Goal: Transaction & Acquisition: Purchase product/service

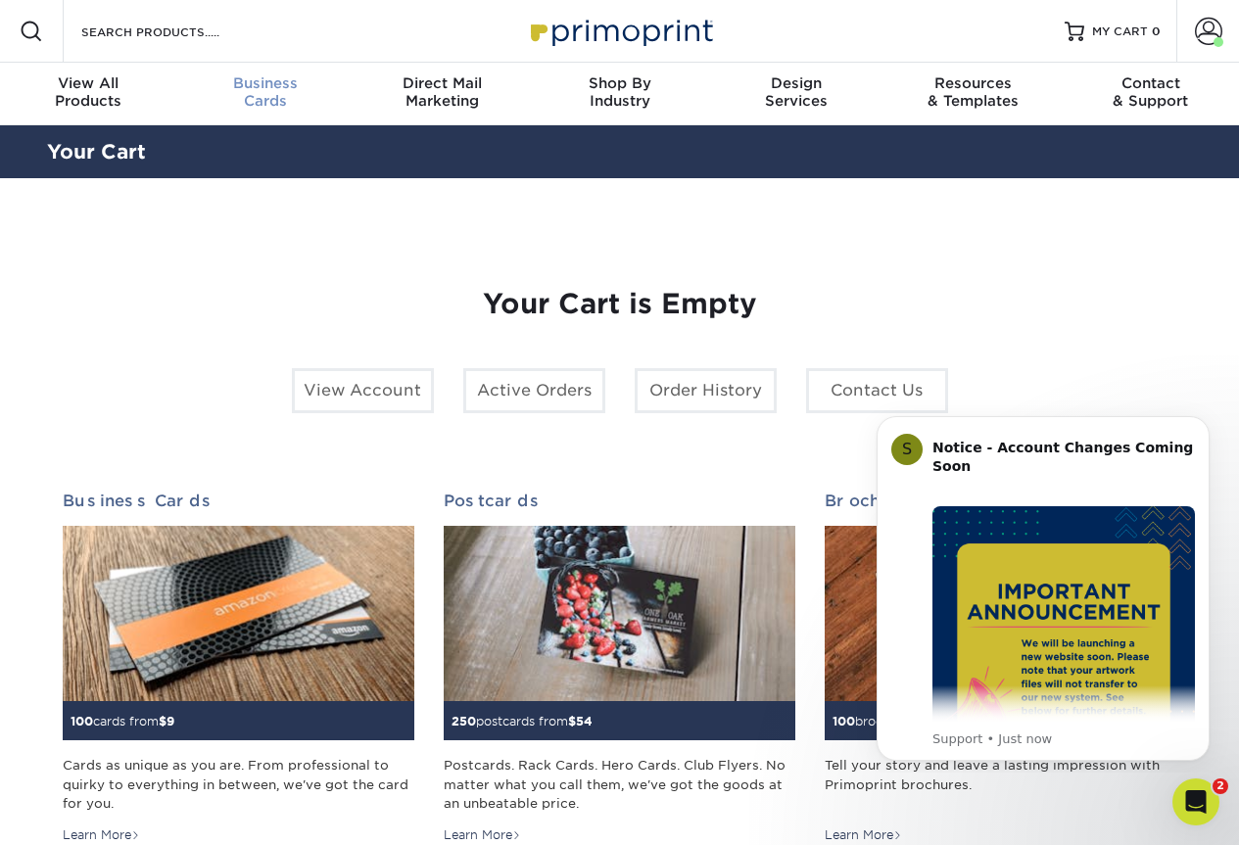
click at [254, 91] on div "Business Cards" at bounding box center [265, 91] width 177 height 35
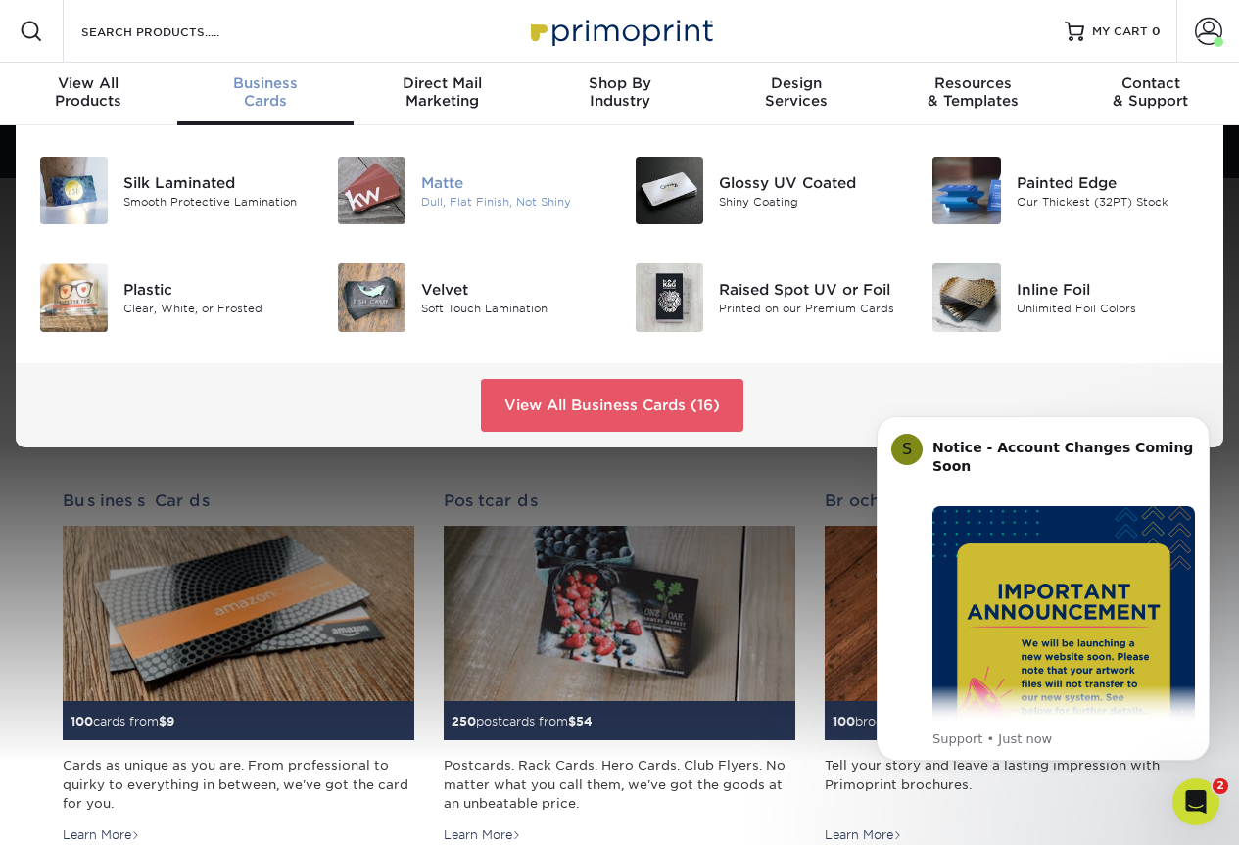
click at [429, 177] on div "Matte" at bounding box center [513, 182] width 184 height 22
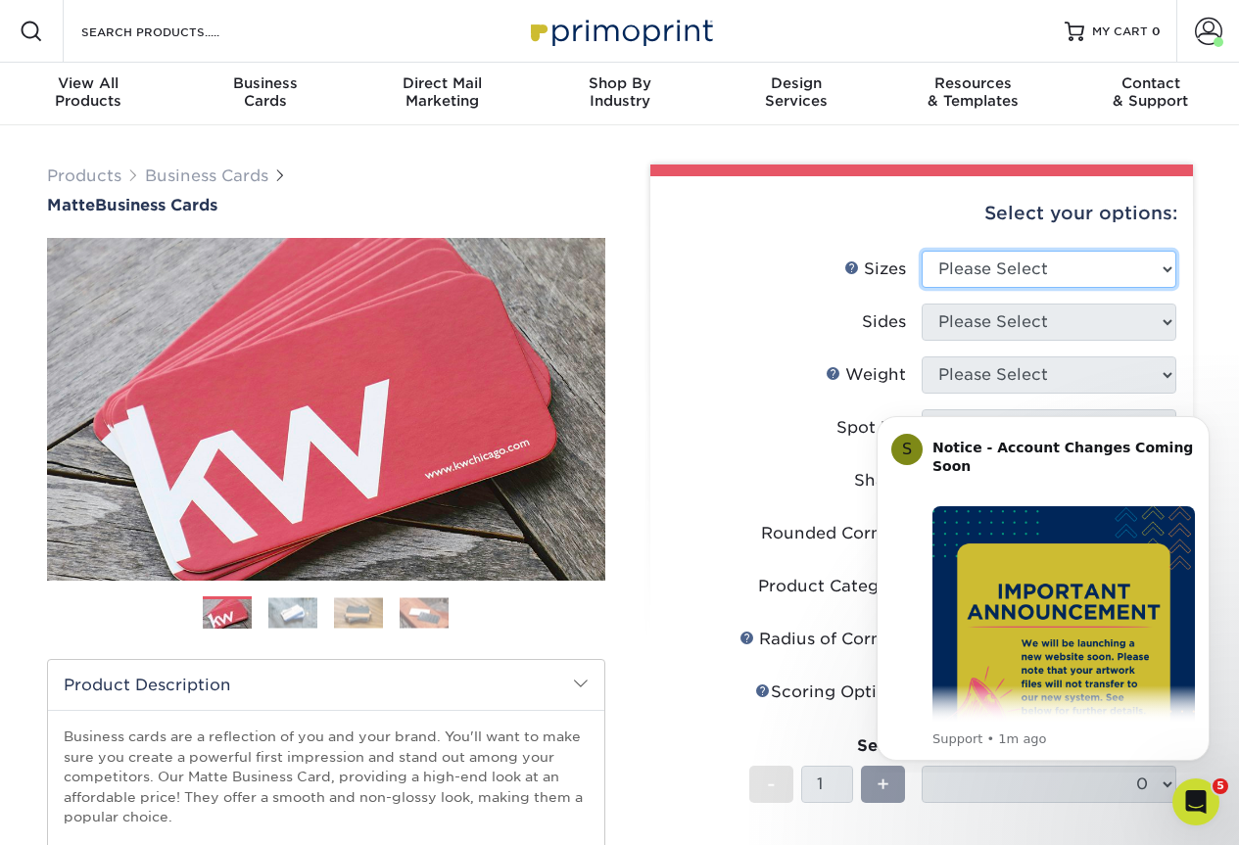
click at [967, 268] on select "Please Select 1.5" x 3.5" - Mini 1.75" x 3.5" - Mini 2" x 2" - Square 2" x 3" -…" at bounding box center [1049, 269] width 255 height 37
select select "2.00x3.50"
click at [922, 251] on select "Please Select 1.5" x 3.5" - Mini 1.75" x 3.5" - Mini 2" x 2" - Square 2" x 3" -…" at bounding box center [1049, 269] width 255 height 37
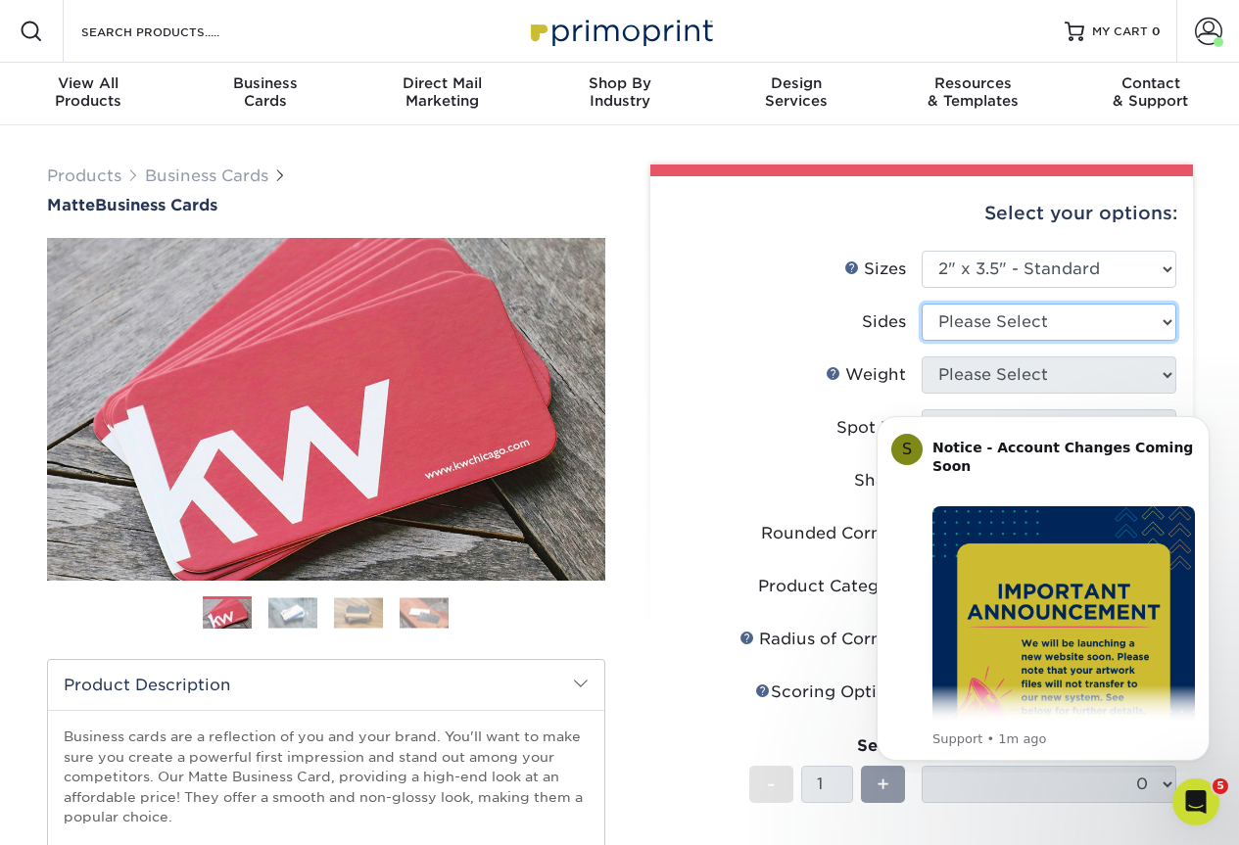
click at [976, 314] on select "Please Select Print Both Sides Print Front Only" at bounding box center [1049, 322] width 255 height 37
select select "32d3c223-f82c-492b-b915-ba065a00862f"
click at [922, 304] on select "Please Select Print Both Sides Print Front Only" at bounding box center [1049, 322] width 255 height 37
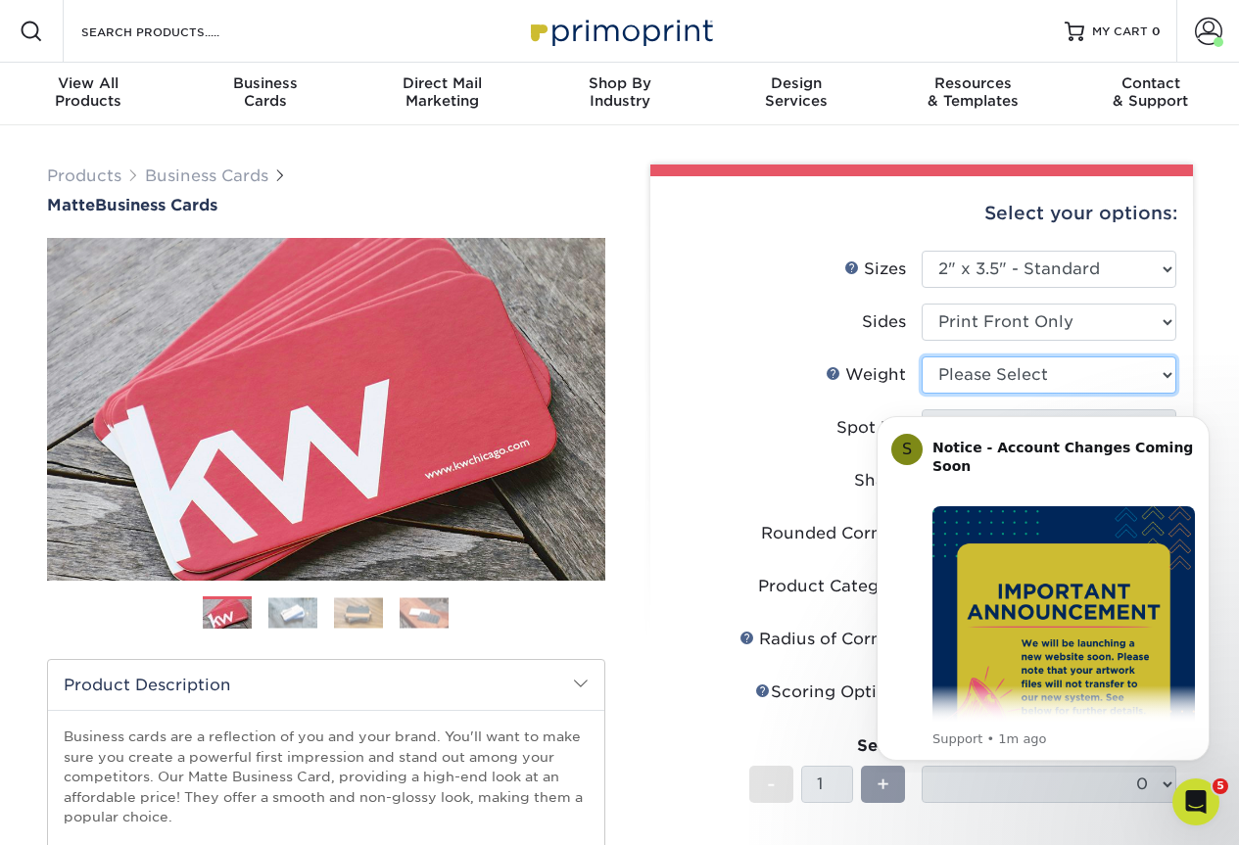
click at [967, 377] on select "Please Select 16PT 14PT" at bounding box center [1049, 375] width 255 height 37
select select "16PT"
click at [922, 357] on select "Please Select 16PT 14PT" at bounding box center [1049, 375] width 255 height 37
click at [1203, 418] on icon "Dismiss notification" at bounding box center [1204, 421] width 11 height 11
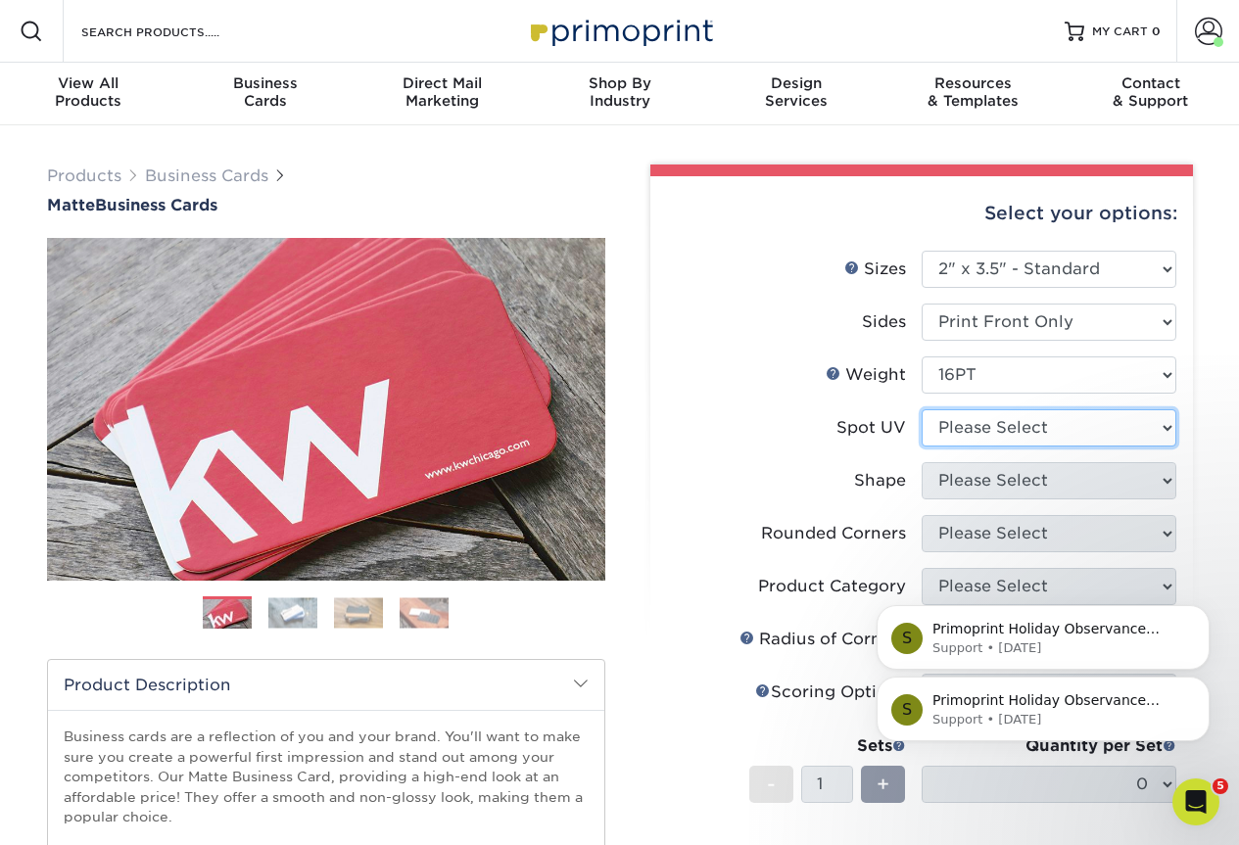
click at [999, 424] on select "Please Select No Spot UV Front Only" at bounding box center [1049, 427] width 255 height 37
click at [991, 426] on select "Please Select No Spot UV Front Only" at bounding box center [1049, 427] width 255 height 37
select select "3"
click at [922, 409] on select "Please Select No Spot UV Front Only" at bounding box center [1049, 427] width 255 height 37
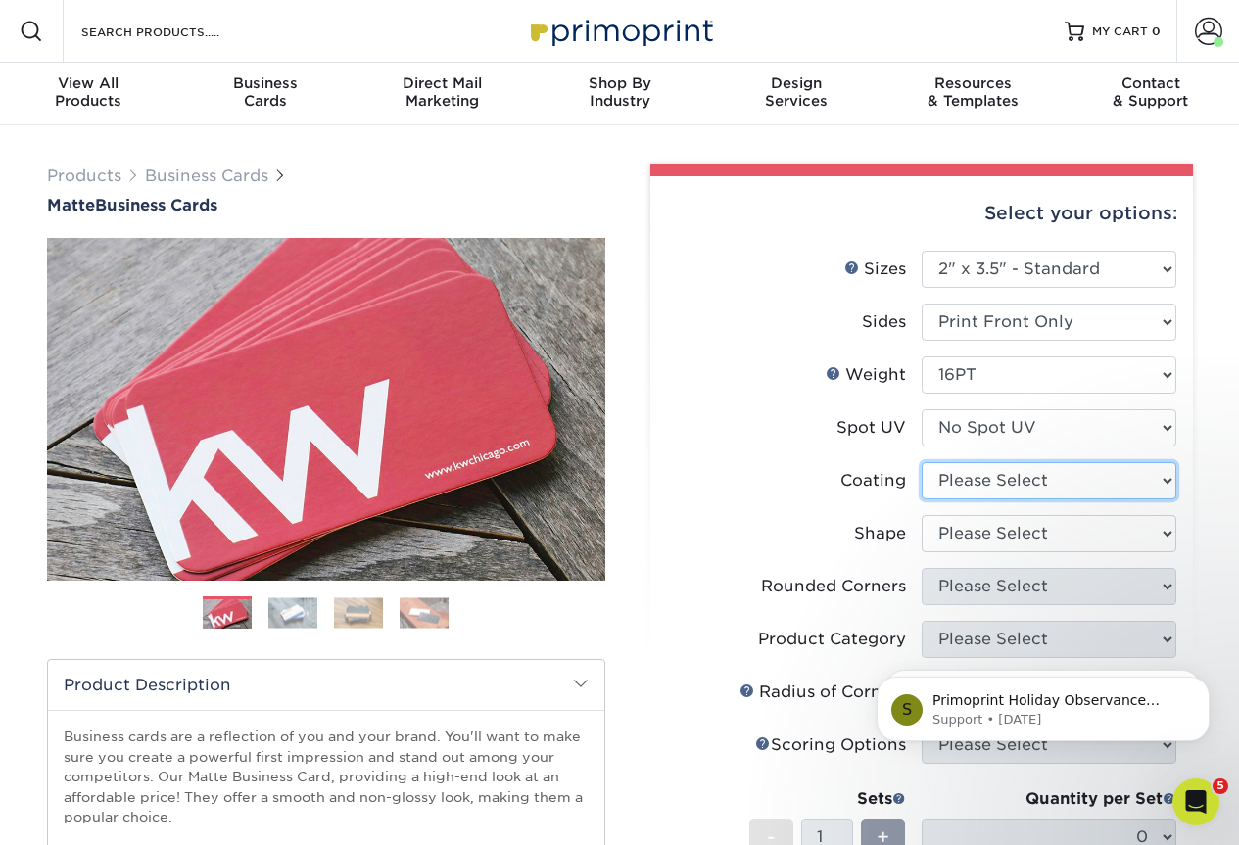
click at [995, 488] on select at bounding box center [1049, 480] width 255 height 37
select select "121bb7b5-3b4d-429f-bd8d-bbf80e953313"
click at [922, 462] on select at bounding box center [1049, 480] width 255 height 37
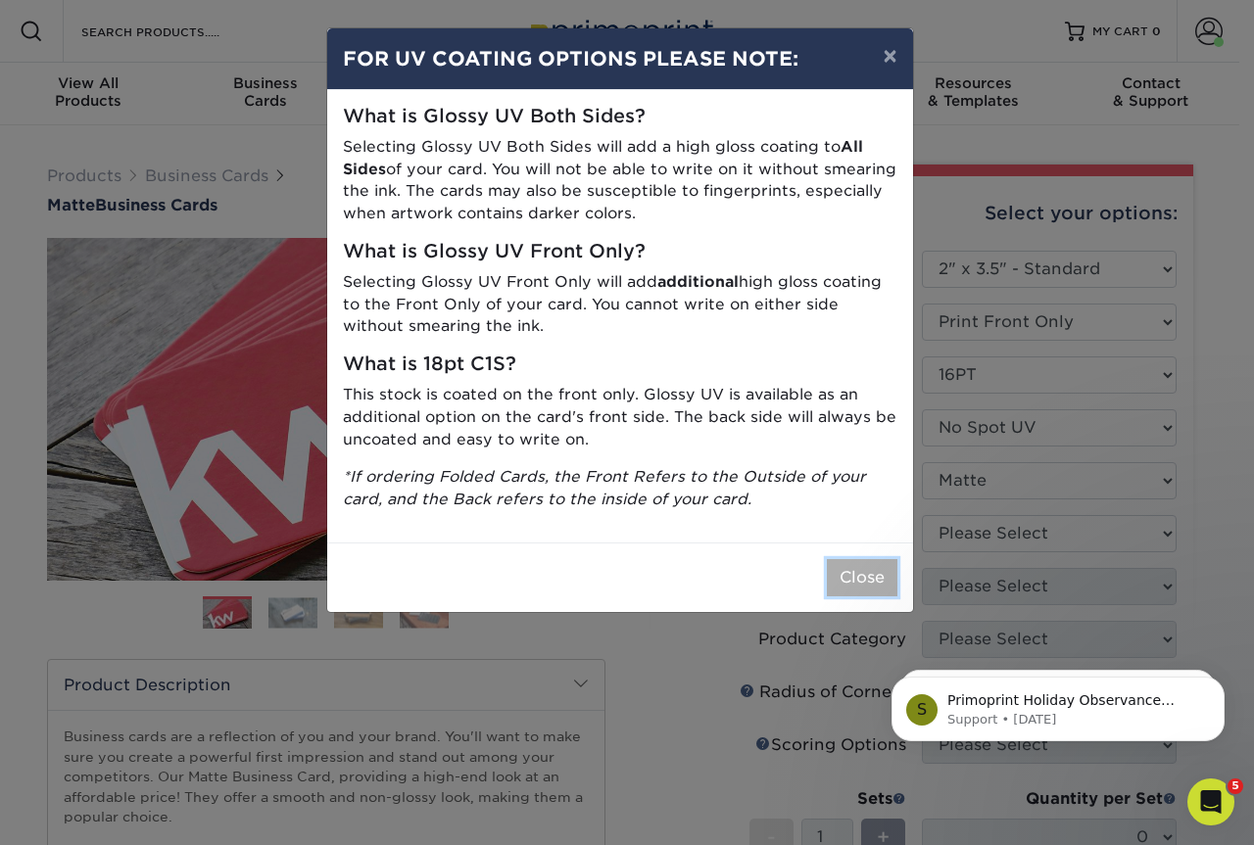
click at [856, 578] on button "Close" at bounding box center [862, 577] width 71 height 37
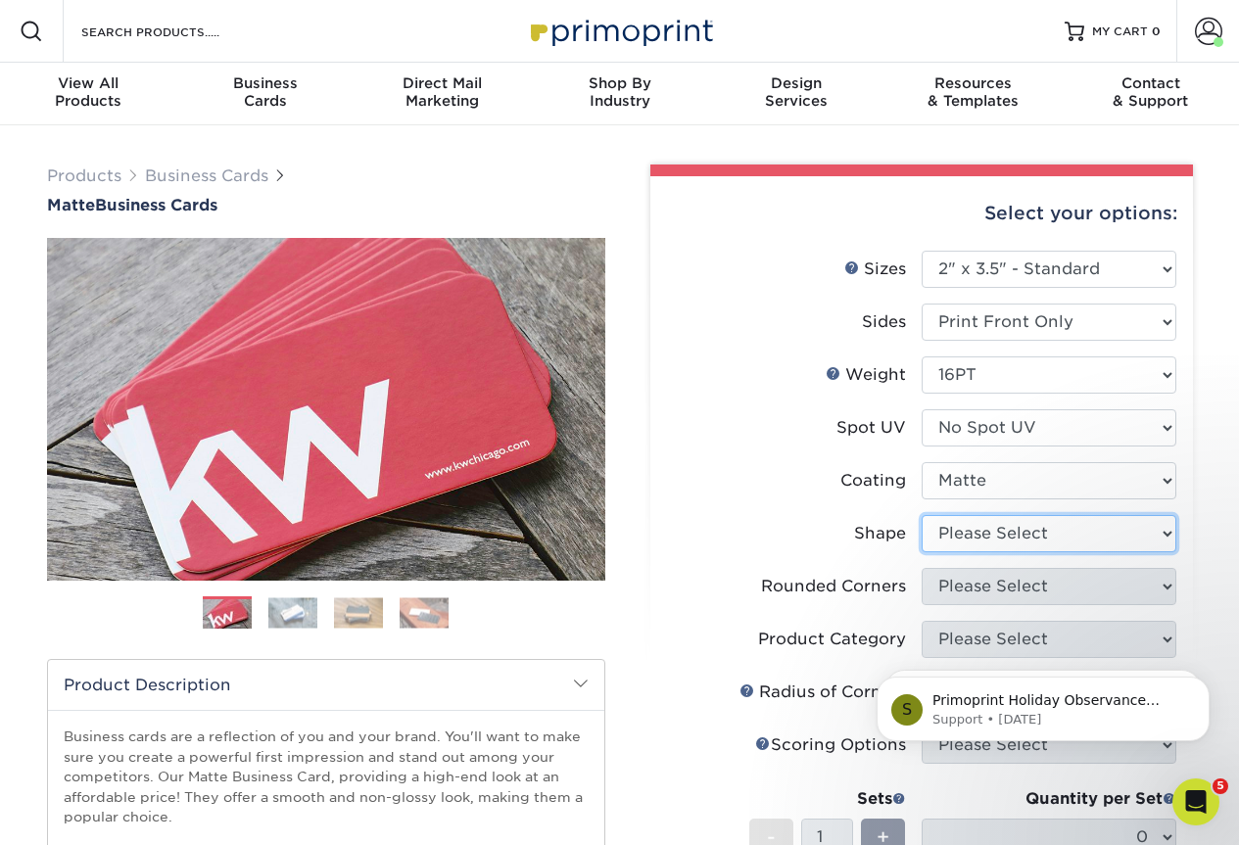
click at [991, 527] on select "Please Select Standard Oval" at bounding box center [1049, 533] width 255 height 37
select select "standard"
click at [922, 515] on select "Please Select Standard Oval" at bounding box center [1049, 533] width 255 height 37
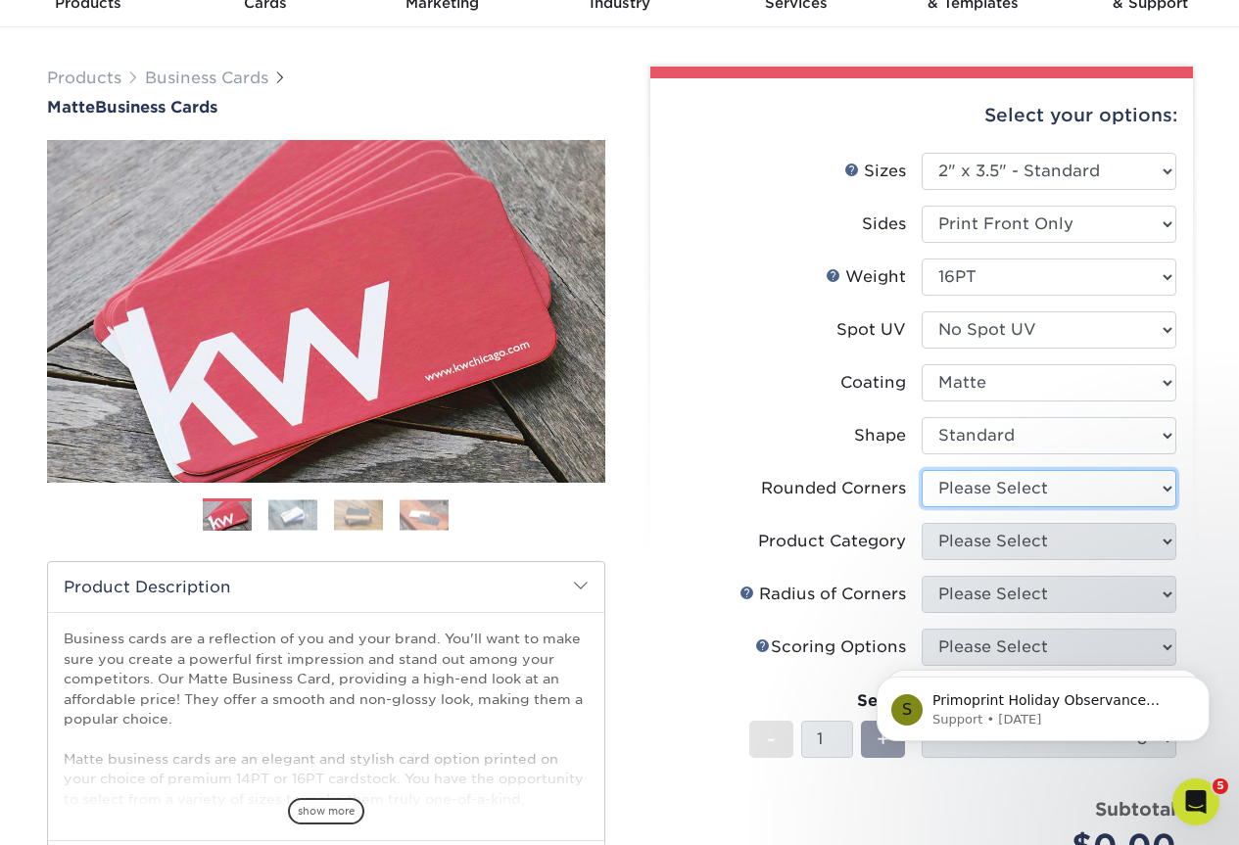
click at [987, 484] on select "Please Select Yes - Round 2 Corners Yes - Round 4 Corners No" at bounding box center [1049, 488] width 255 height 37
select select "0"
click at [922, 470] on select "Please Select Yes - Round 2 Corners Yes - Round 4 Corners No" at bounding box center [1049, 488] width 255 height 37
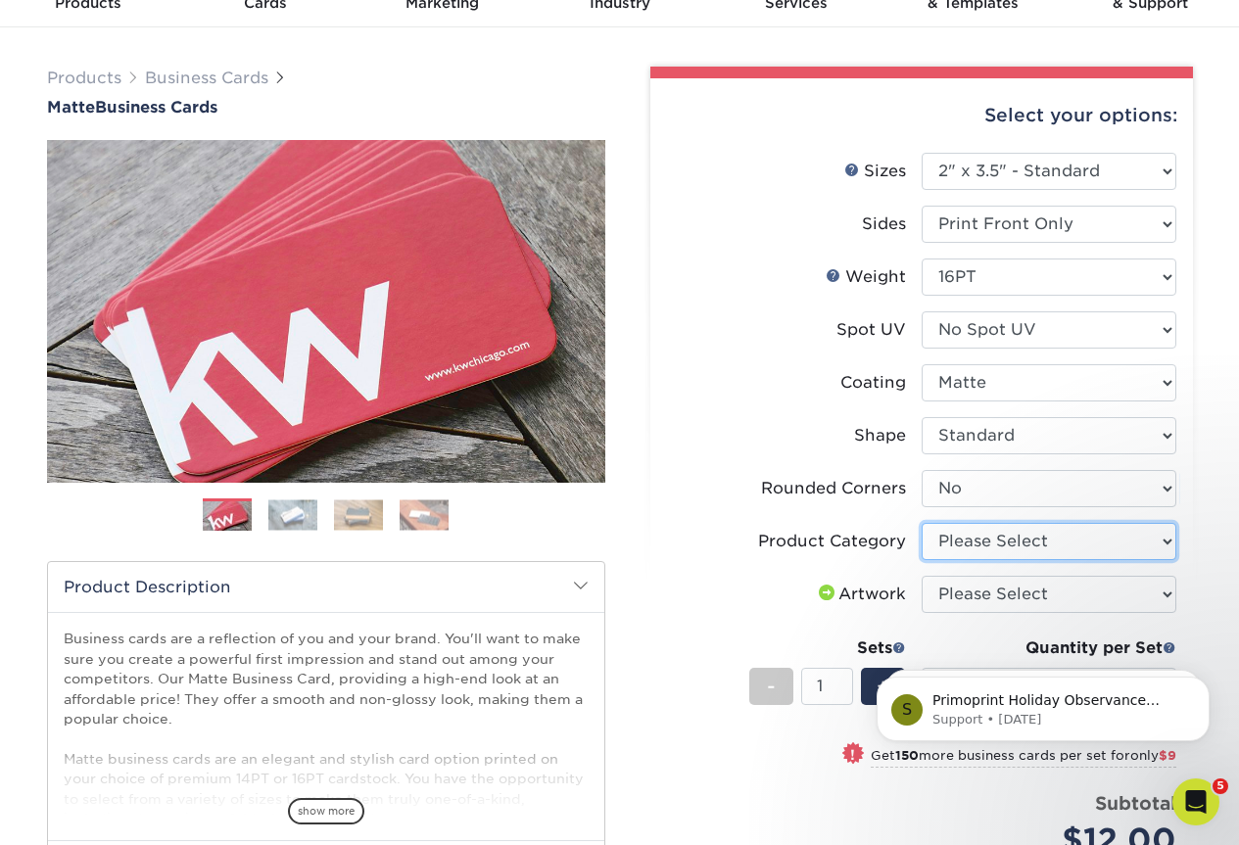
click at [976, 540] on select "Please Select Business Cards" at bounding box center [1049, 541] width 255 height 37
select select "3b5148f1-0588-4f88-a218-97bcfdce65c1"
click at [922, 523] on select "Please Select Business Cards" at bounding box center [1049, 541] width 255 height 37
click at [977, 597] on select "Please Select I will upload files I need a design - $100" at bounding box center [1049, 594] width 255 height 37
select select "upload"
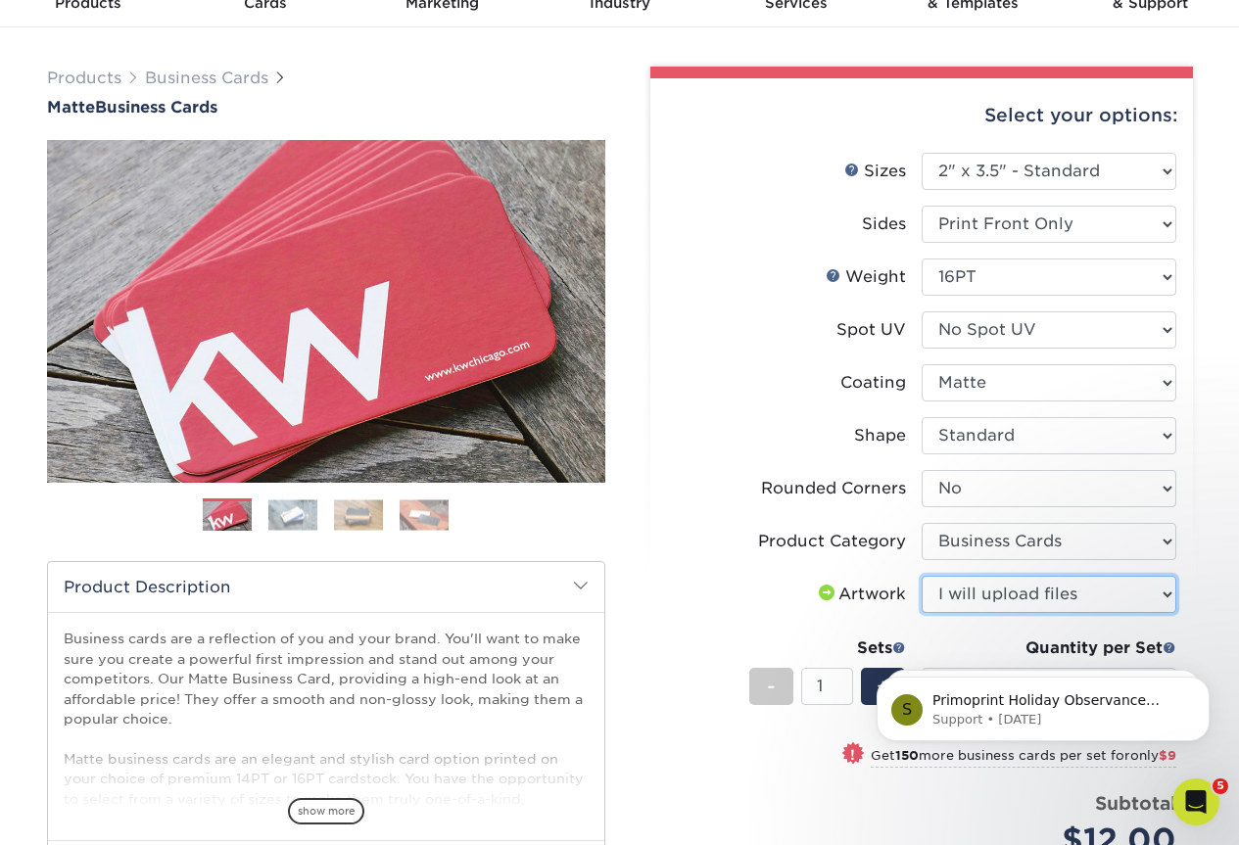
click at [922, 576] on select "Please Select I will upload files I need a design - $100" at bounding box center [1049, 594] width 255 height 37
click at [778, 741] on li "Sets - 1 + Quantity per Set 100* – $12.00 250* – $21.00 500 – $42.00 1000 – $53…" at bounding box center [921, 686] width 509 height 115
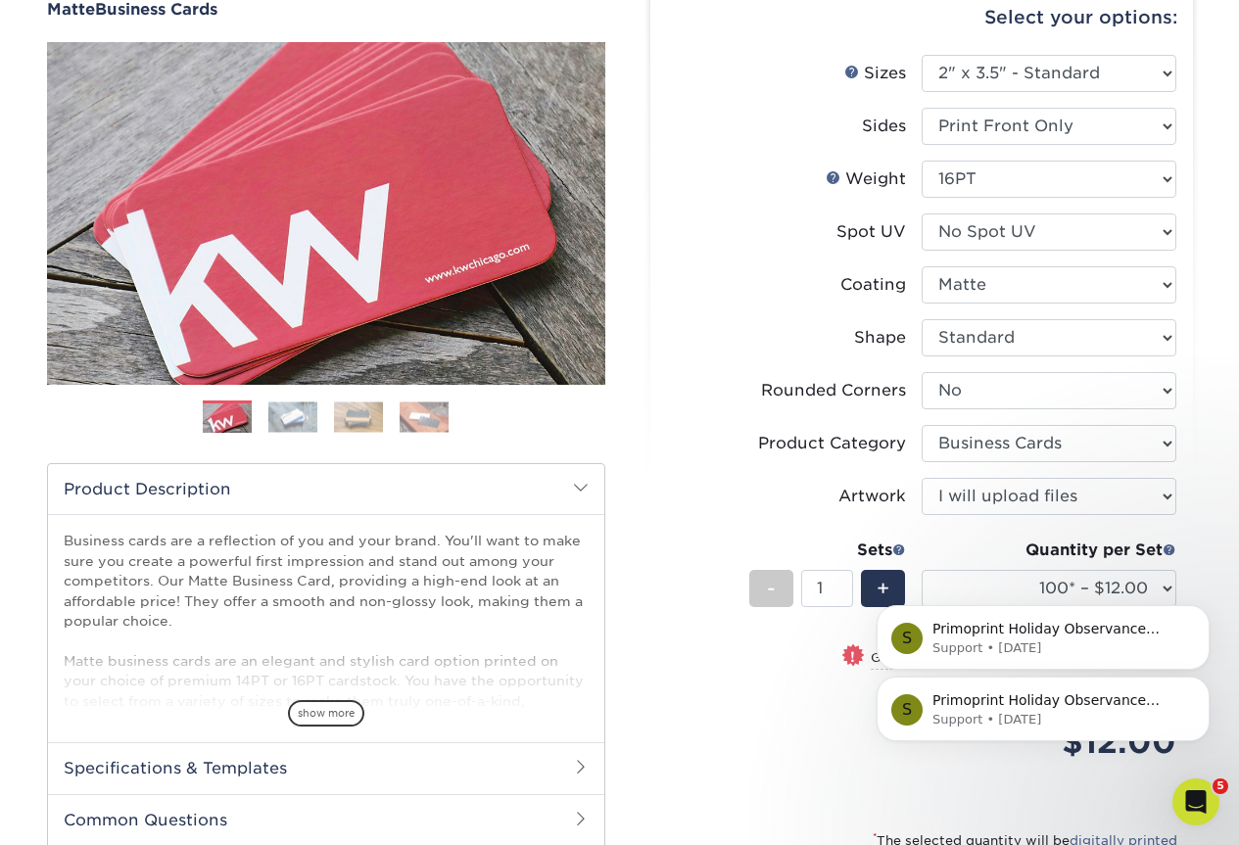
scroll to position [392, 0]
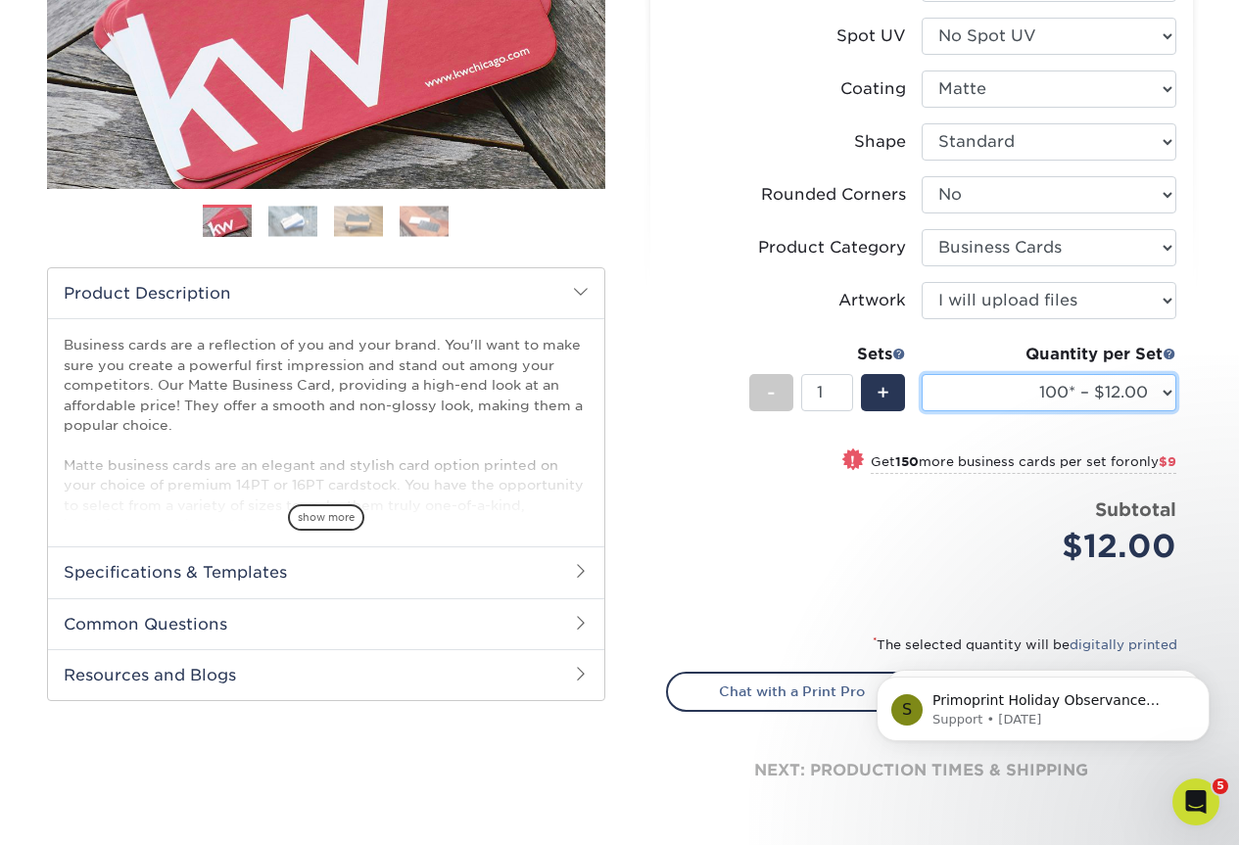
click at [1052, 395] on select "100* – $12.00 250* – $21.00 500 – $42.00 1000 – $53.00 2500 – $95.00 5000 – $18…" at bounding box center [1049, 392] width 255 height 37
select select "500 – $42.00"
click at [922, 374] on select "100* – $12.00 250* – $21.00 500 – $42.00 1000 – $53.00 2500 – $95.00 5000 – $18…" at bounding box center [1049, 392] width 255 height 37
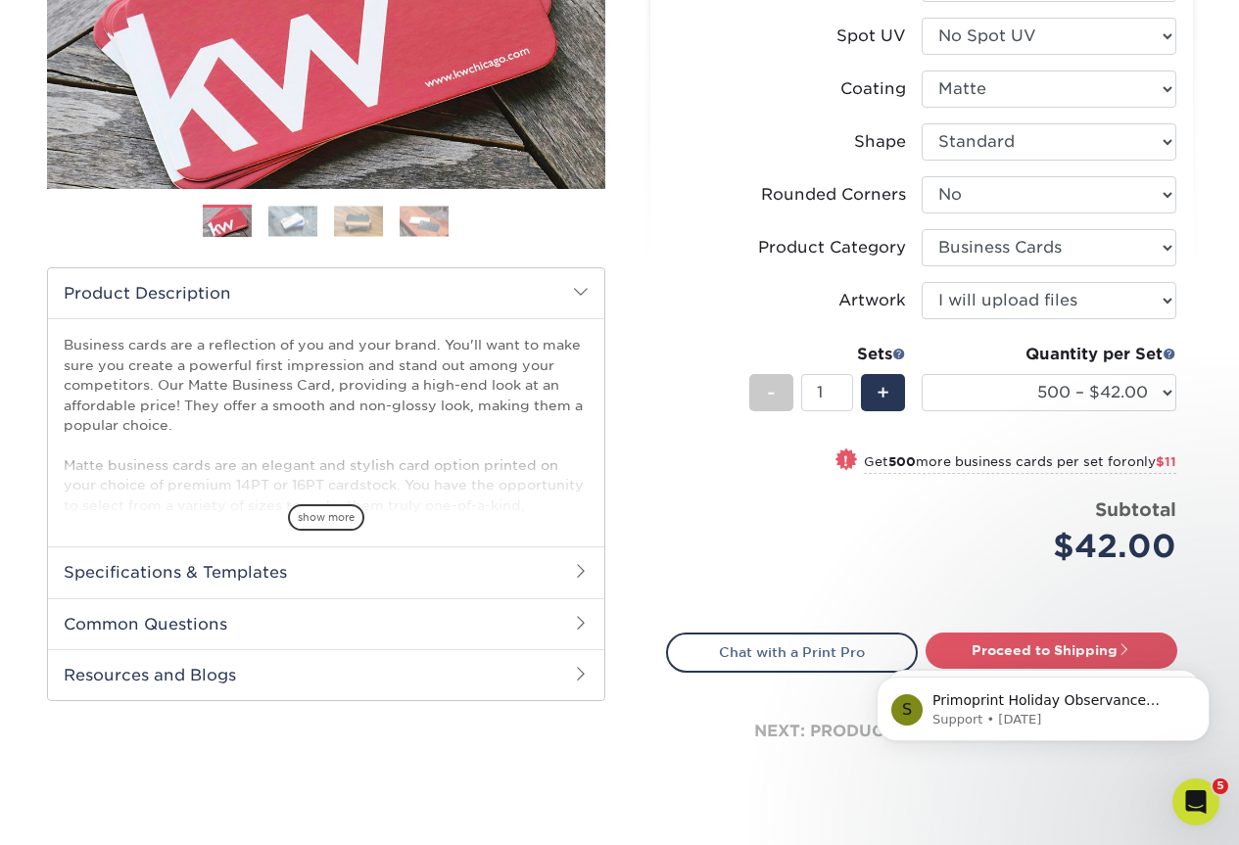
click at [1003, 653] on body "S Primoprint Holiday Observance Please note that our customer service departmen…" at bounding box center [1043, 703] width 376 height 121
click at [1018, 644] on body "S Primoprint Holiday Observance Please note that our customer service departmen…" at bounding box center [1043, 703] width 376 height 121
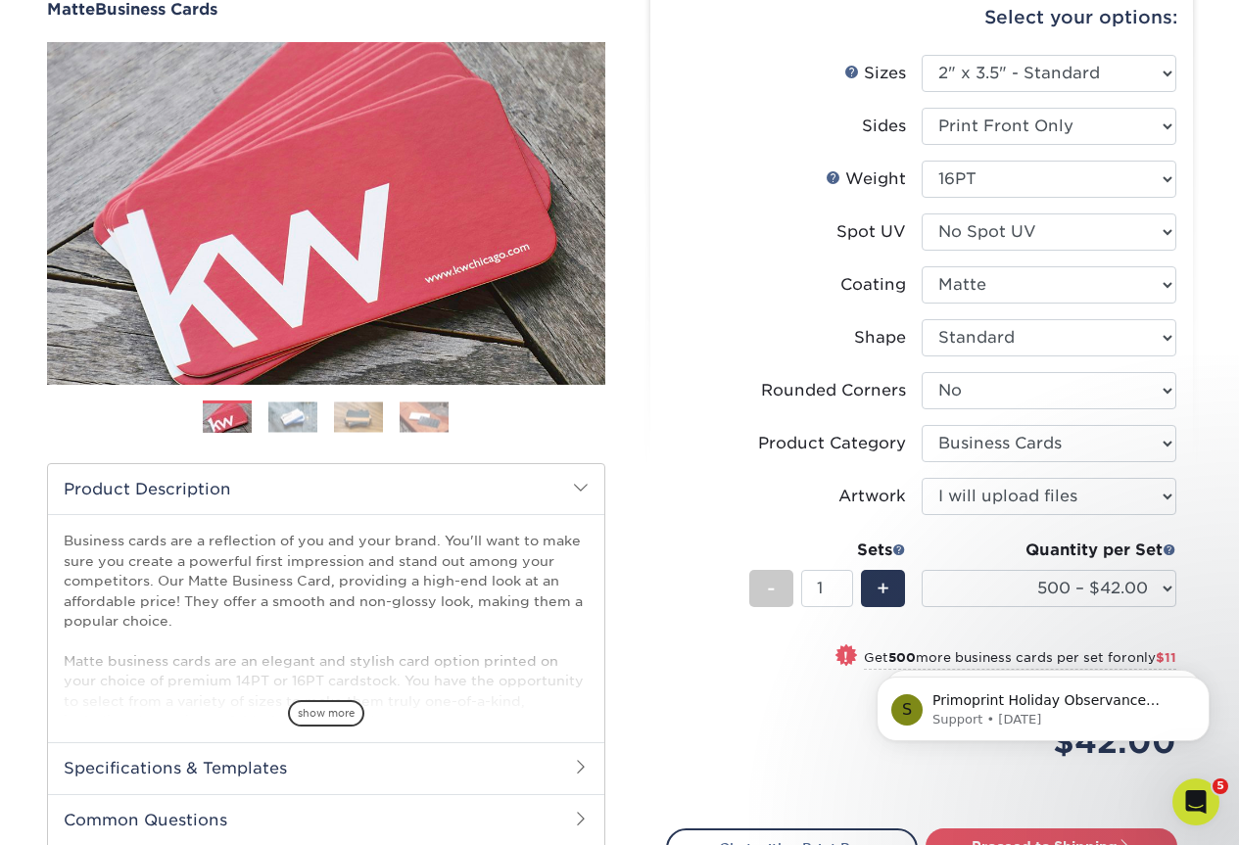
scroll to position [490, 0]
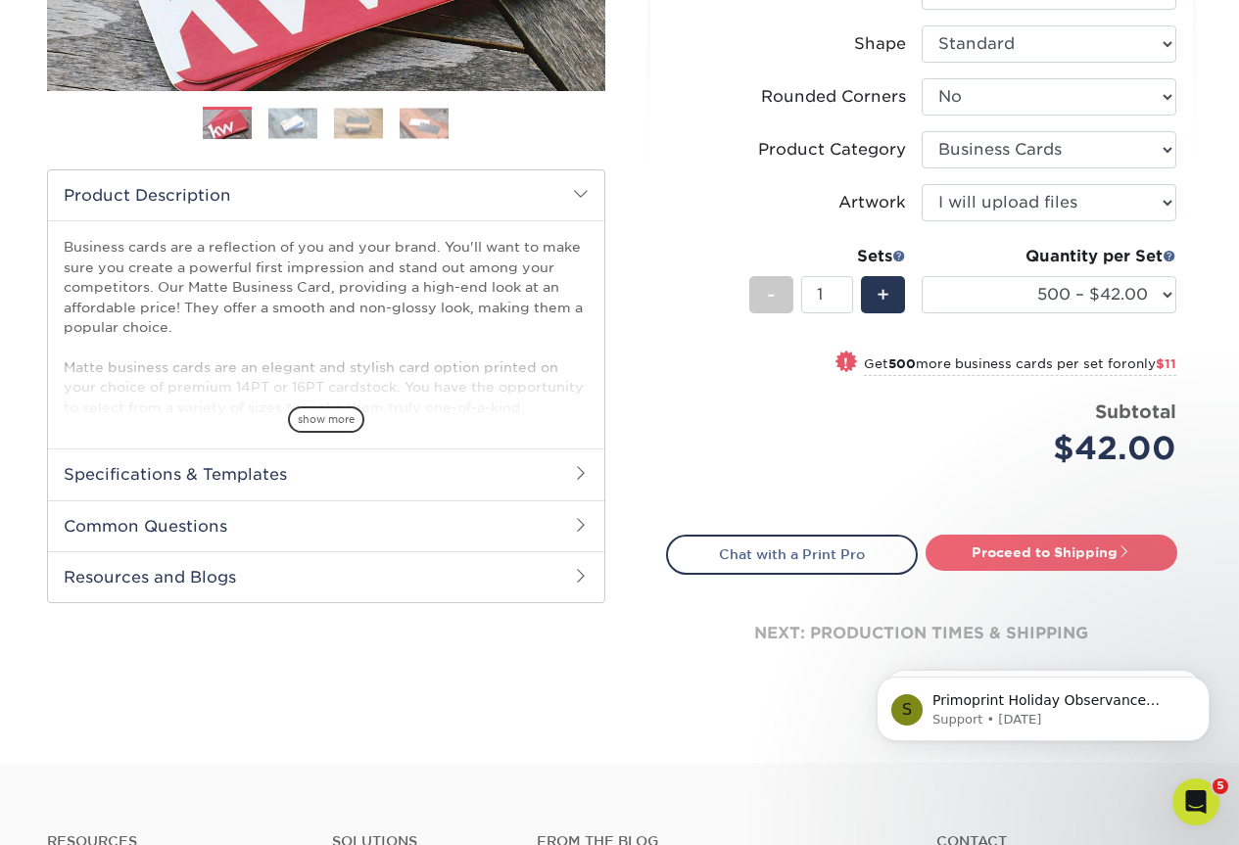
click at [1029, 548] on link "Proceed to Shipping" at bounding box center [1052, 552] width 252 height 35
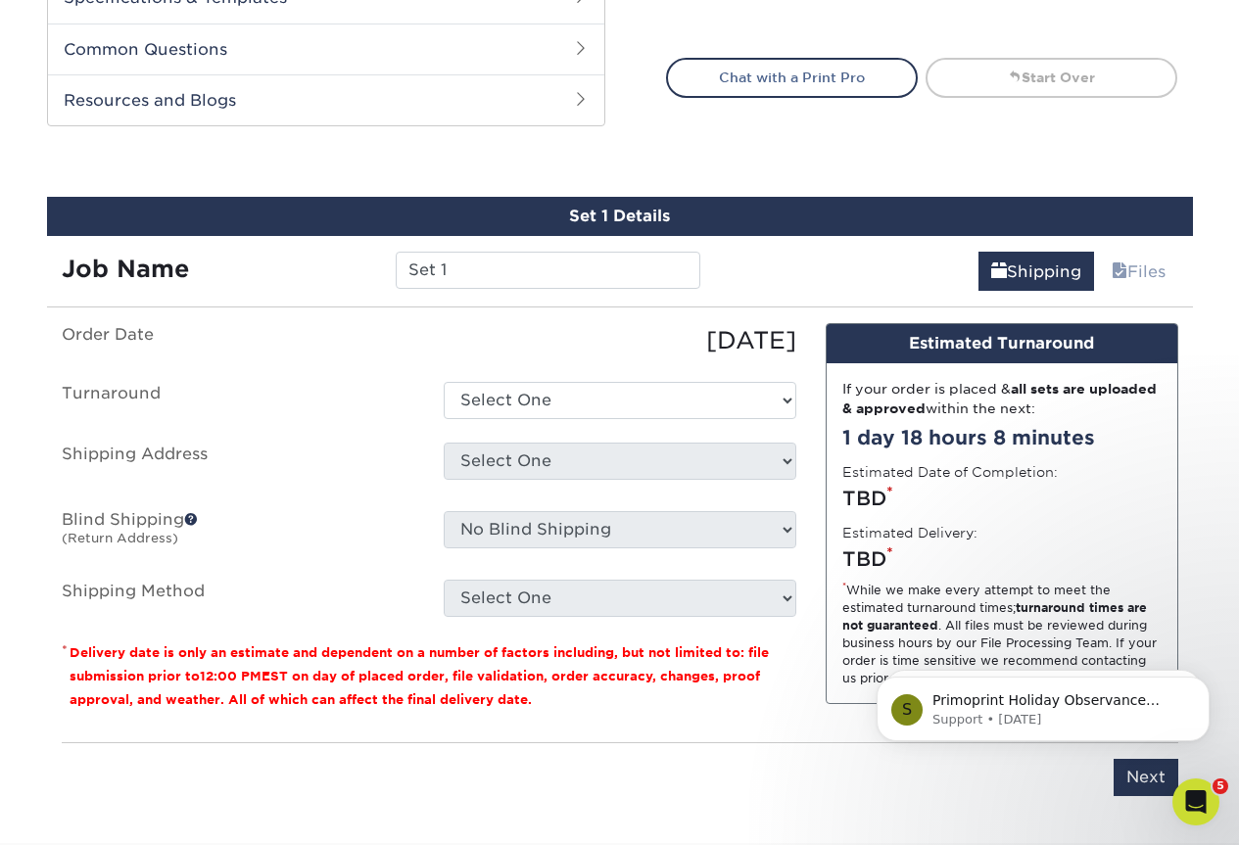
scroll to position [1078, 0]
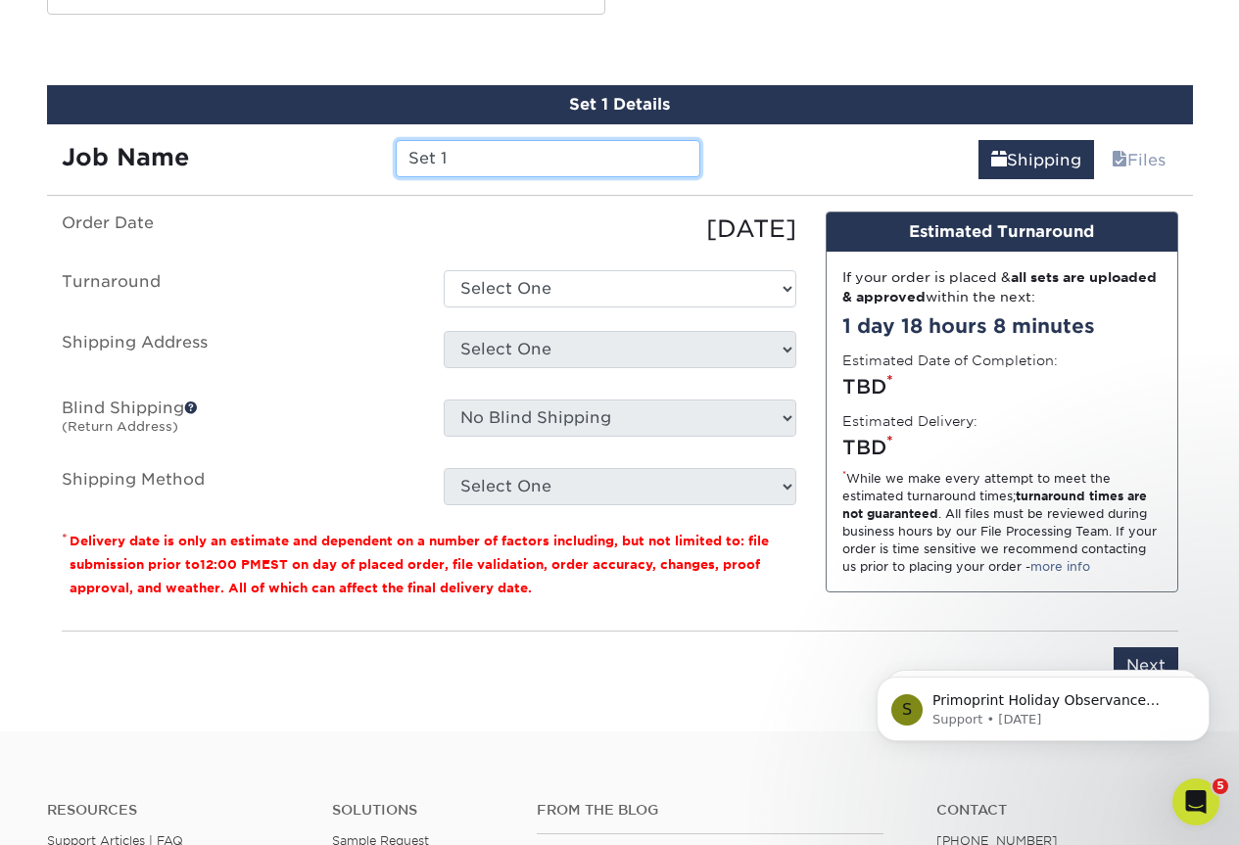
drag, startPoint x: 466, startPoint y: 151, endPoint x: 319, endPoint y: 156, distance: 147.0
click at [322, 155] on div "Job Name Set 1" at bounding box center [381, 158] width 669 height 37
type input "[PERSON_NAME]"
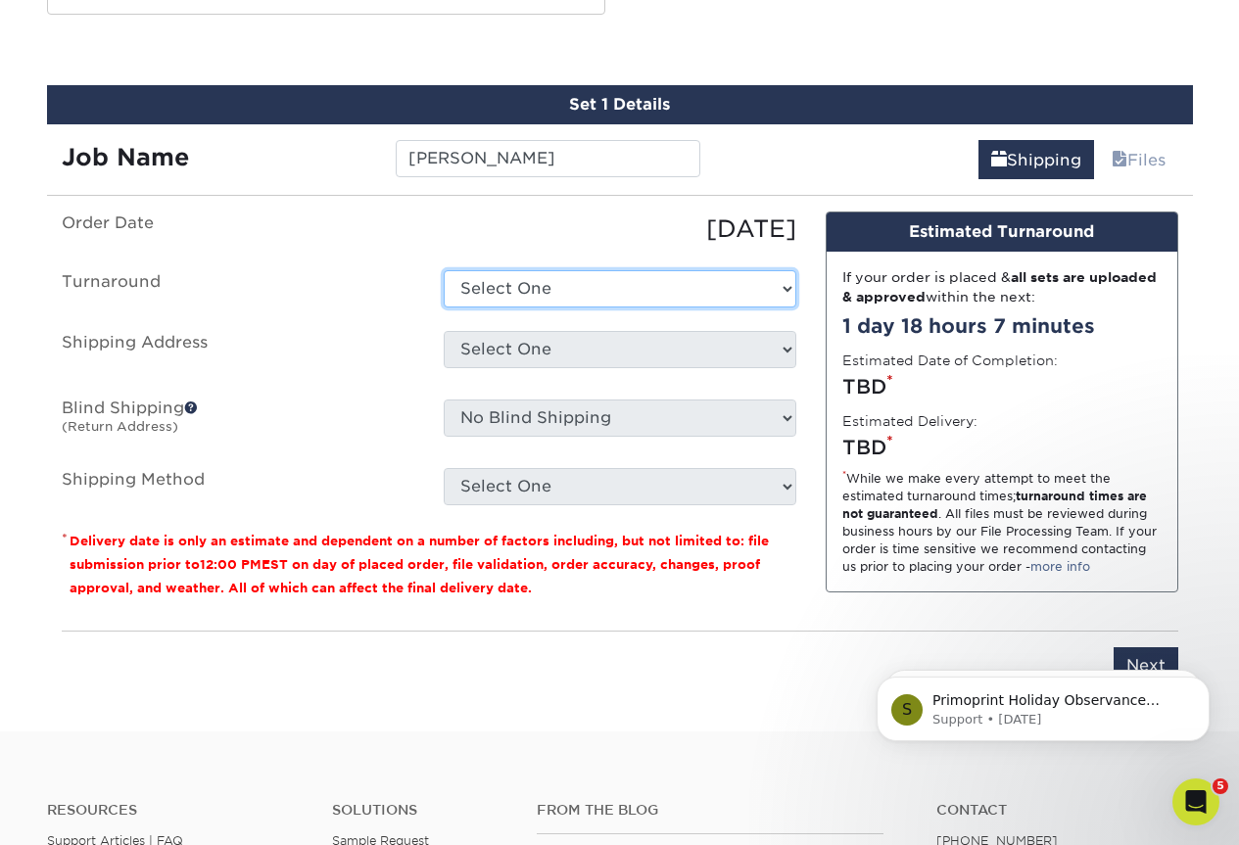
click at [571, 291] on select "Select One 2-4 Business Days 2 Day Next Business Day" at bounding box center [620, 288] width 353 height 37
select select "7fd2479d-672a-4ade-96ee-4e6d759262f5"
click at [444, 270] on select "Select One 2-4 Business Days 2 Day Next Business Day" at bounding box center [620, 288] width 353 height 37
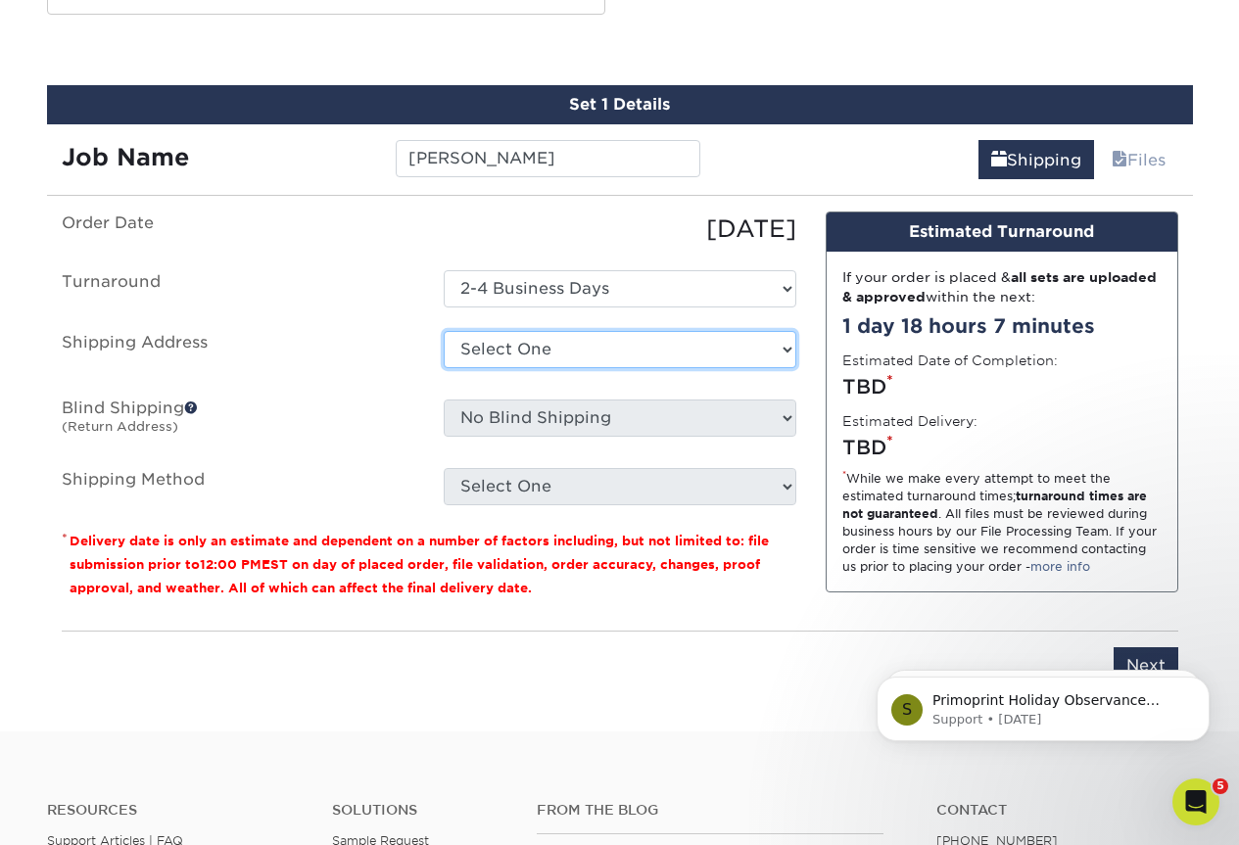
click at [504, 353] on select "Select One Account Executive Lowen Business Cards Lowen Corporation Lowen Corpo…" at bounding box center [620, 349] width 353 height 37
select select "251130"
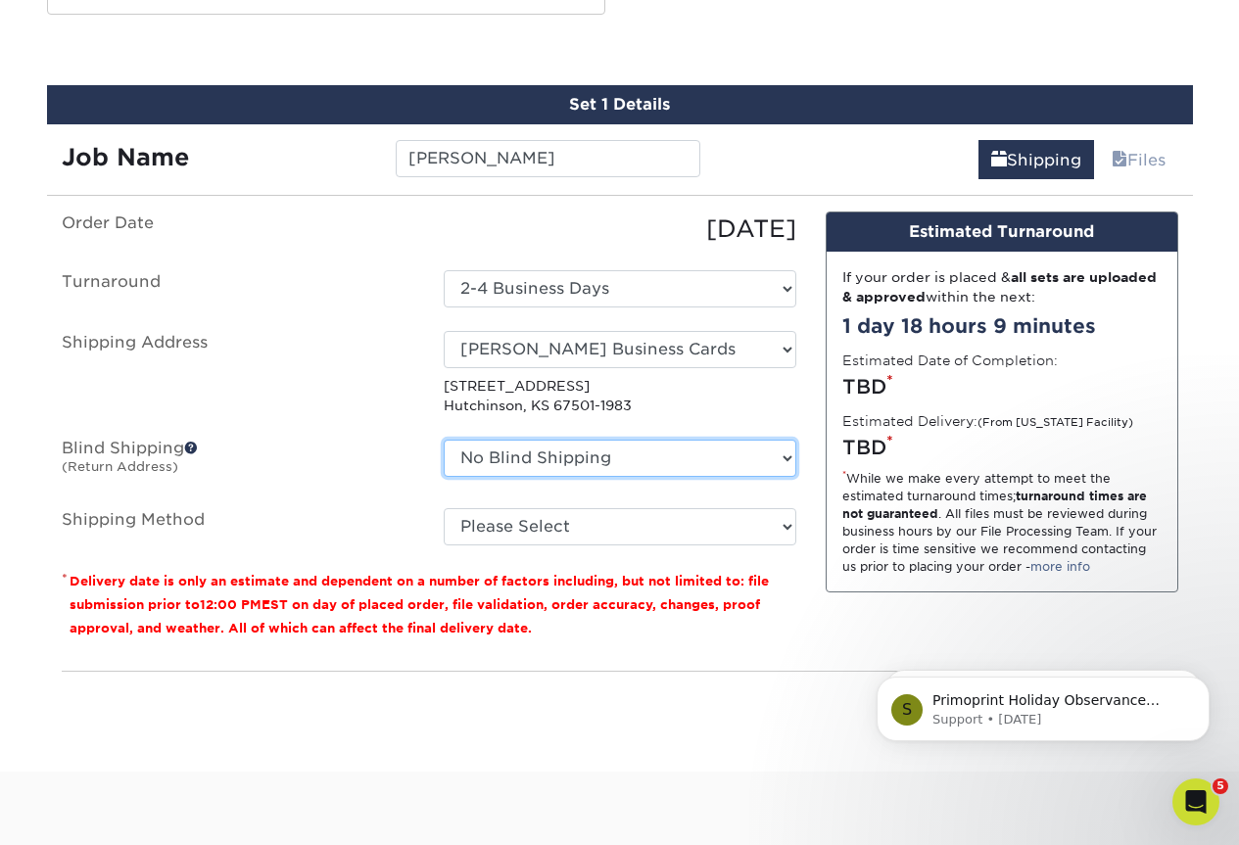
click at [611, 468] on select "No Blind Shipping Account Executive Lowen Business Cards Lowen Corporation Lowe…" at bounding box center [620, 458] width 353 height 37
click at [338, 519] on label "Shipping Method" at bounding box center [238, 526] width 382 height 37
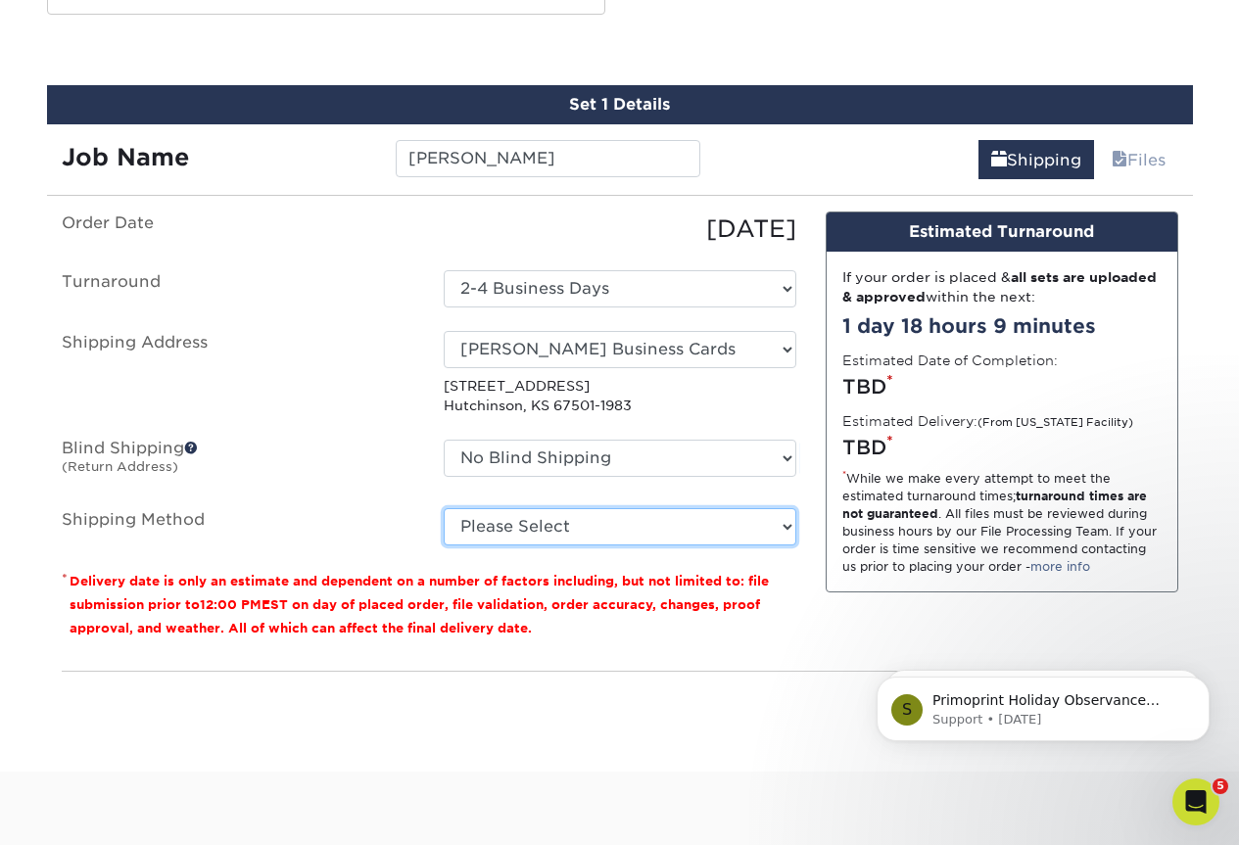
click at [467, 528] on select "Please Select Ground Shipping (+$8.96) 3 Day Shipping Service (+$18.68) 2 Day A…" at bounding box center [620, 526] width 353 height 37
select select "03"
click at [444, 508] on select "Please Select Ground Shipping (+$8.96) 3 Day Shipping Service (+$18.68) 2 Day A…" at bounding box center [620, 526] width 353 height 37
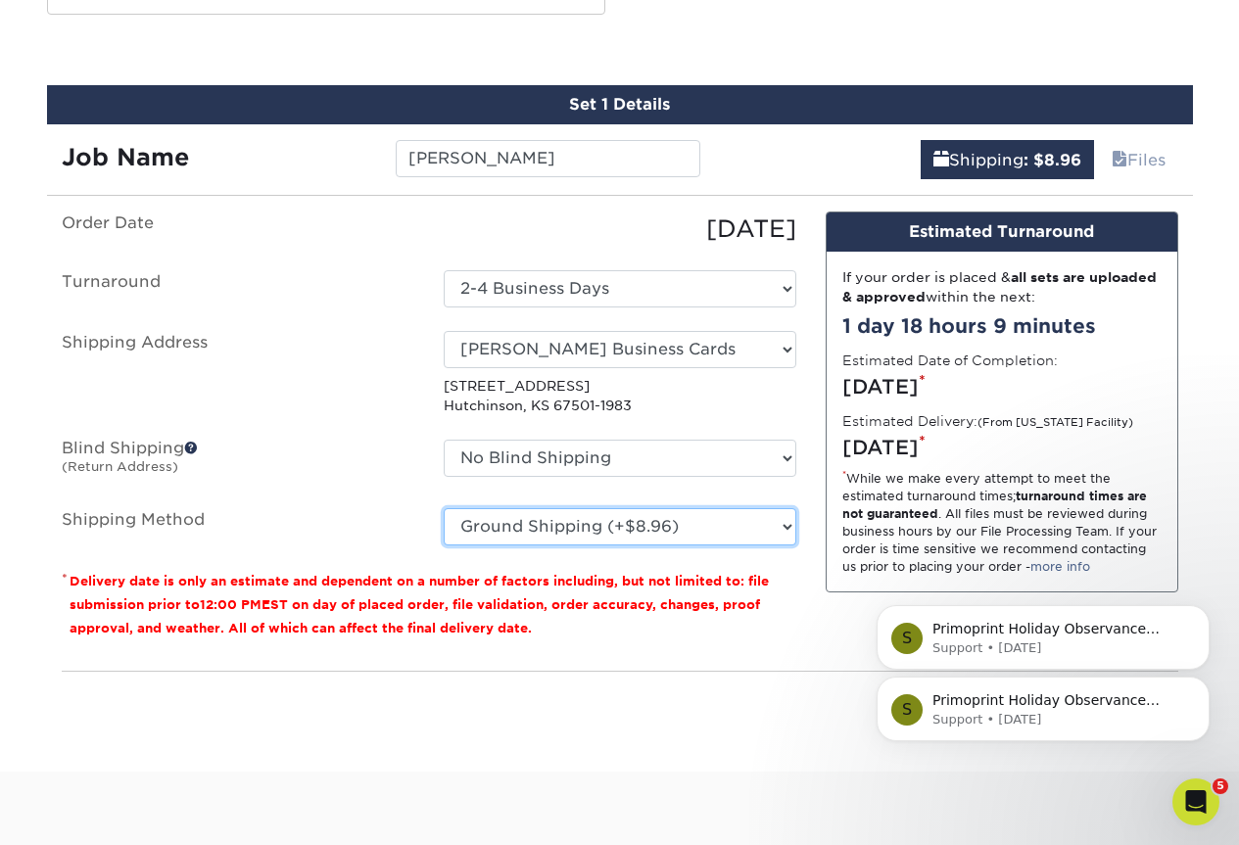
scroll to position [1274, 0]
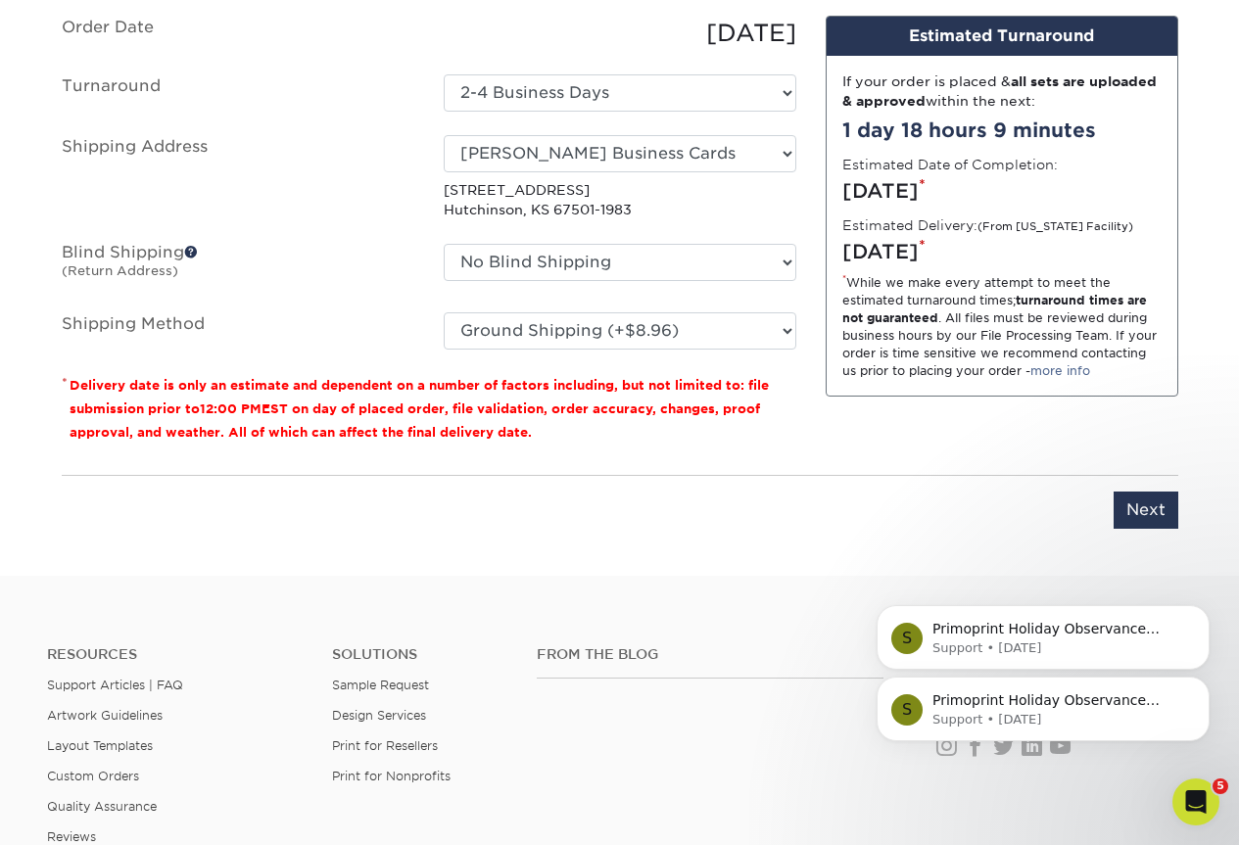
click at [1126, 500] on div "S Primoprint Holiday Observance Please note that our customer service departmen…" at bounding box center [1043, 619] width 360 height 245
click at [1129, 519] on div "S Primoprint Holiday Observance Please note that our customer service departmen…" at bounding box center [1043, 619] width 360 height 245
click at [1132, 510] on div "S Primoprint Holiday Observance Please note that our customer service departmen…" at bounding box center [1043, 619] width 360 height 245
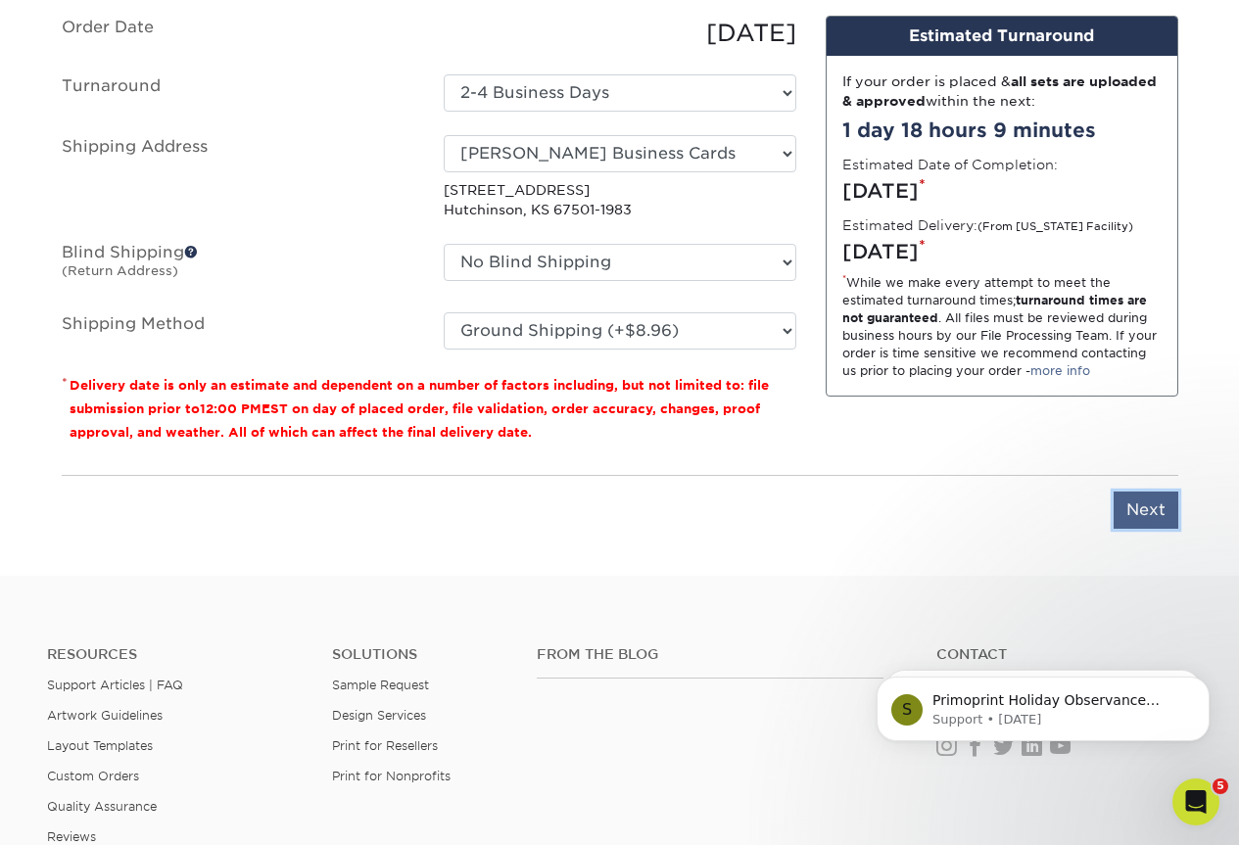
click at [1154, 498] on input "Next" at bounding box center [1146, 510] width 65 height 37
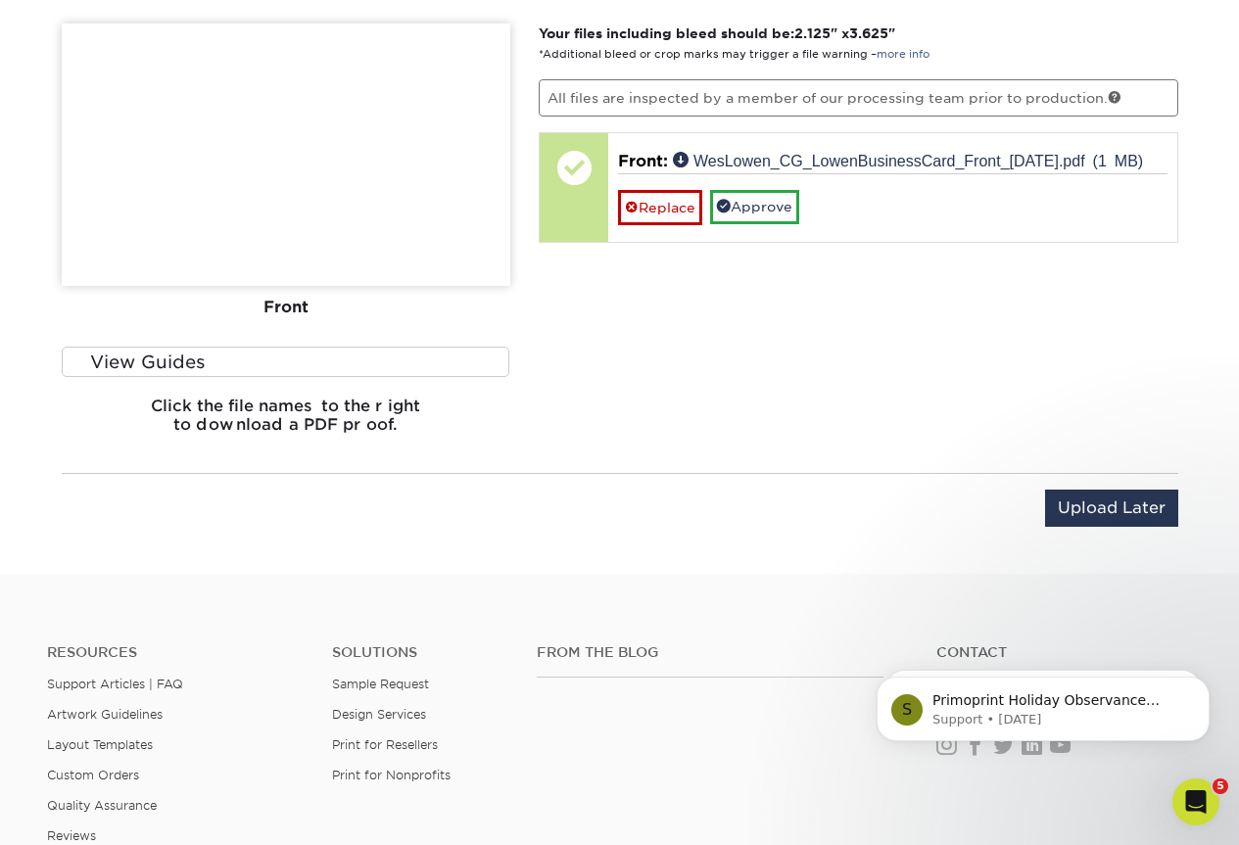
scroll to position [1176, 0]
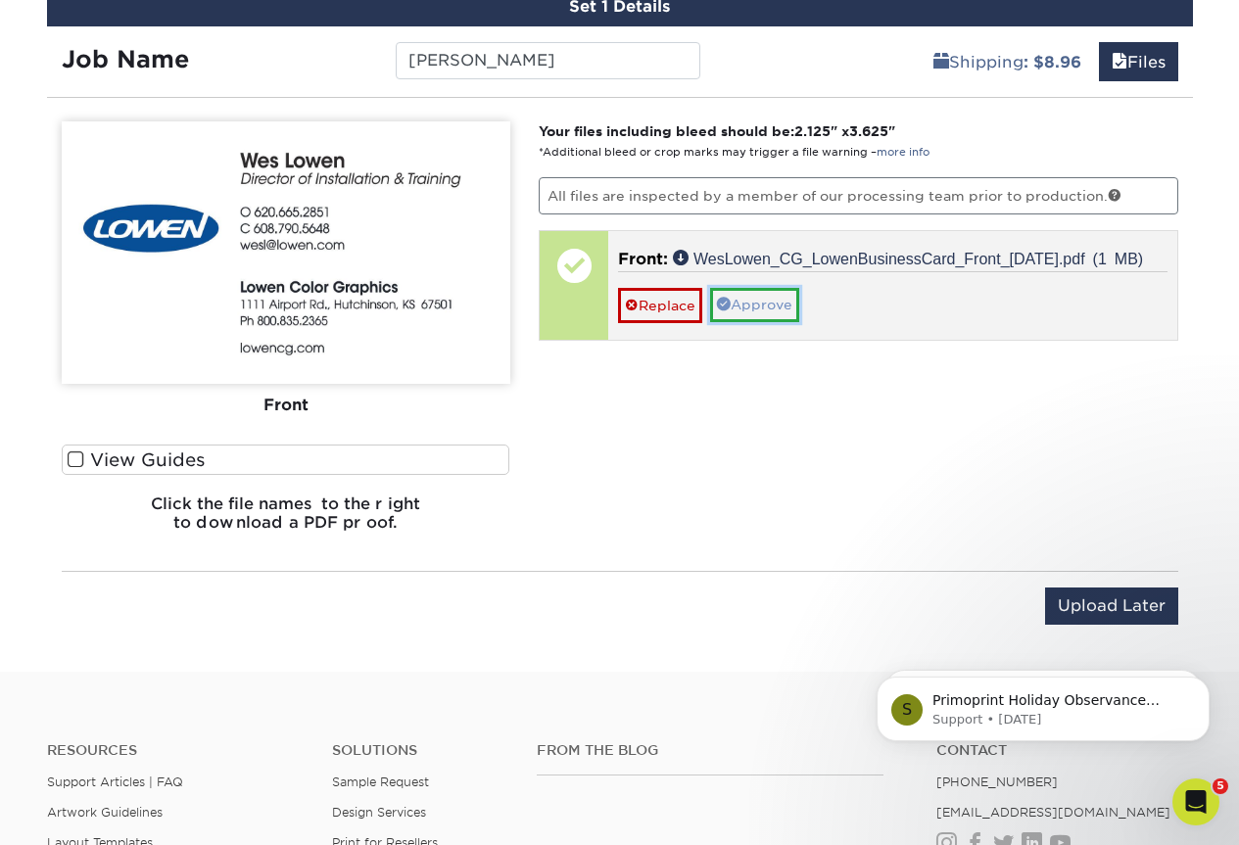
click at [755, 310] on link "Approve" at bounding box center [754, 304] width 89 height 33
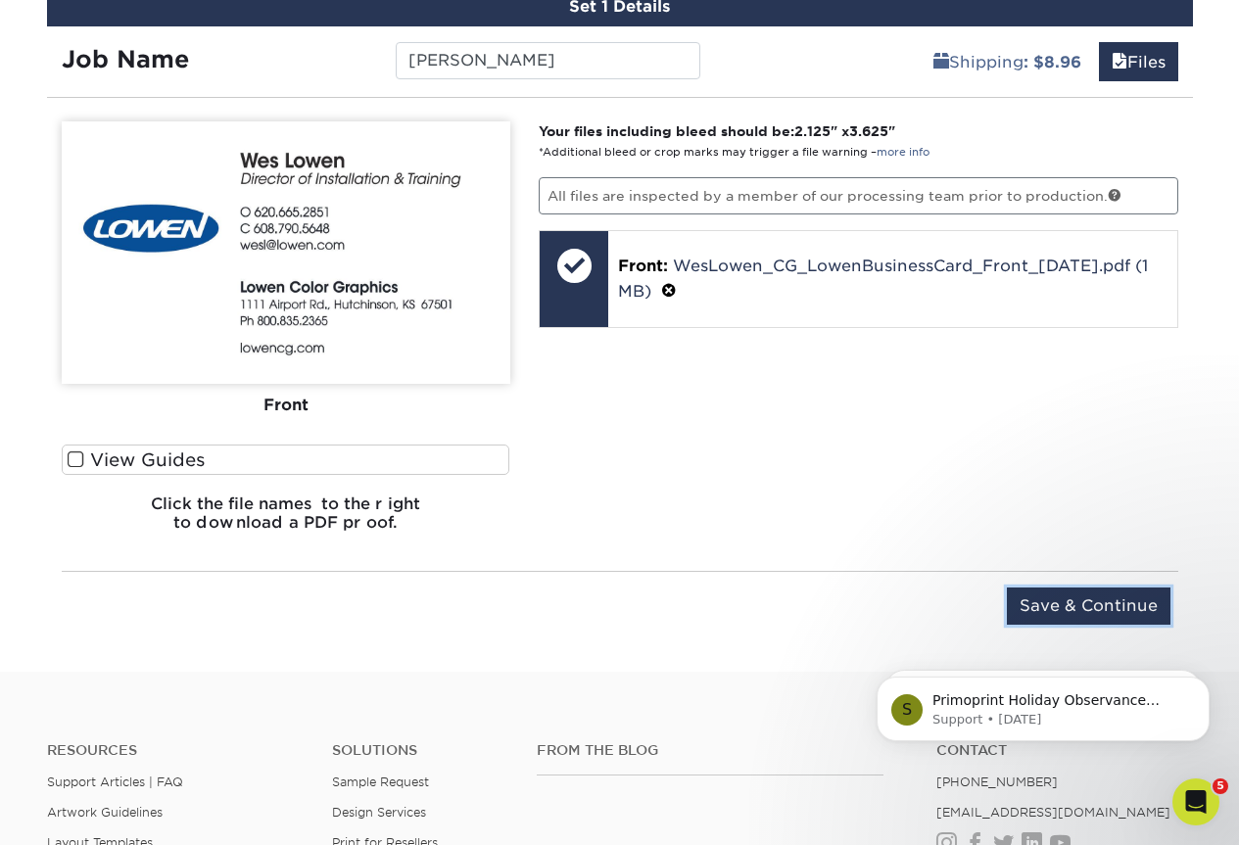
click at [1083, 606] on input "Save & Continue" at bounding box center [1089, 606] width 164 height 37
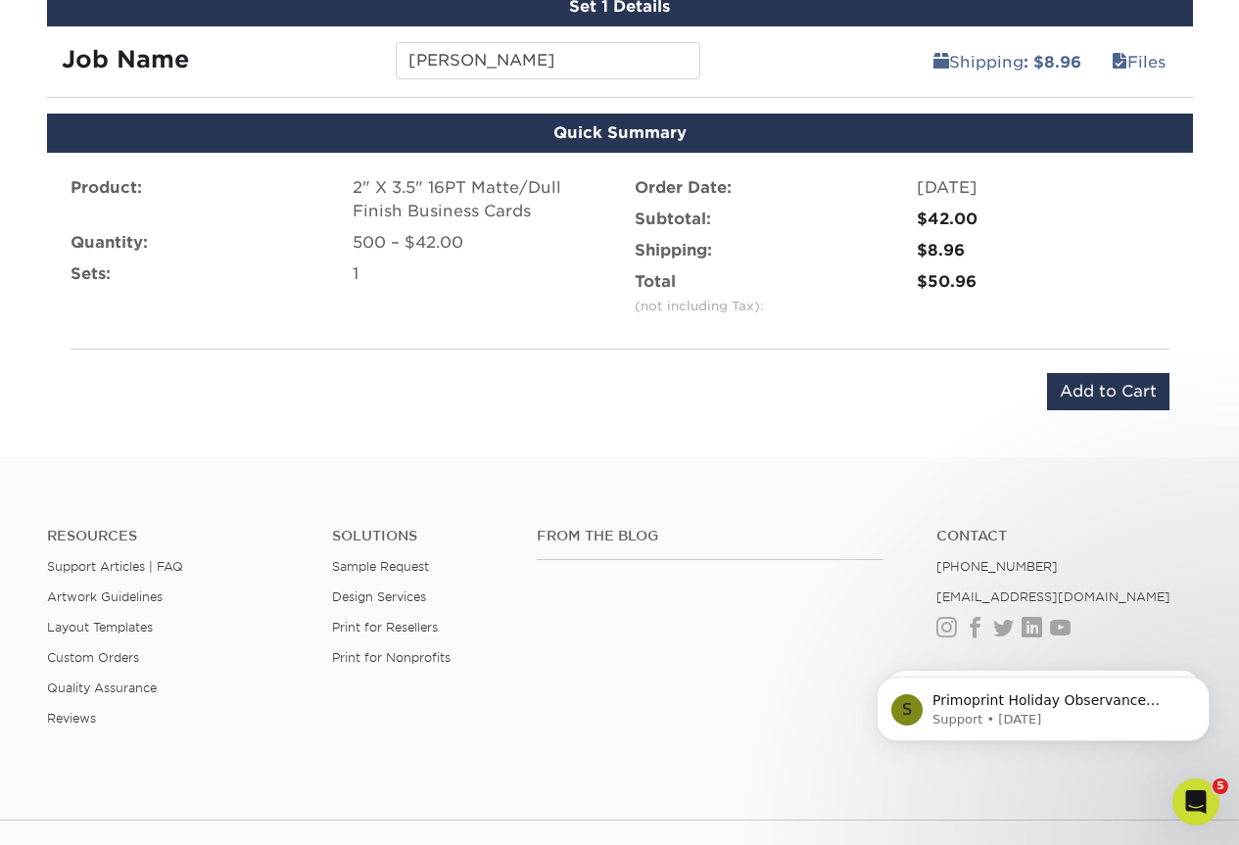
scroll to position [1078, 0]
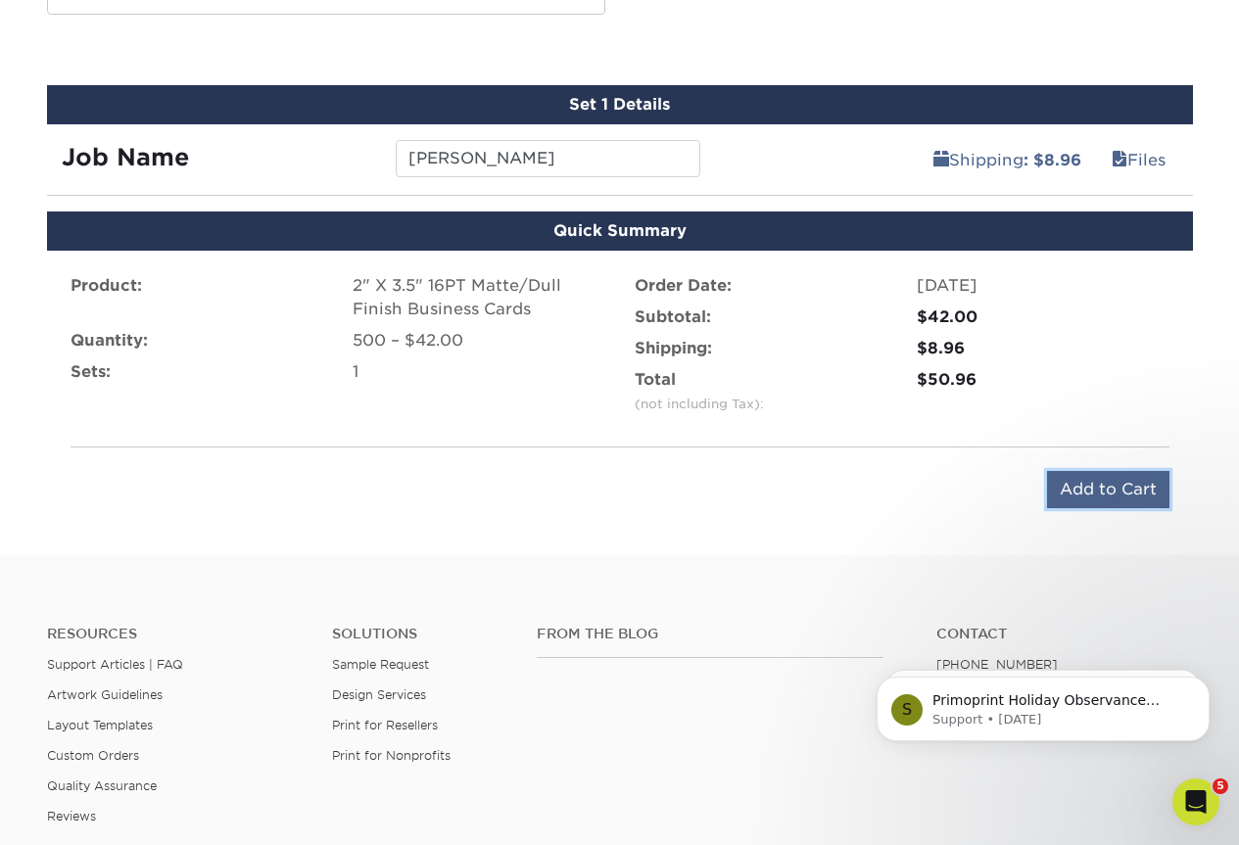
click at [1094, 475] on input "Add to Cart" at bounding box center [1108, 489] width 122 height 37
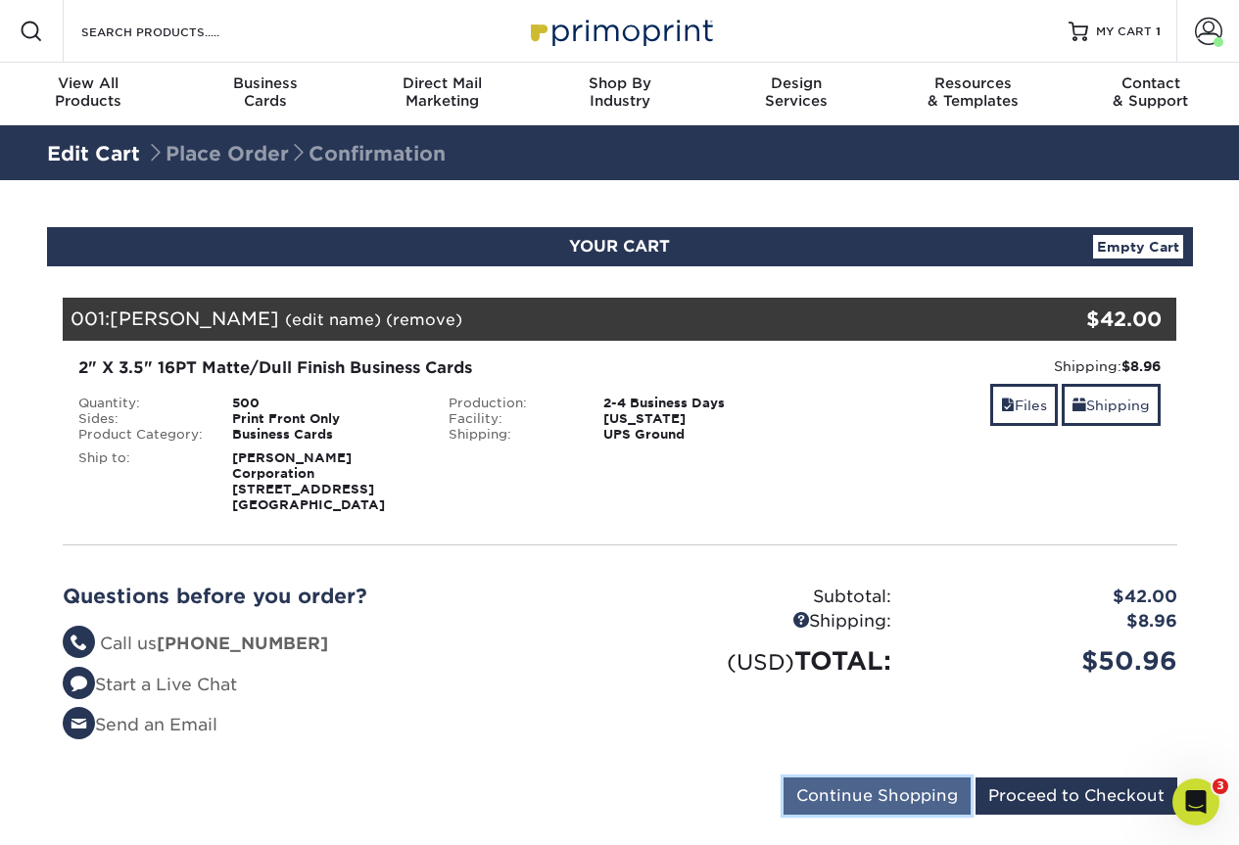
click at [910, 778] on input "Continue Shopping" at bounding box center [877, 796] width 187 height 37
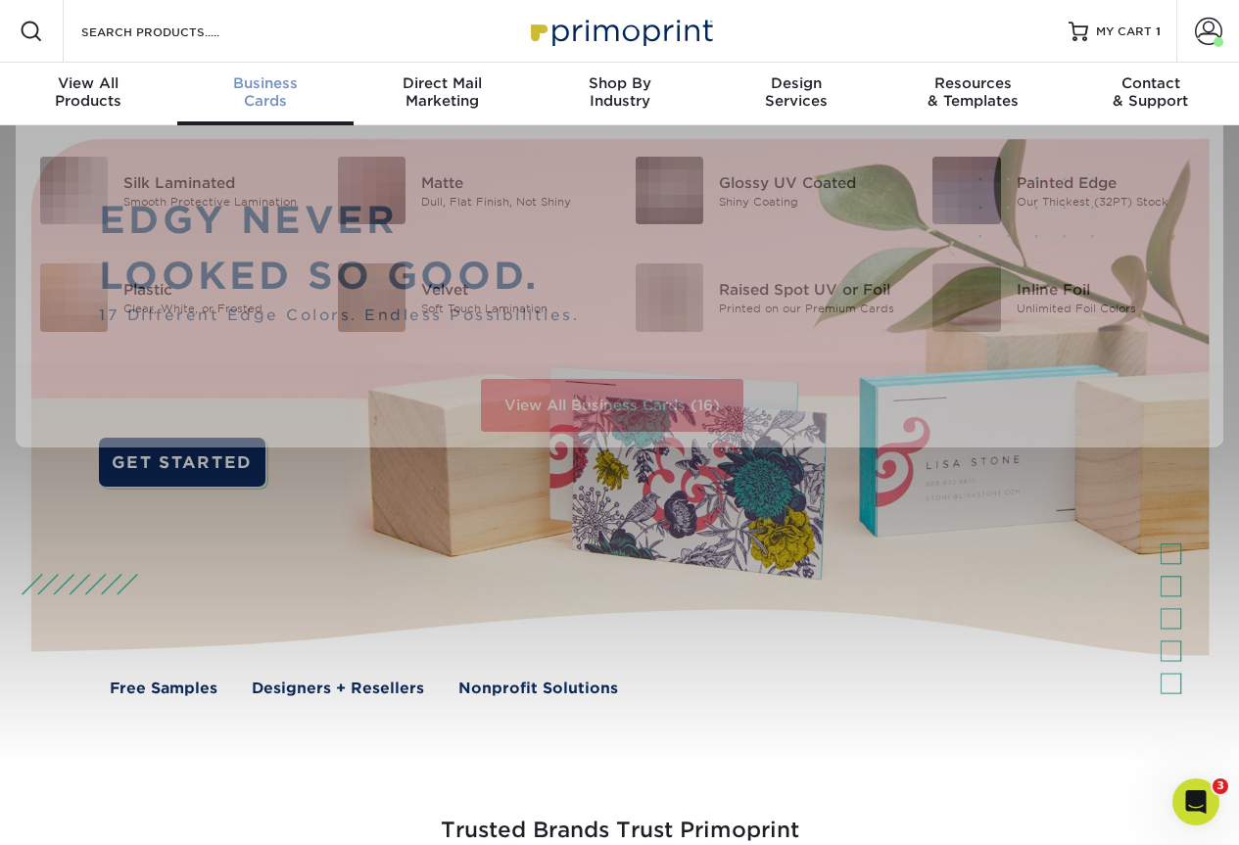
click at [269, 95] on div "Business Cards" at bounding box center [265, 91] width 177 height 35
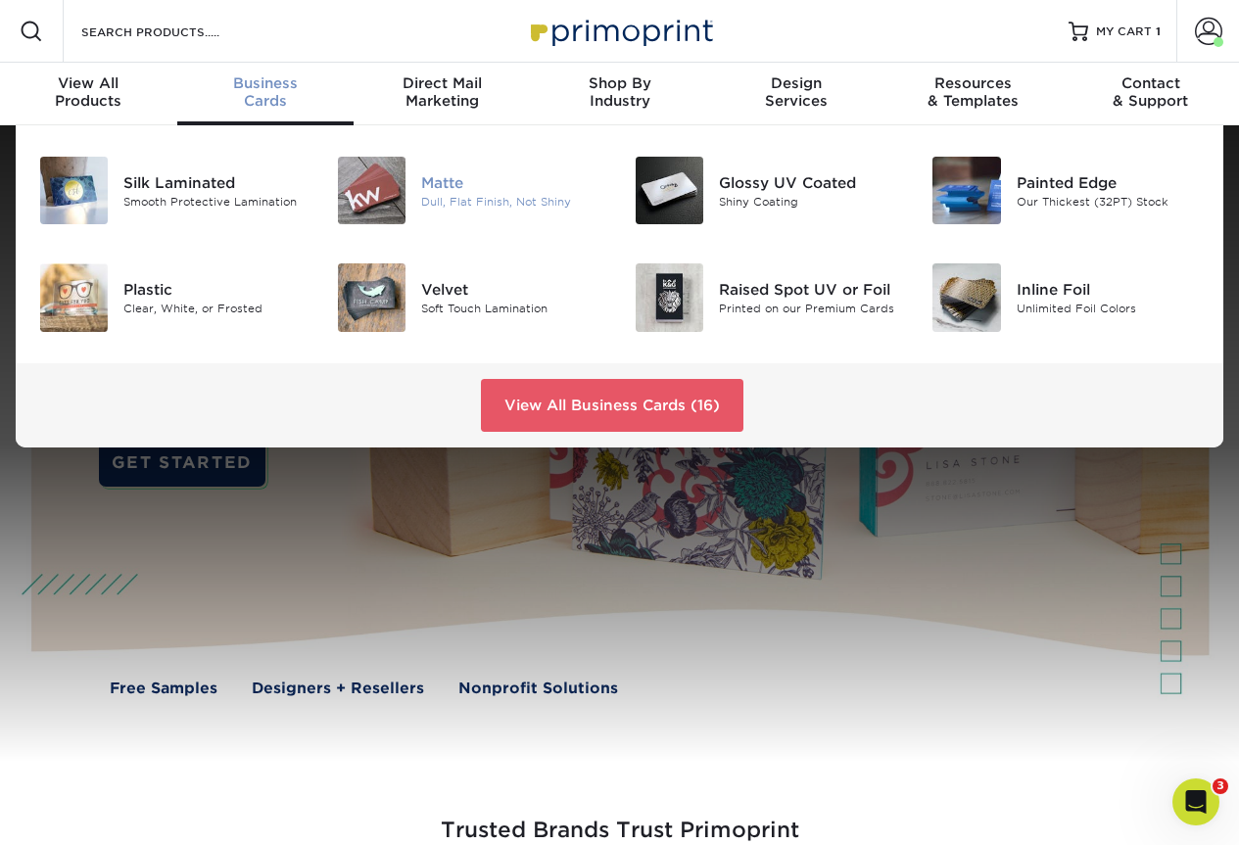
click at [429, 179] on div "Matte" at bounding box center [513, 182] width 184 height 22
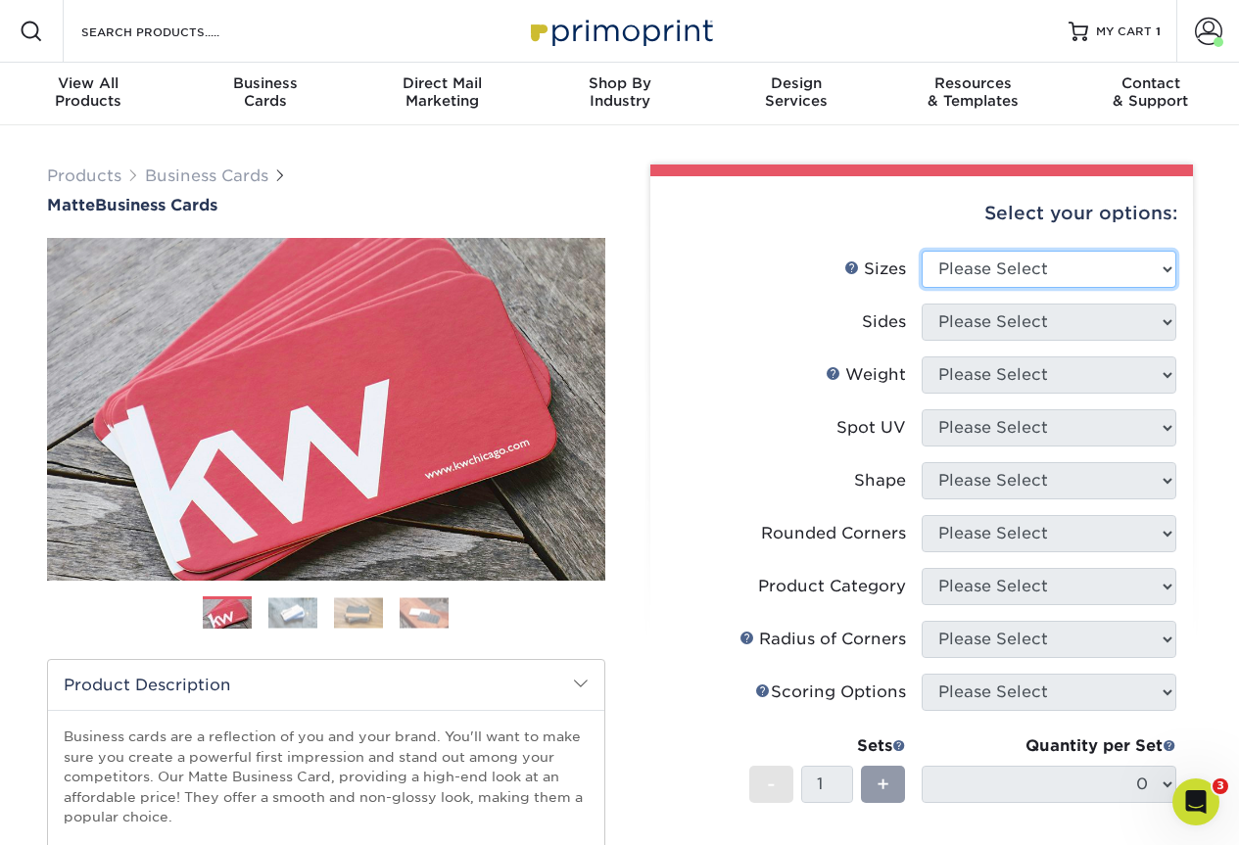
click at [978, 266] on select "Please Select 1.5" x 3.5" - Mini 1.75" x 3.5" - Mini 2" x 2" - Square 2" x 3" -…" at bounding box center [1049, 269] width 255 height 37
select select "2.00x3.50"
click at [922, 251] on select "Please Select 1.5" x 3.5" - Mini 1.75" x 3.5" - Mini 2" x 2" - Square 2" x 3" -…" at bounding box center [1049, 269] width 255 height 37
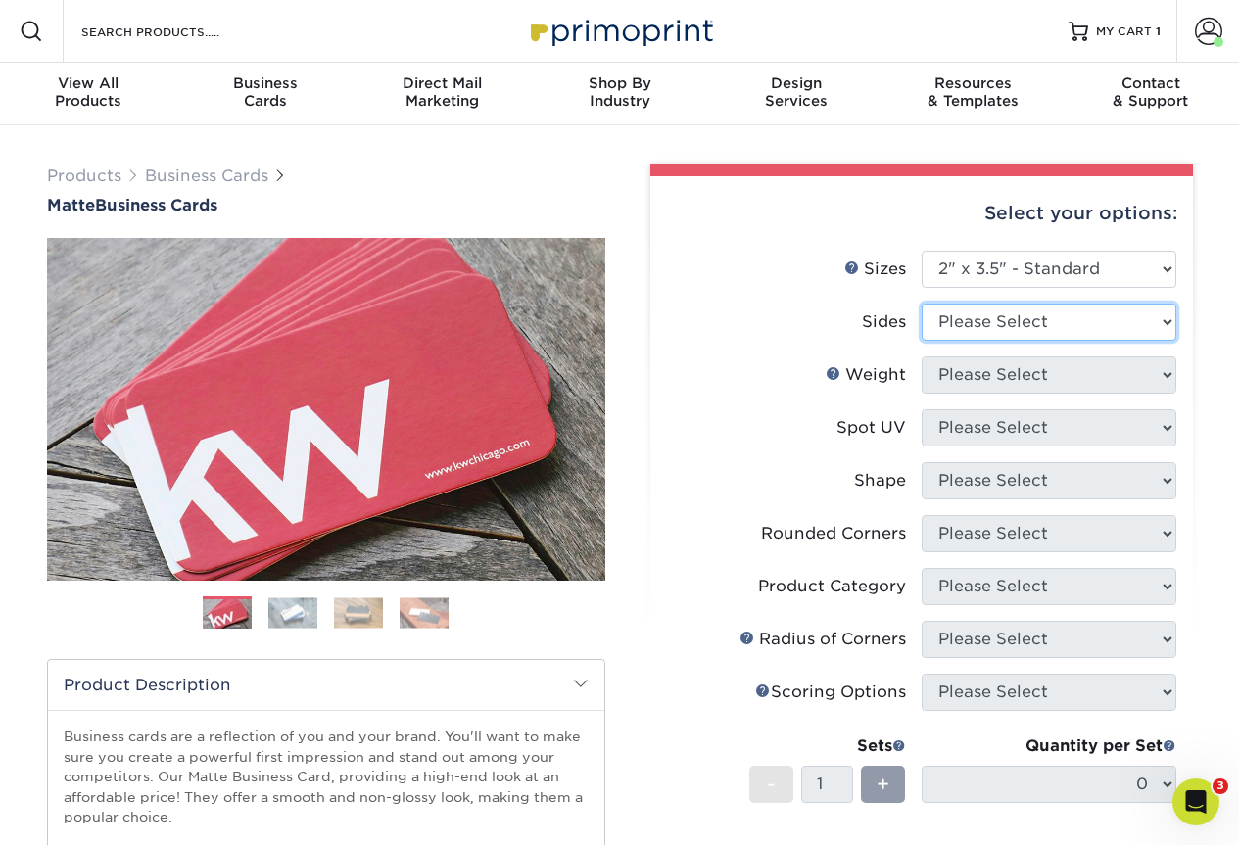
click at [1005, 317] on select "Please Select Print Both Sides Print Front Only" at bounding box center [1049, 322] width 255 height 37
select select "32d3c223-f82c-492b-b915-ba065a00862f"
click at [922, 304] on select "Please Select Print Both Sides Print Front Only" at bounding box center [1049, 322] width 255 height 37
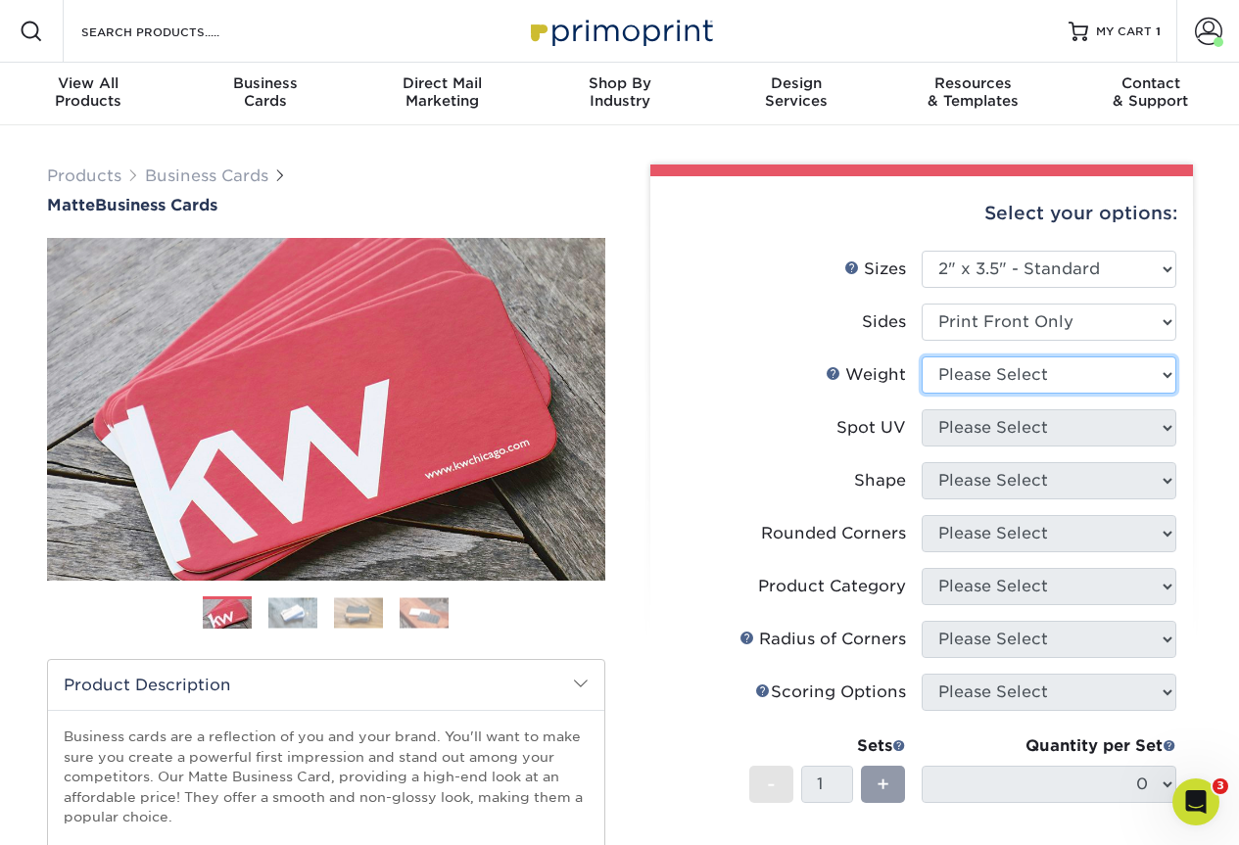
click at [996, 383] on select "Please Select 16PT 14PT" at bounding box center [1049, 375] width 255 height 37
select select "16PT"
click at [922, 357] on select "Please Select 16PT 14PT" at bounding box center [1049, 375] width 255 height 37
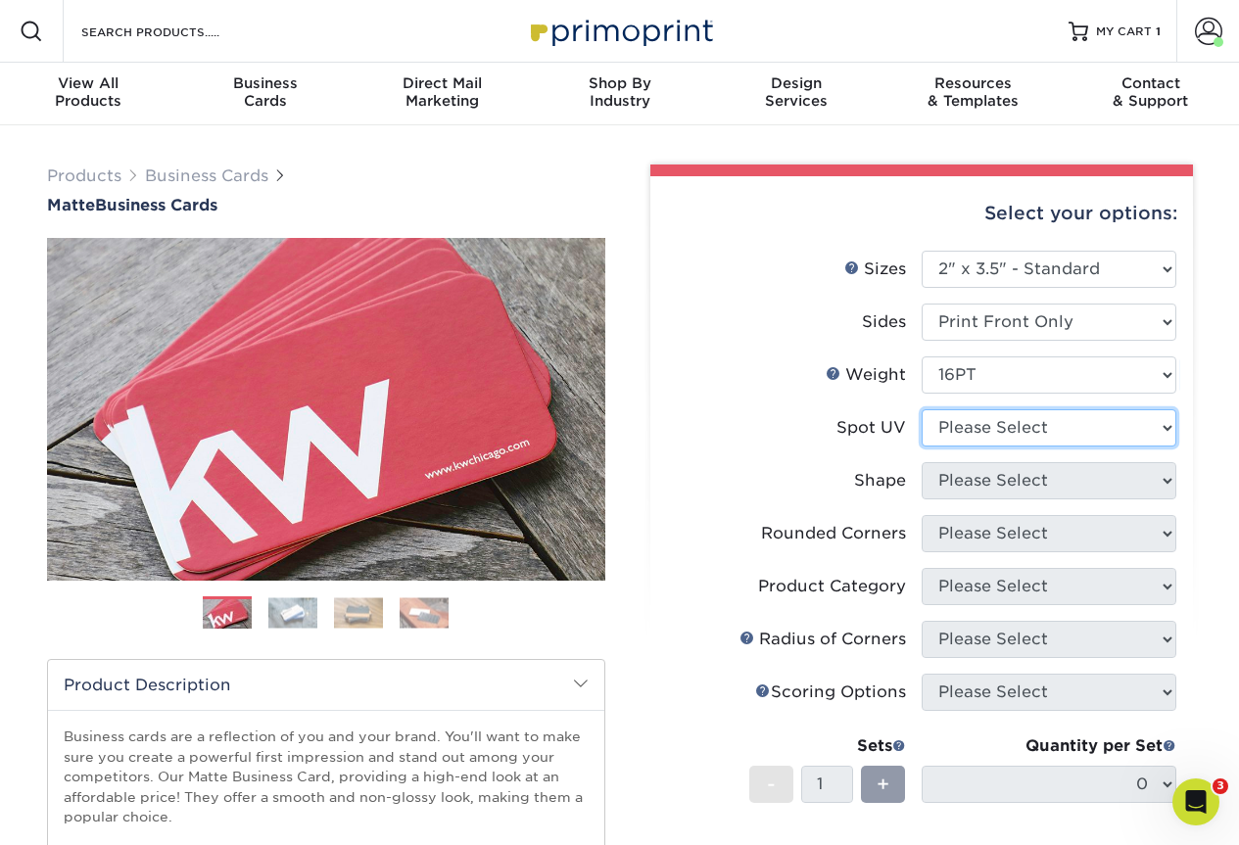
click at [1005, 427] on select "Please Select No Spot UV Front Only" at bounding box center [1049, 427] width 255 height 37
select select "3"
click at [922, 409] on select "Please Select No Spot UV Front Only" at bounding box center [1049, 427] width 255 height 37
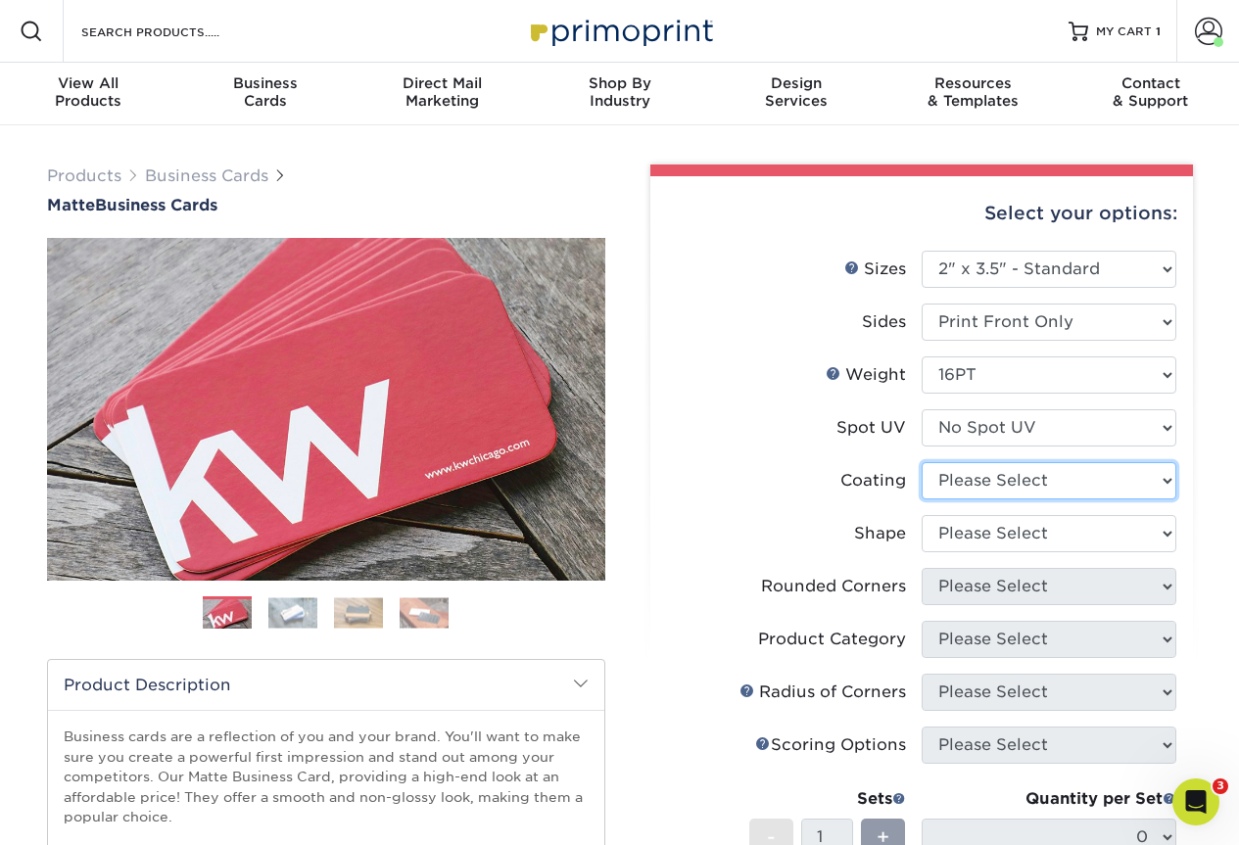
click at [997, 480] on select at bounding box center [1049, 480] width 255 height 37
select select "121bb7b5-3b4d-429f-bd8d-bbf80e953313"
click at [922, 462] on select at bounding box center [1049, 480] width 255 height 37
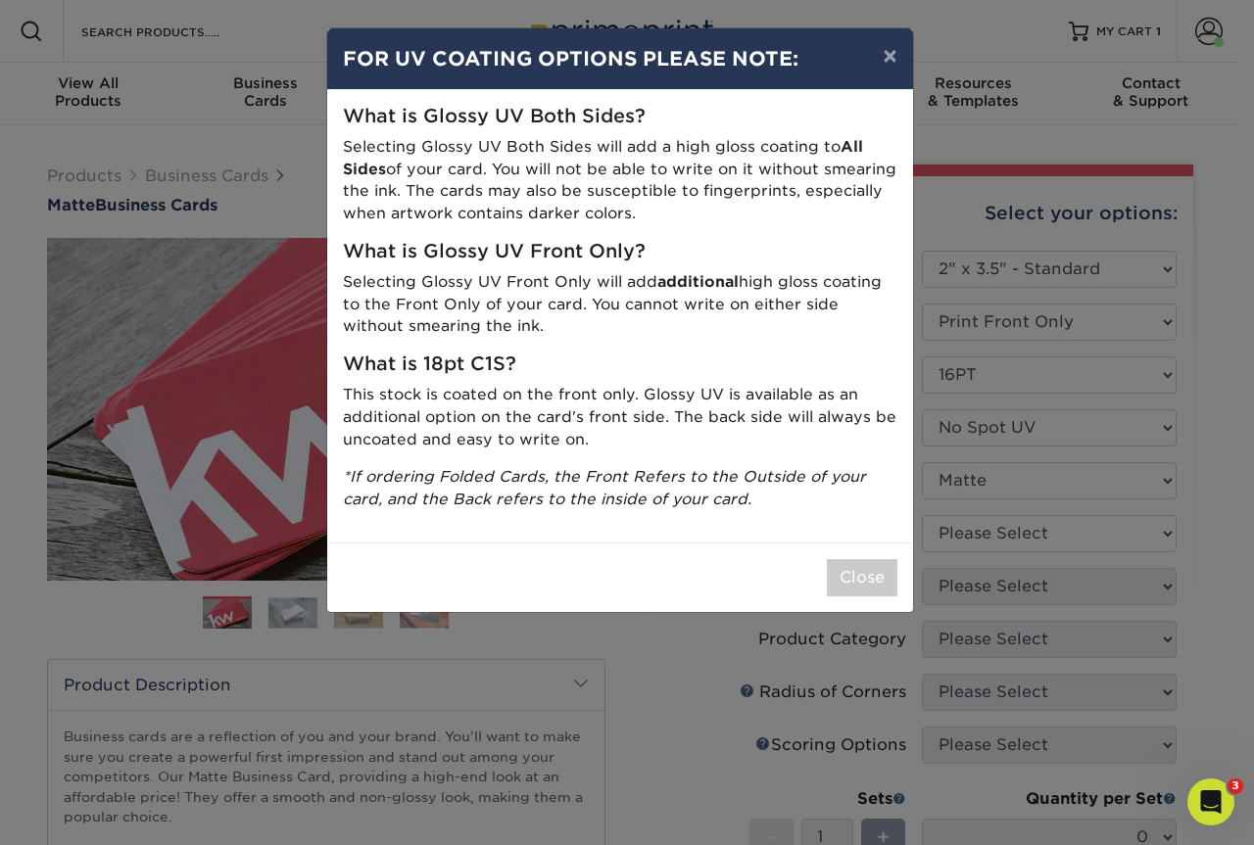
click at [987, 525] on div "× FOR UV COATING OPTIONS PLEASE NOTE: What is Glossy UV Both Sides? Selecting G…" at bounding box center [627, 422] width 1254 height 845
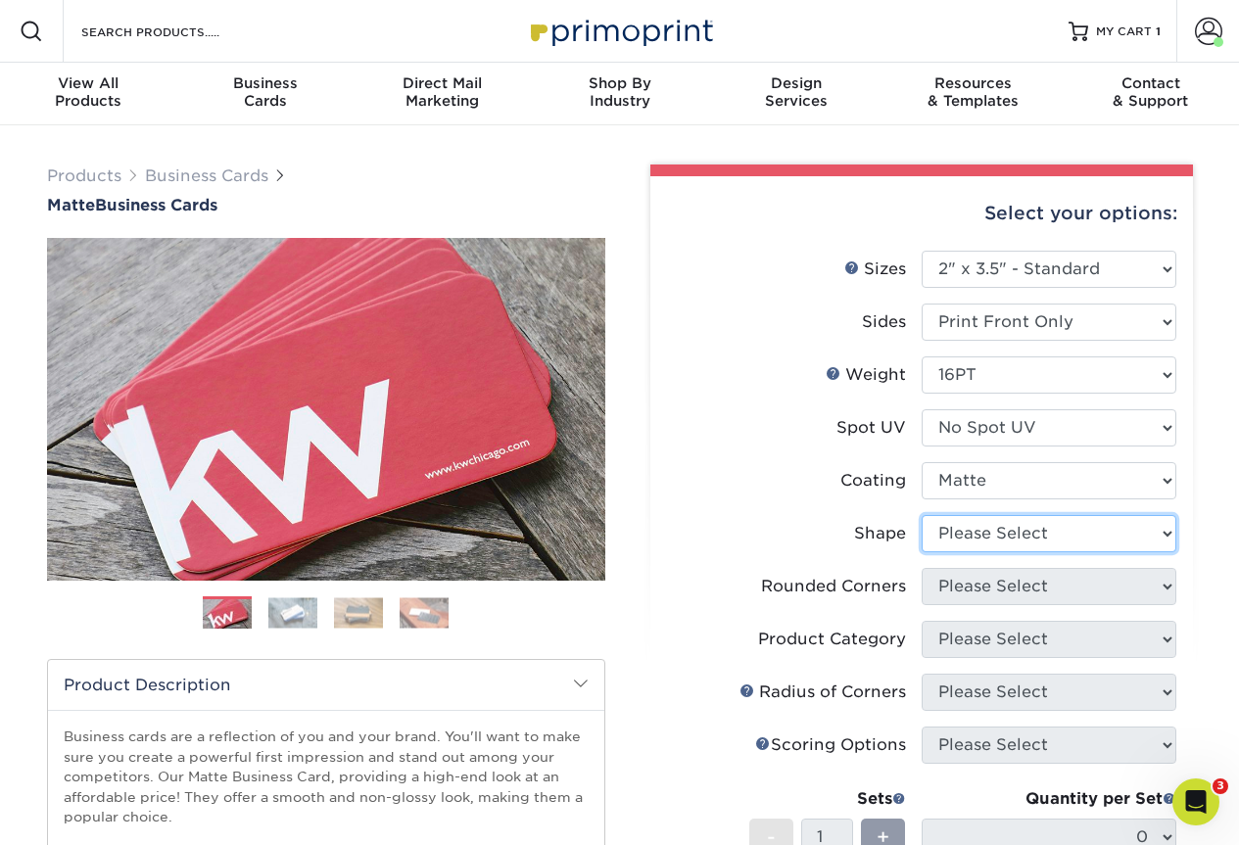
click at [1001, 534] on select "Please Select Standard Oval" at bounding box center [1049, 533] width 255 height 37
select select "standard"
click at [922, 515] on select "Please Select Standard Oval" at bounding box center [1049, 533] width 255 height 37
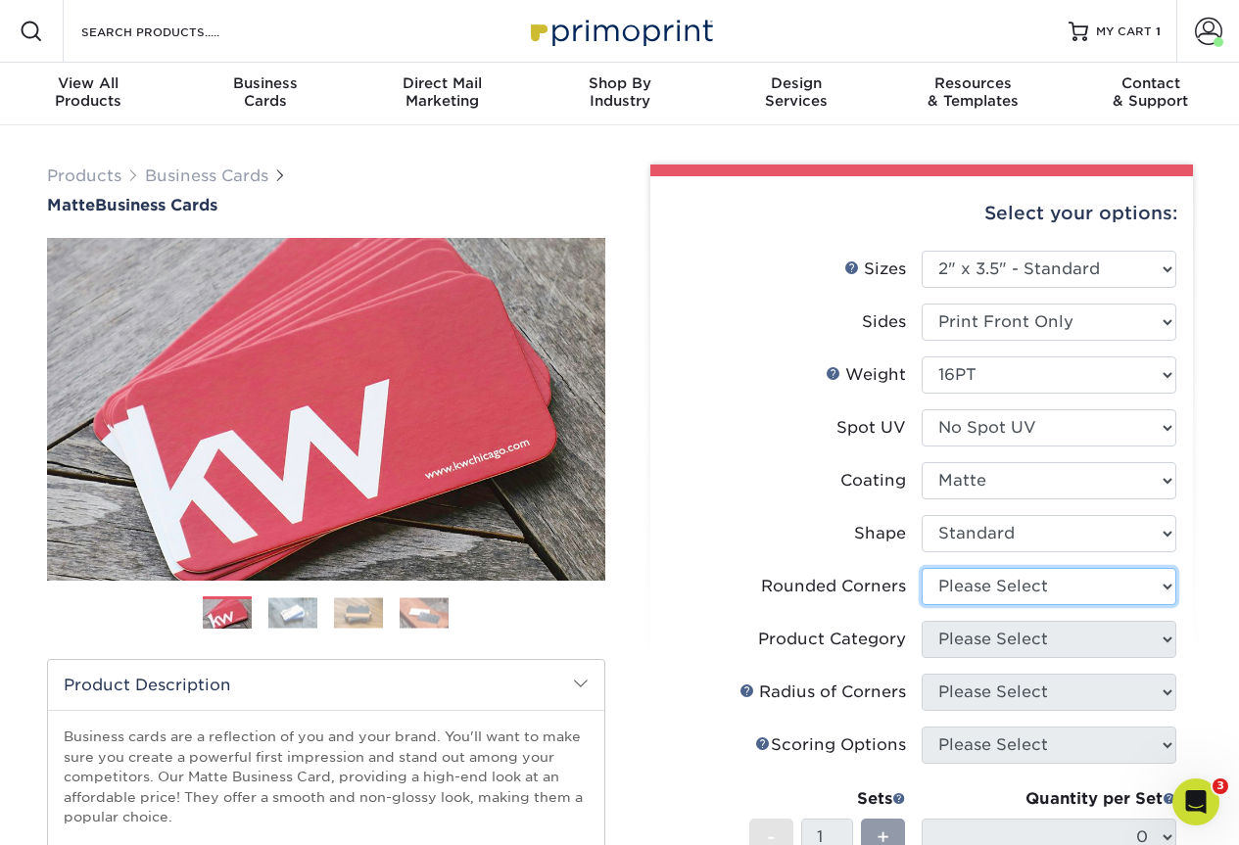
click at [987, 570] on select "Please Select Yes - Round 2 Corners Yes - Round 4 Corners No" at bounding box center [1049, 586] width 255 height 37
select select "0"
click at [922, 568] on select "Please Select Yes - Round 2 Corners Yes - Round 4 Corners No" at bounding box center [1049, 586] width 255 height 37
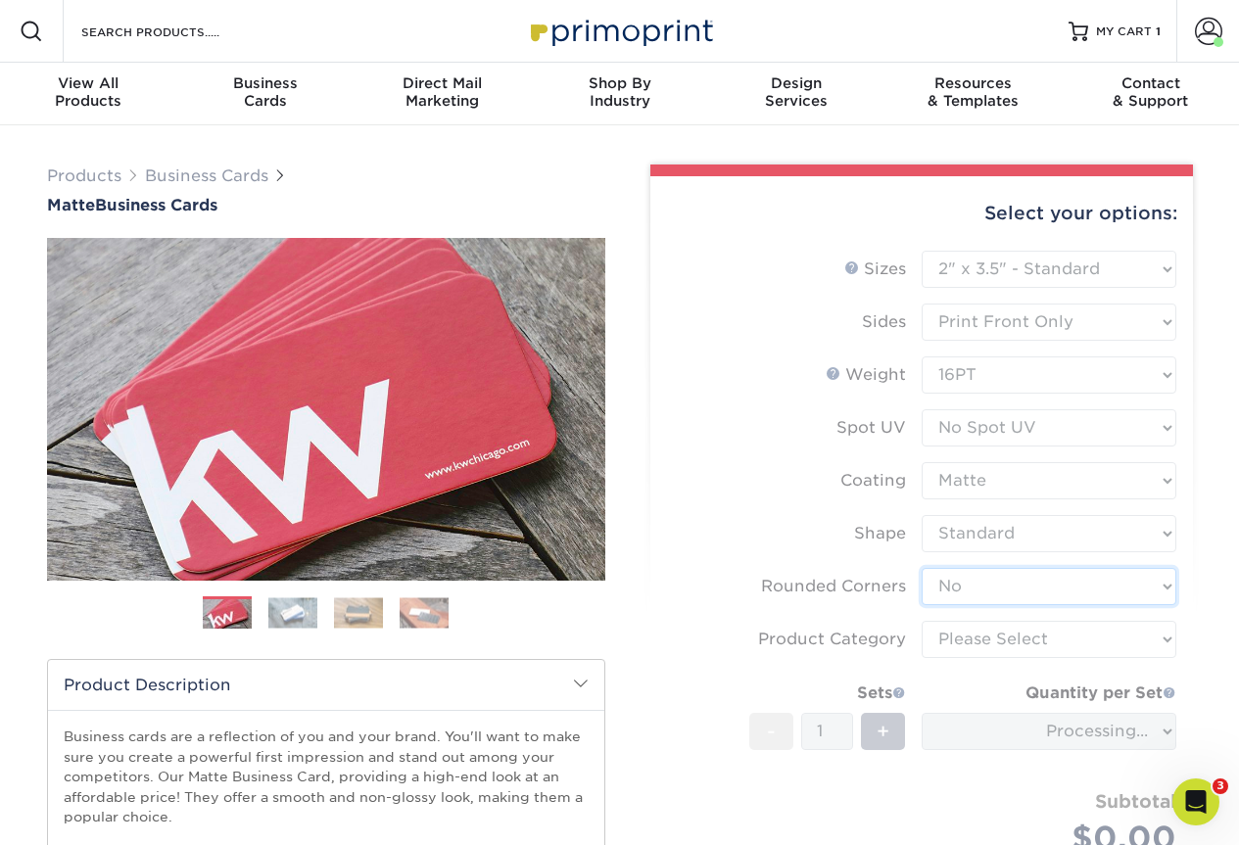
scroll to position [196, 0]
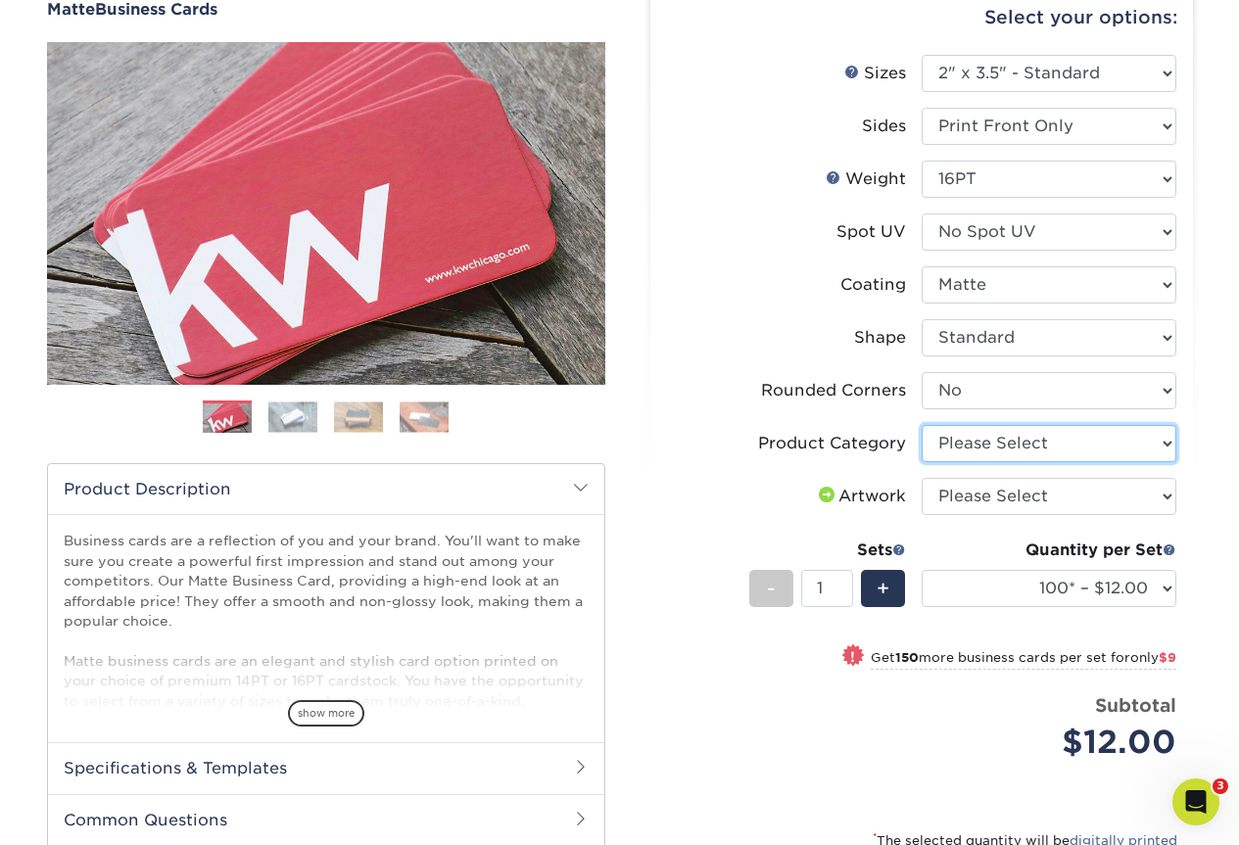
click at [1002, 453] on select "Please Select Business Cards" at bounding box center [1049, 443] width 255 height 37
select select "3b5148f1-0588-4f88-a218-97bcfdce65c1"
click at [922, 425] on select "Please Select Business Cards" at bounding box center [1049, 443] width 255 height 37
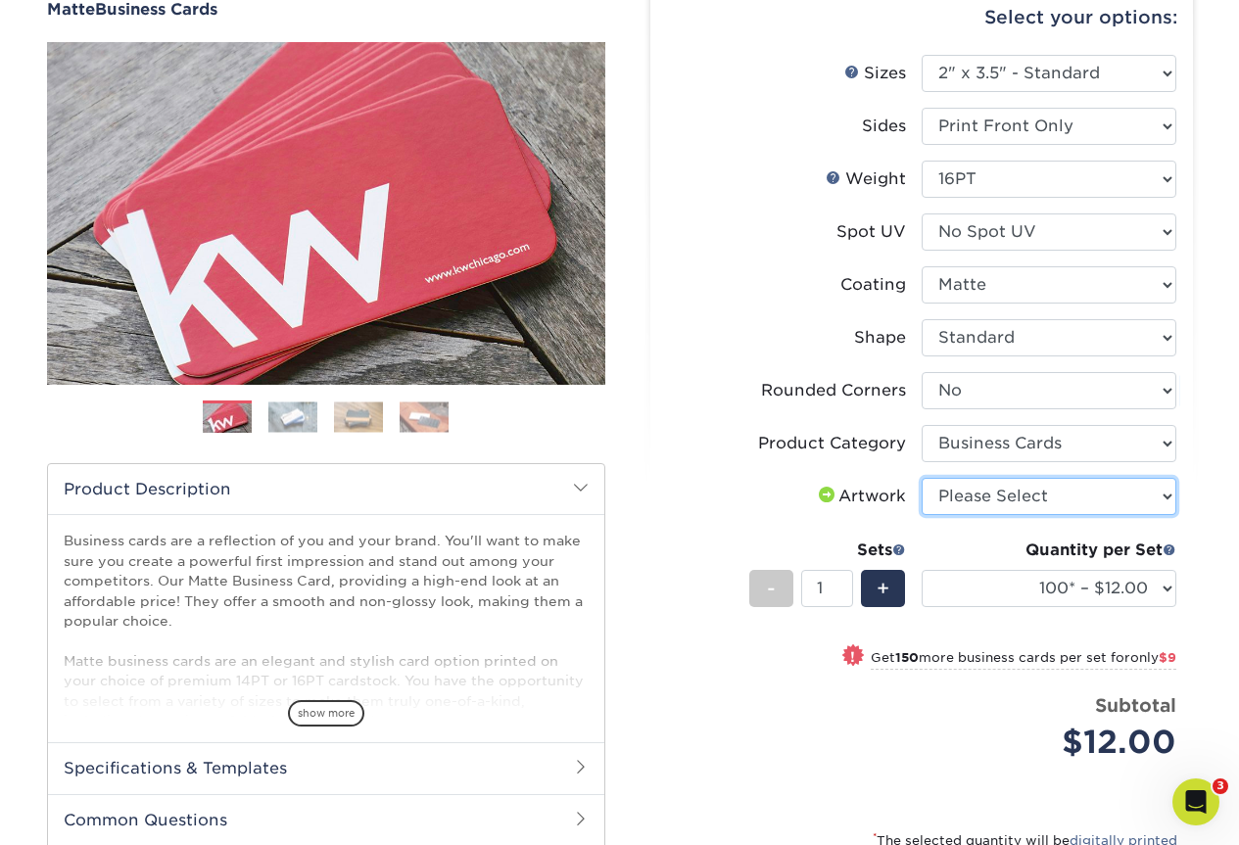
click at [980, 487] on select "Please Select I will upload files I need a design - $100" at bounding box center [1049, 496] width 255 height 37
select select "upload"
click at [922, 478] on select "Please Select I will upload files I need a design - $100" at bounding box center [1049, 496] width 255 height 37
click at [885, 585] on span "+" at bounding box center [883, 588] width 13 height 29
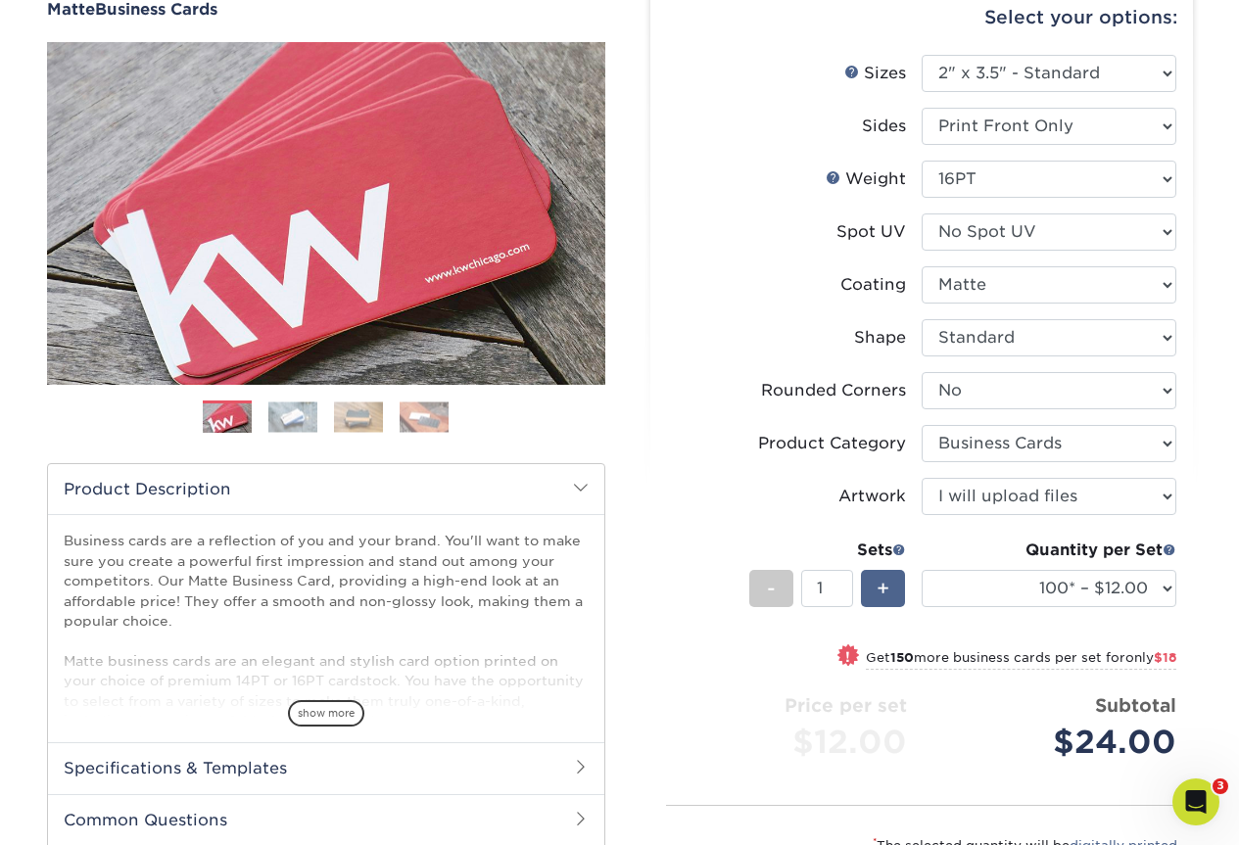
type input "2"
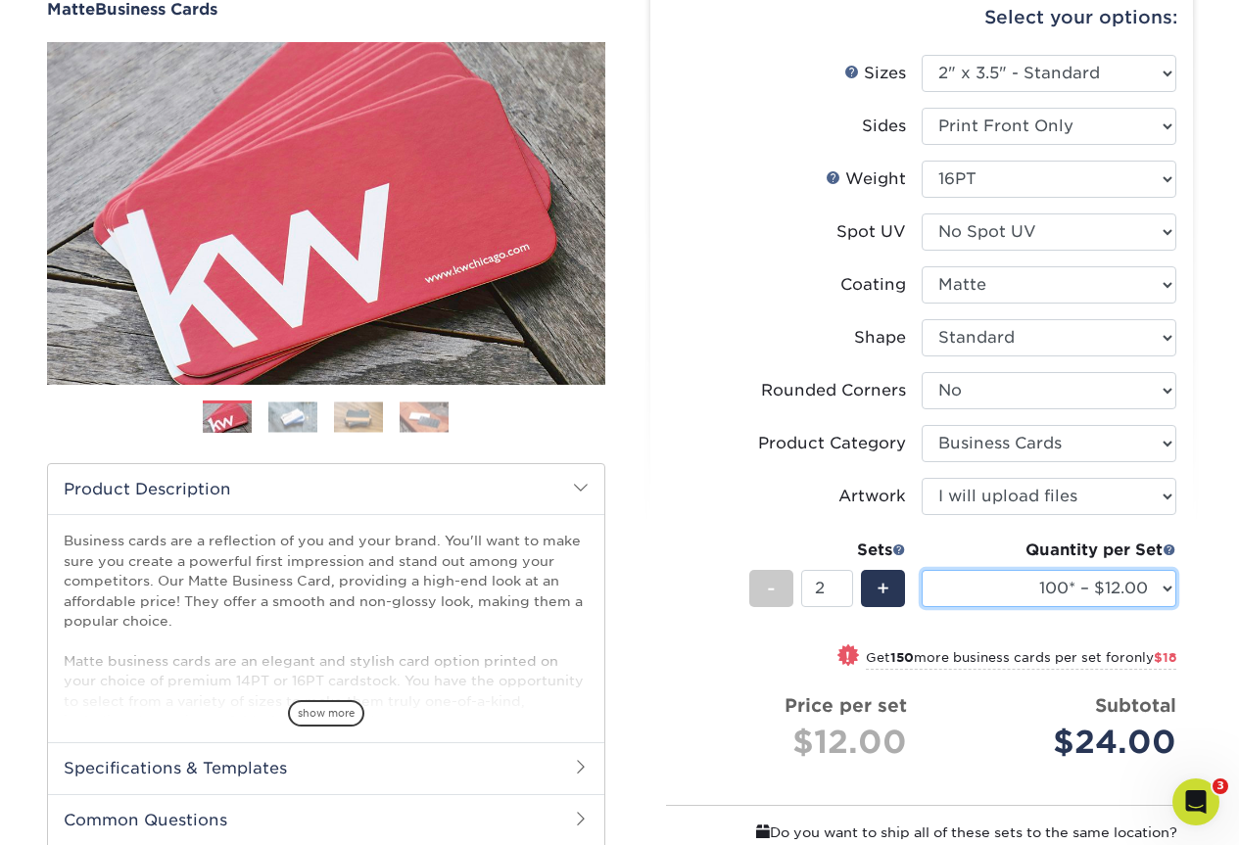
click at [1161, 587] on select "100* – $12.00 250* – $21.00 500 – $42.00 1000 – $53.00 2500 – $95.00 5000 – $18…" at bounding box center [1049, 588] width 255 height 37
select select "500 – $42.00"
click at [922, 570] on select "100* – $12.00 250* – $21.00 500 – $42.00 1000 – $53.00 2500 – $95.00 5000 – $18…" at bounding box center [1049, 588] width 255 height 37
click at [776, 595] on div "-" at bounding box center [771, 588] width 44 height 37
type input "1"
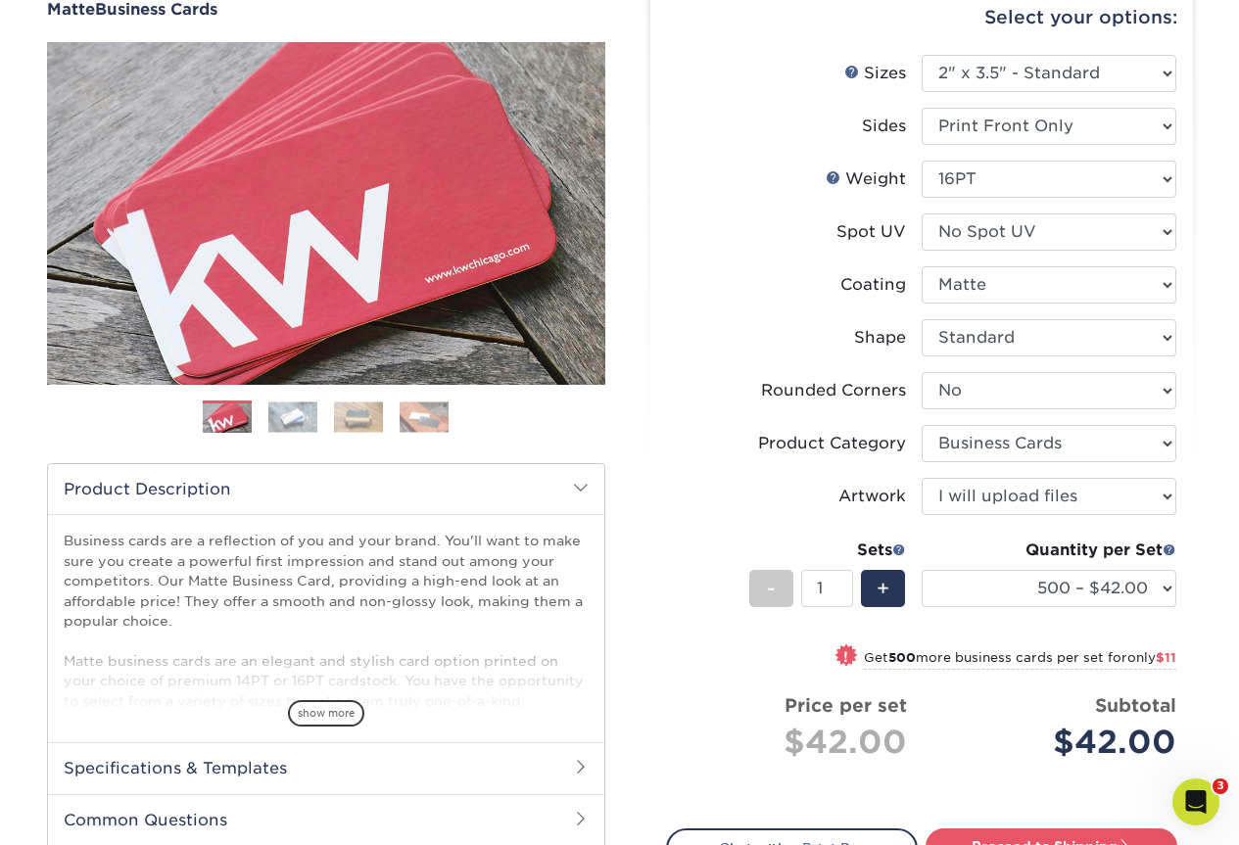
scroll to position [392, 0]
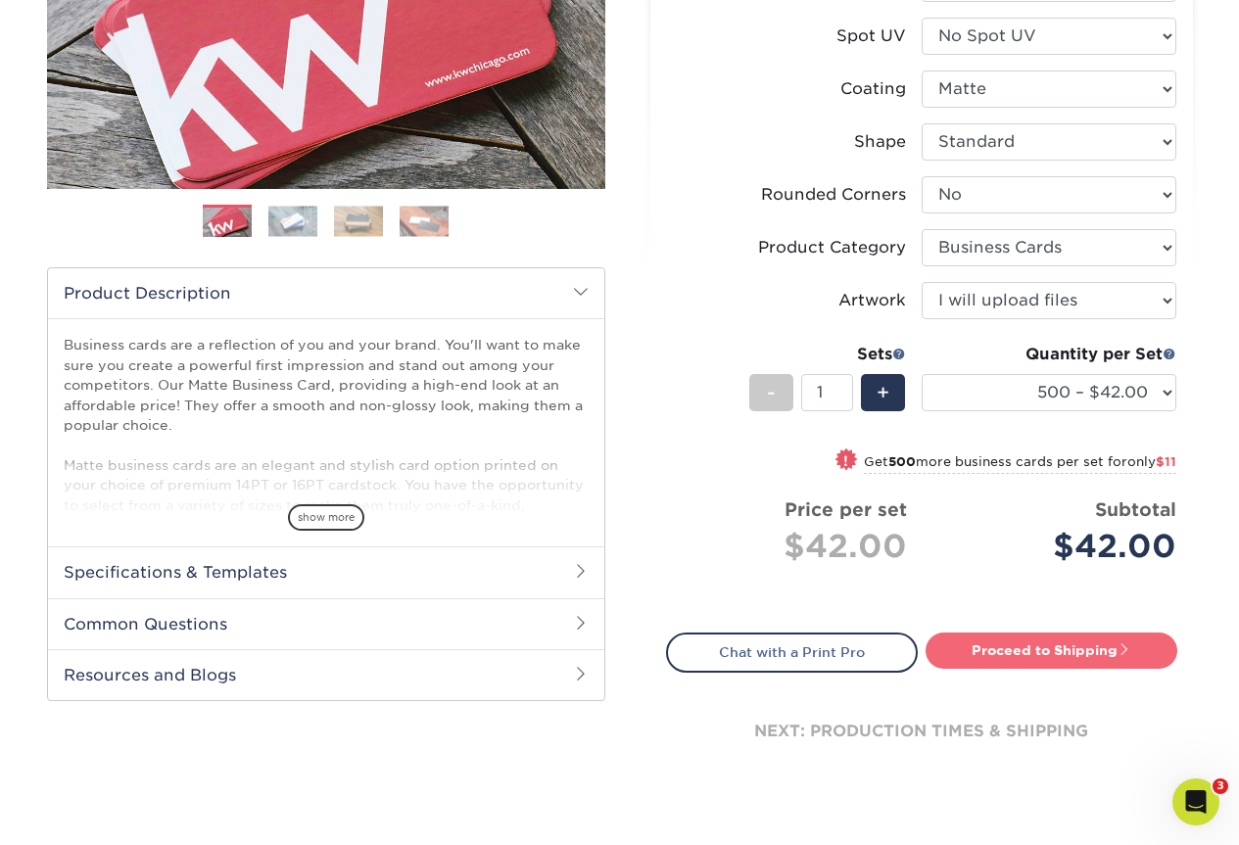
click at [1039, 650] on link "Proceed to Shipping" at bounding box center [1052, 650] width 252 height 35
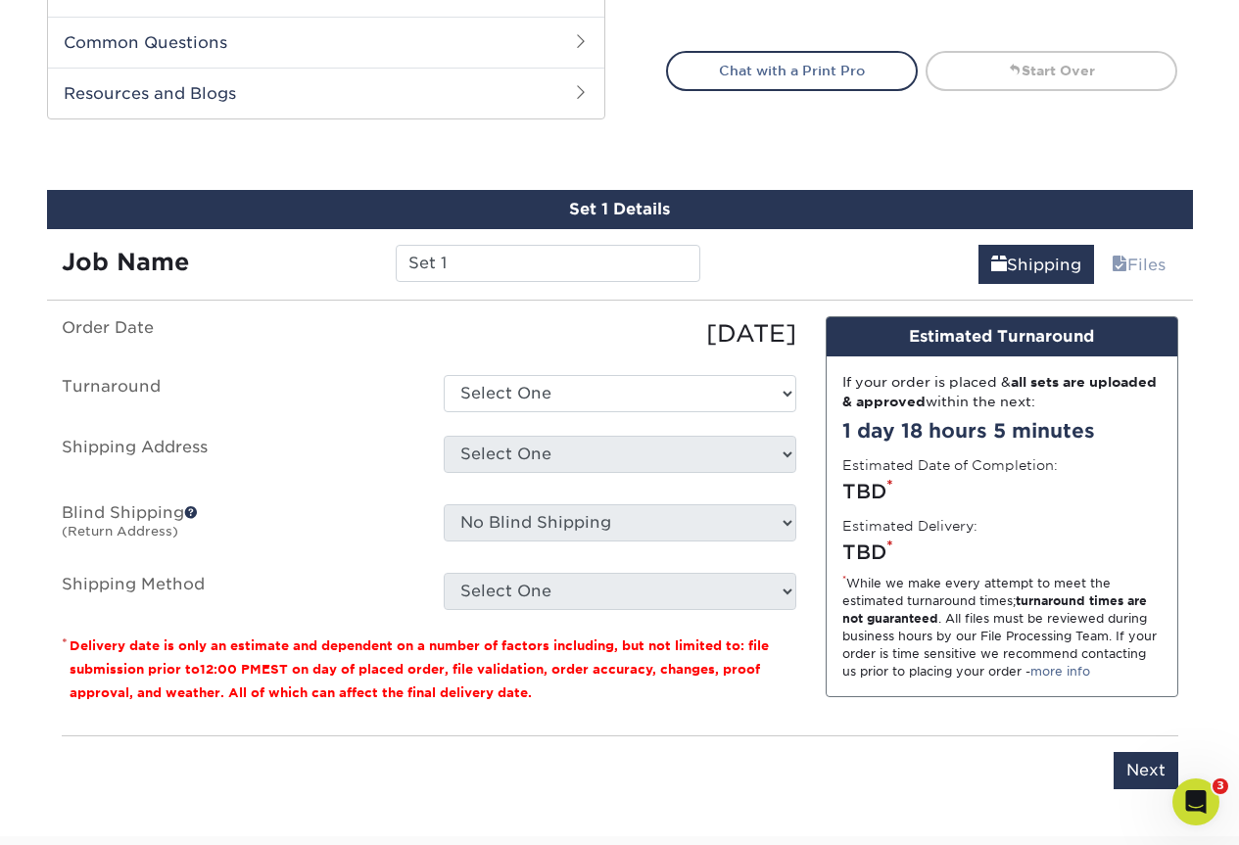
scroll to position [1078, 0]
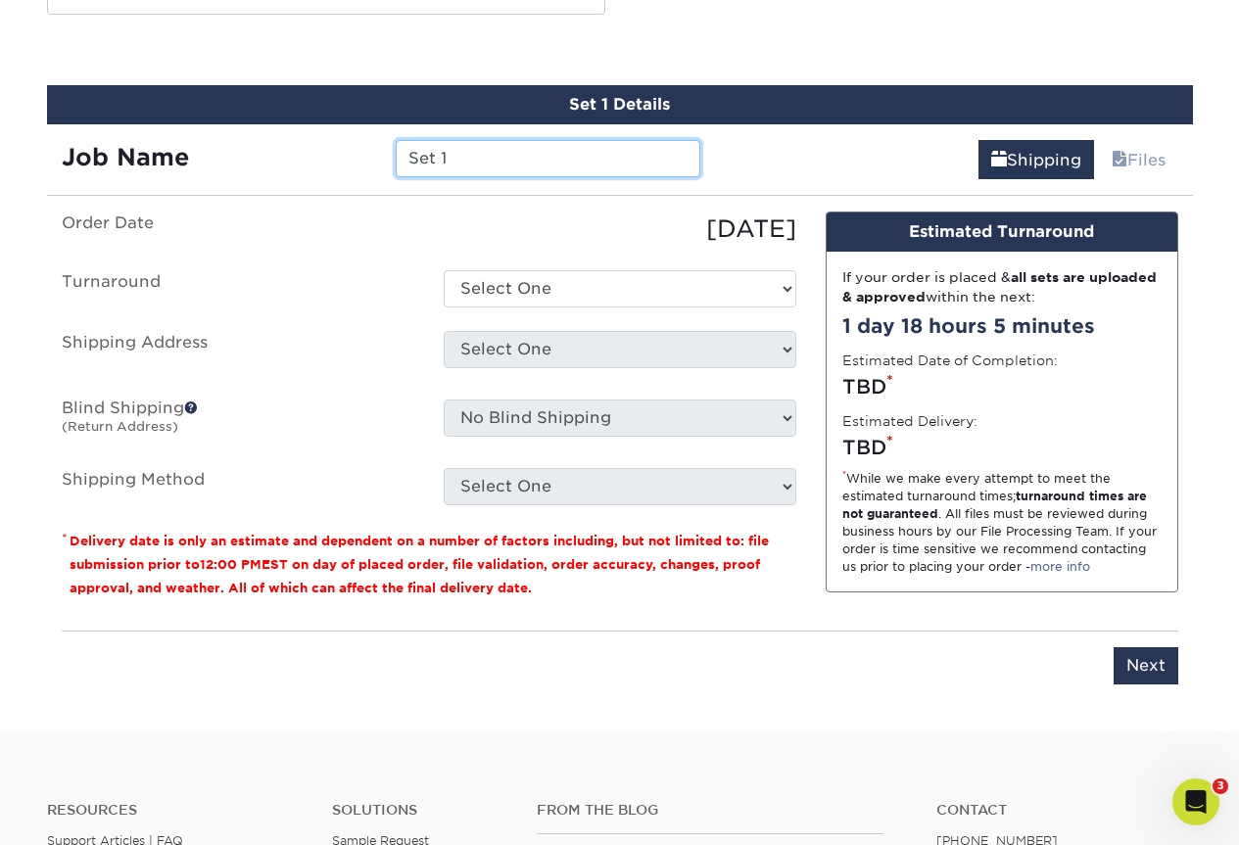
drag, startPoint x: 477, startPoint y: 157, endPoint x: 310, endPoint y: 156, distance: 167.5
click at [310, 155] on div "Job Name Set 1" at bounding box center [381, 158] width 669 height 37
type input "[PERSON_NAME]"
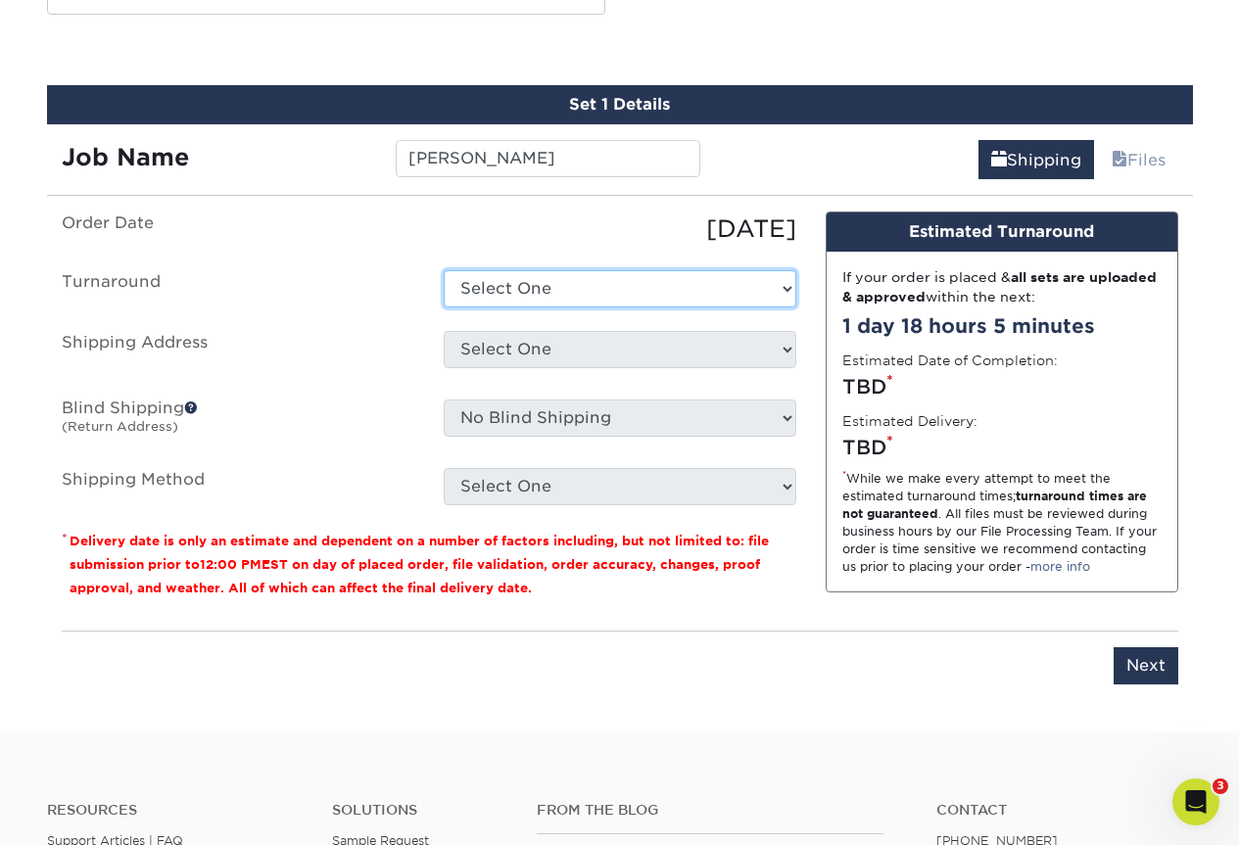
click at [597, 296] on select "Select One 2-4 Business Days 2 Day Next Business Day" at bounding box center [620, 288] width 353 height 37
select select "7fd2479d-672a-4ade-96ee-4e6d759262f5"
click at [444, 270] on select "Select One 2-4 Business Days 2 Day Next Business Day" at bounding box center [620, 288] width 353 height 37
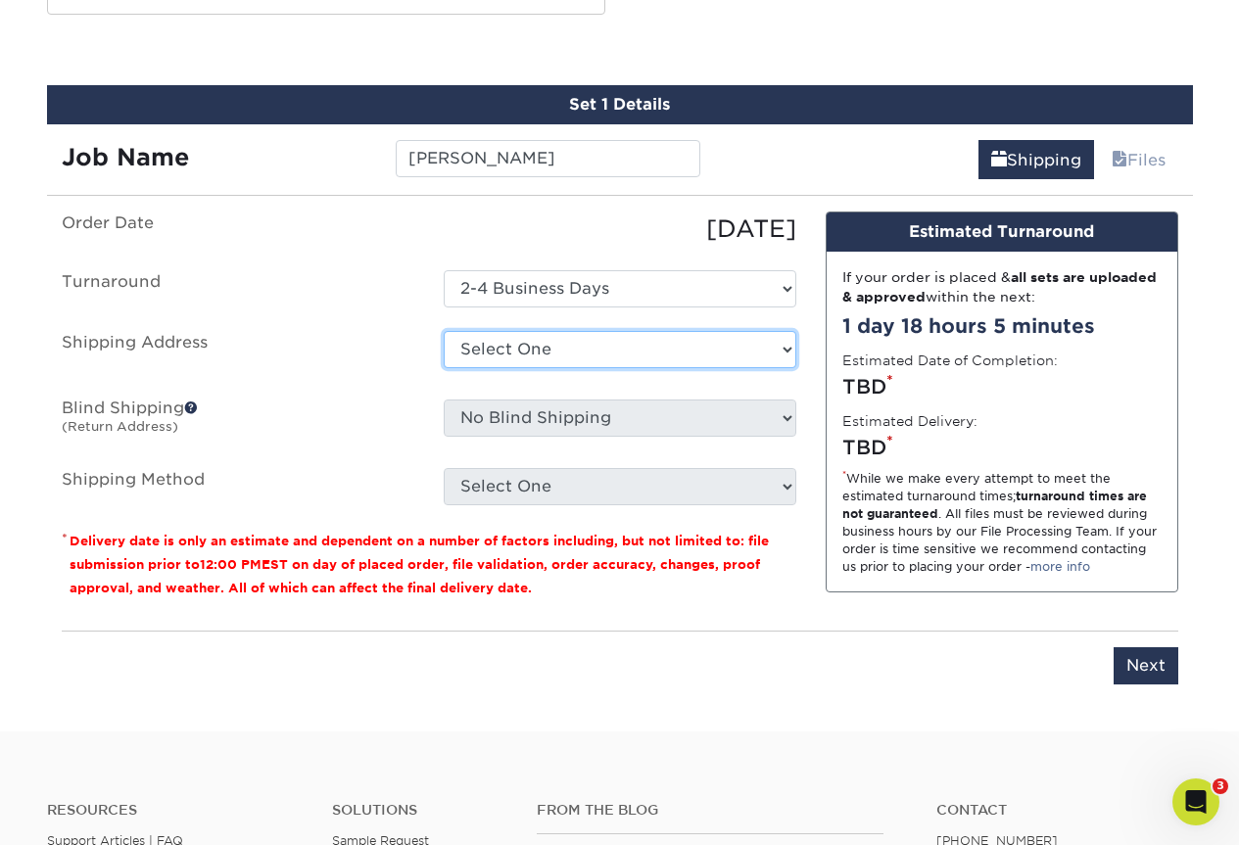
click at [530, 359] on select "Select One Account Executive Lowen Business Cards Lowen Corporation Lowen Corpo…" at bounding box center [620, 349] width 353 height 37
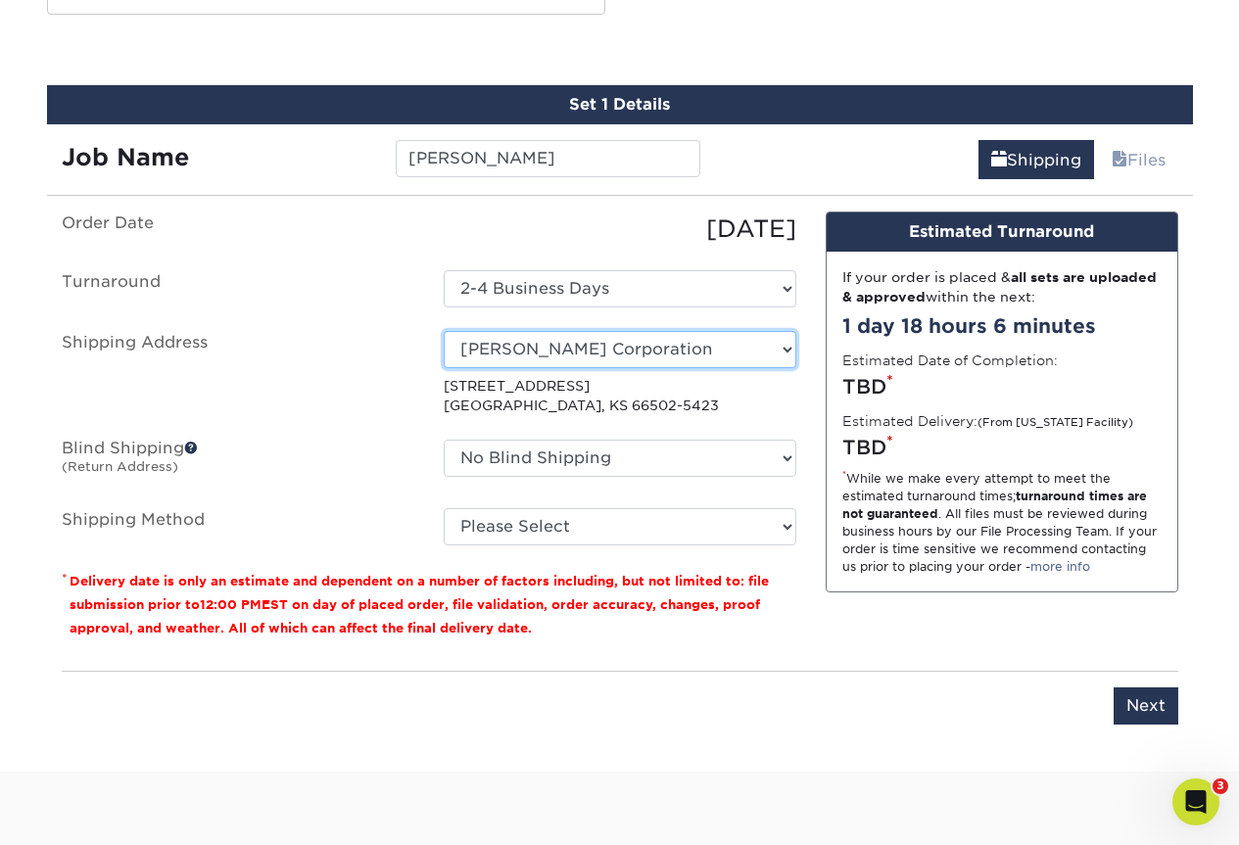
click at [553, 352] on select "Select One Account Executive Lowen Business Cards Lowen Corporation Lowen Corpo…" at bounding box center [620, 349] width 353 height 37
select select "251130"
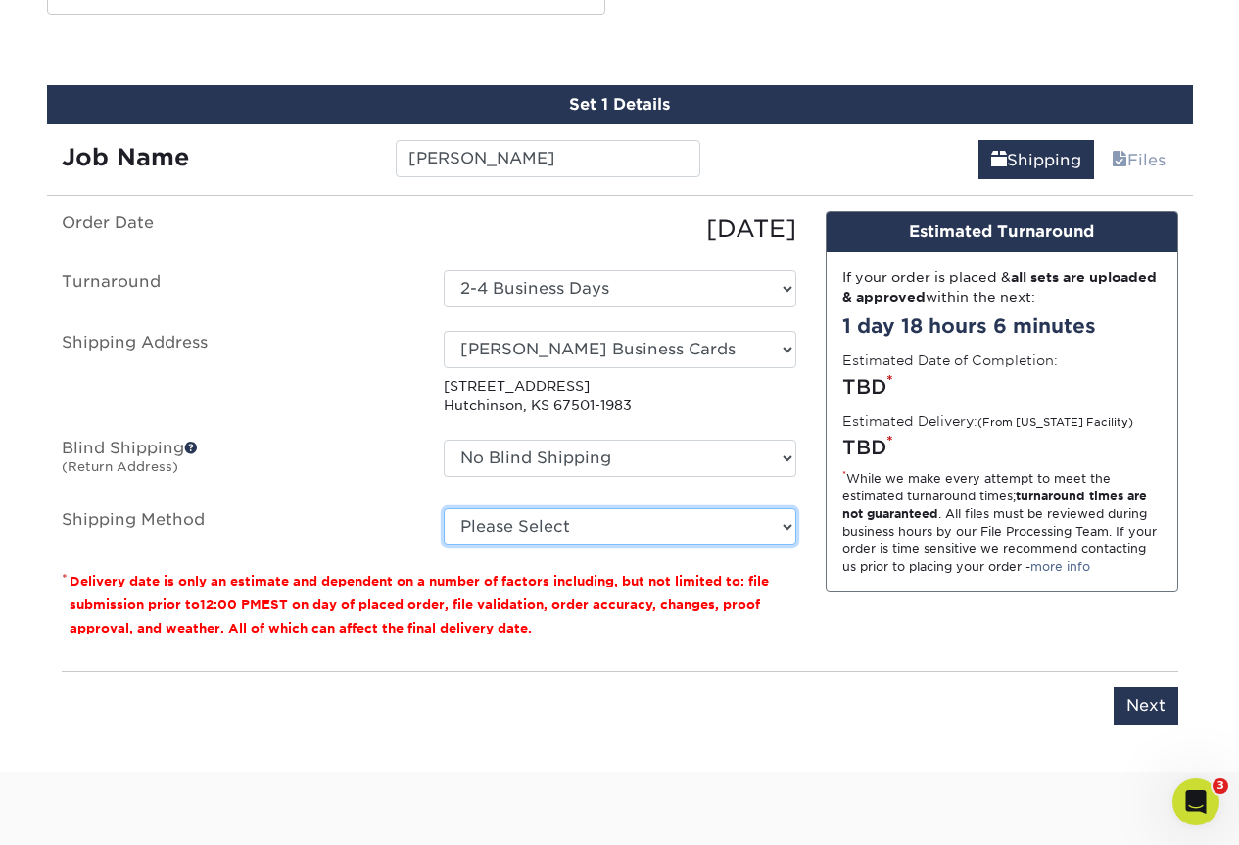
click at [545, 528] on select "Please Select Ground Shipping (+$8.96) 3 Day Shipping Service (+$18.68) 2 Day A…" at bounding box center [620, 526] width 353 height 37
select select "03"
click at [444, 508] on select "Please Select Ground Shipping (+$8.96) 3 Day Shipping Service (+$18.68) 2 Day A…" at bounding box center [620, 526] width 353 height 37
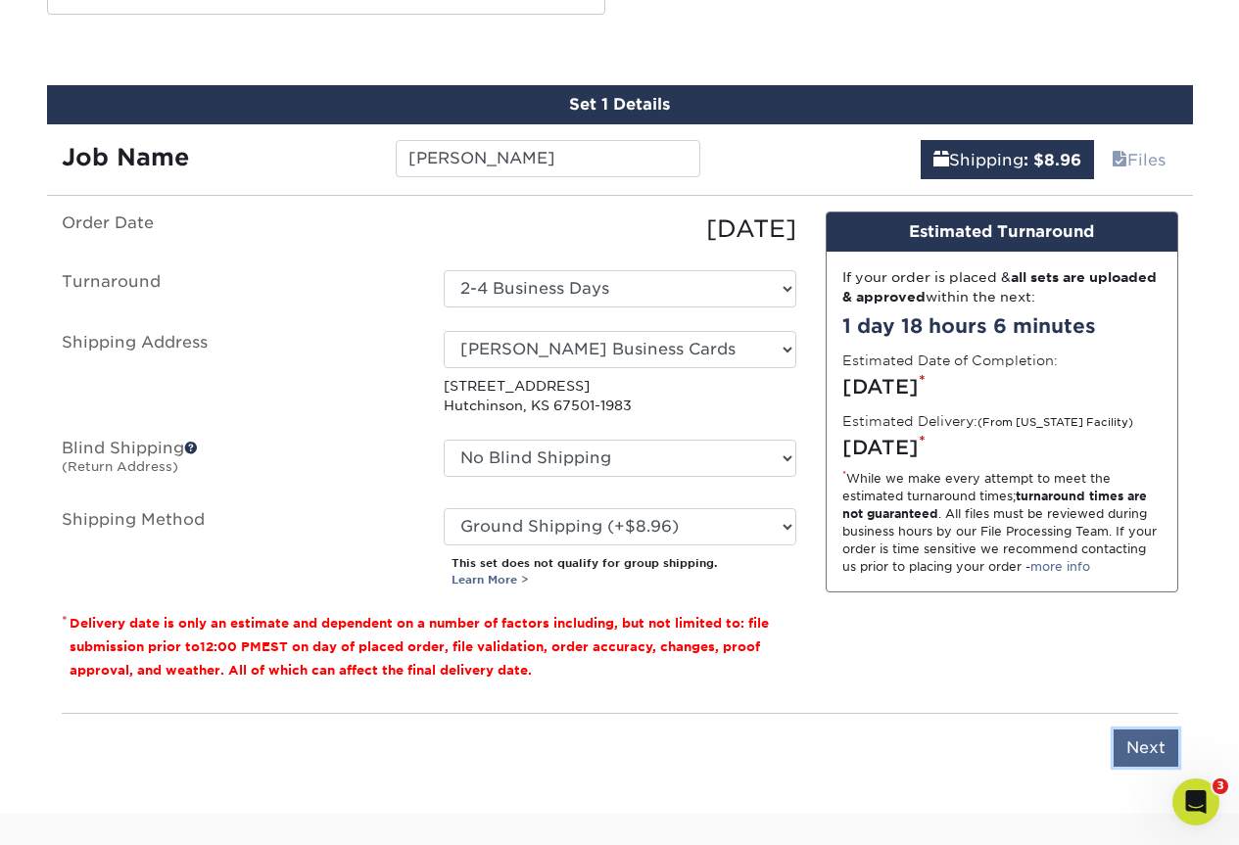
click at [1143, 739] on input "Next" at bounding box center [1146, 748] width 65 height 37
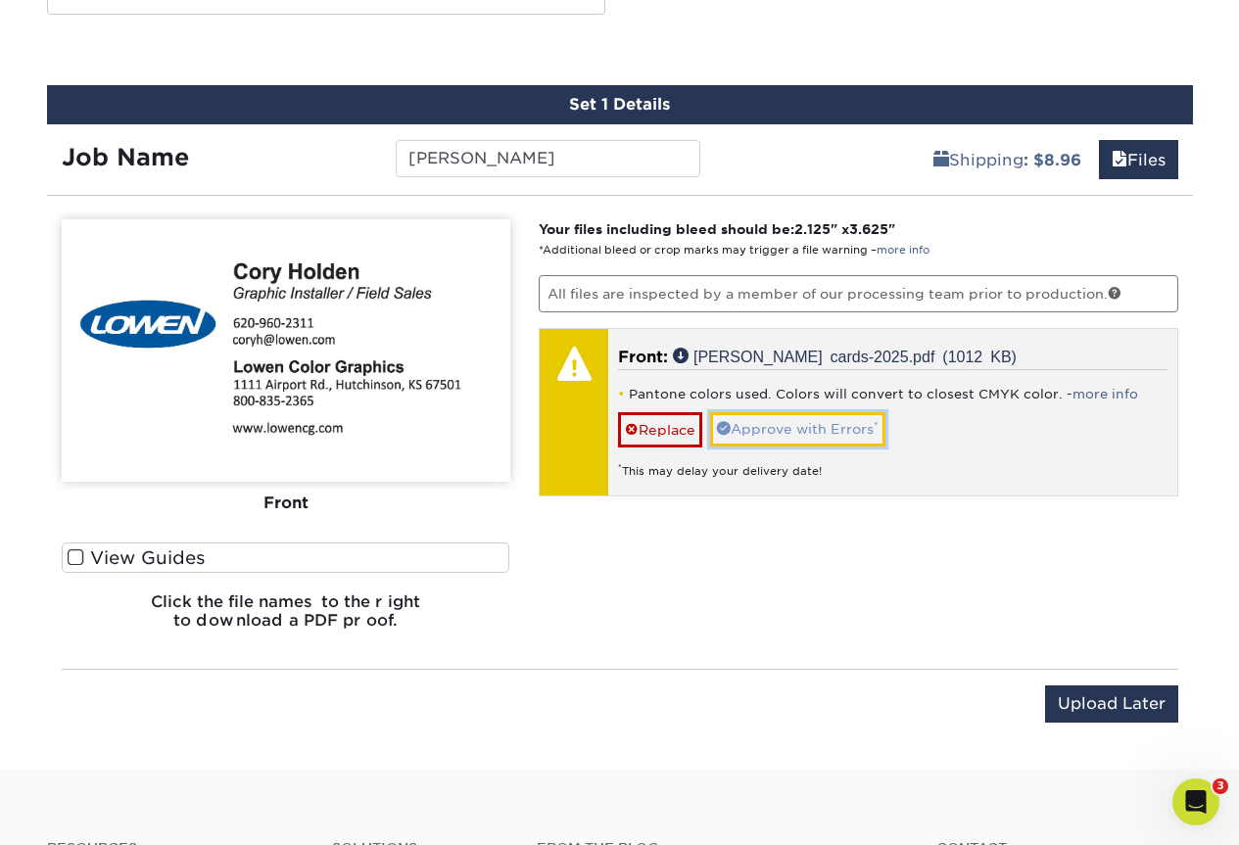
click at [792, 433] on link "Approve with Errors *" at bounding box center [797, 428] width 175 height 33
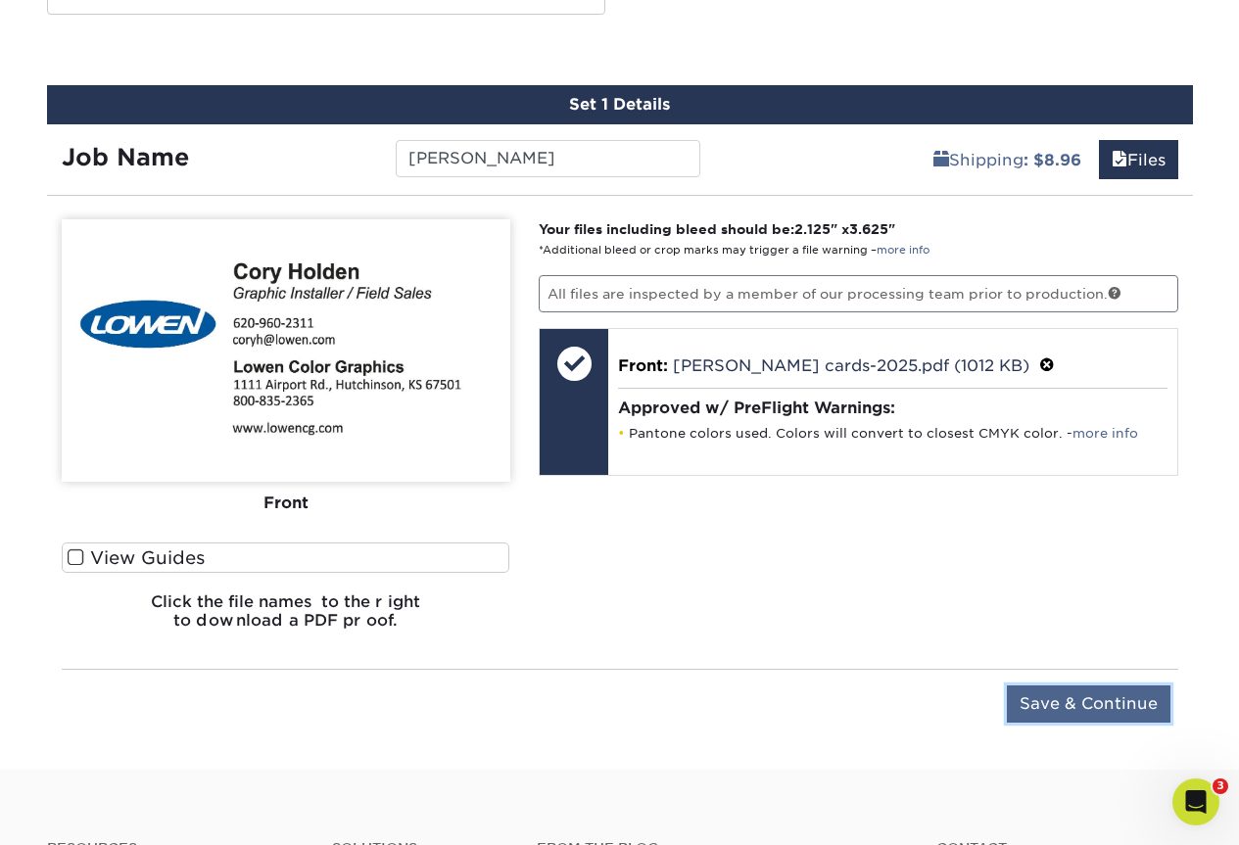
click at [1085, 702] on input "Save & Continue" at bounding box center [1089, 704] width 164 height 37
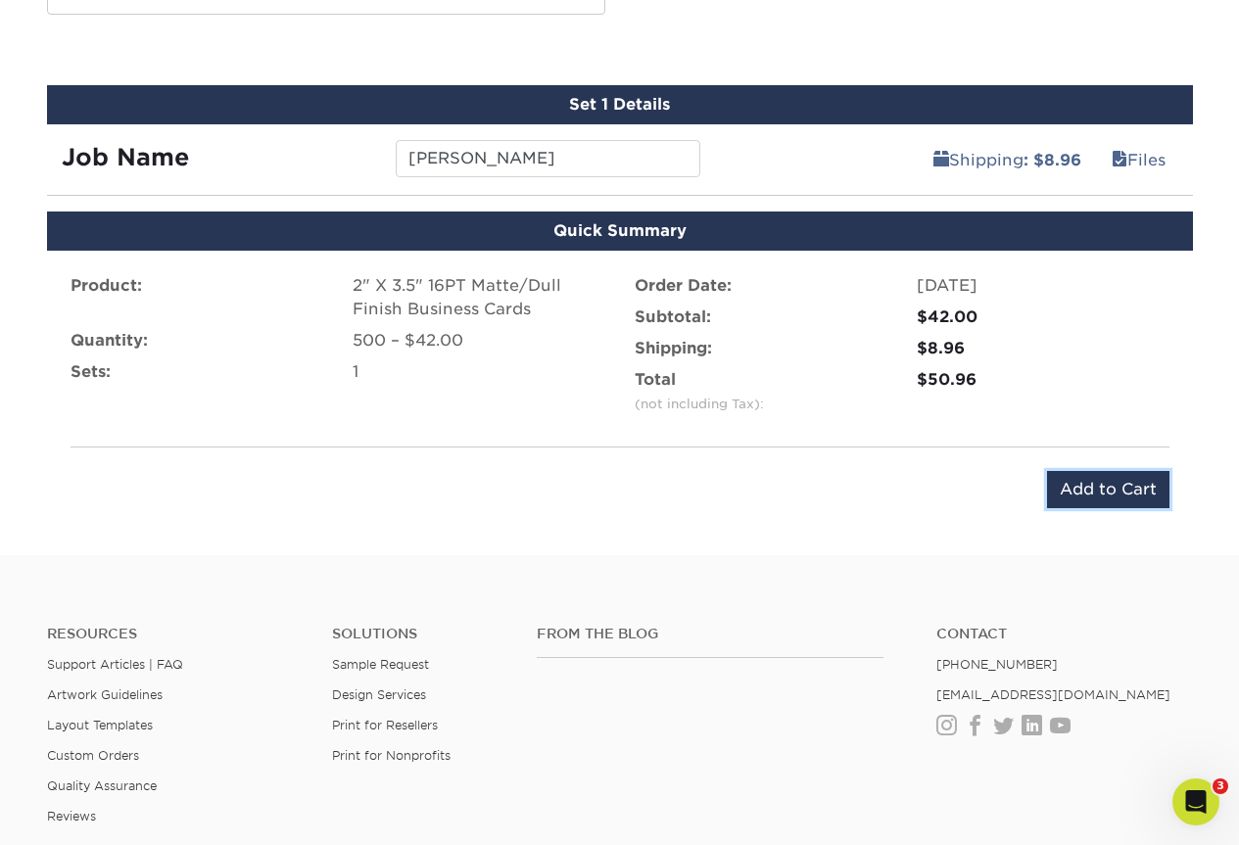
click at [1097, 489] on input "Add to Cart" at bounding box center [1108, 489] width 122 height 37
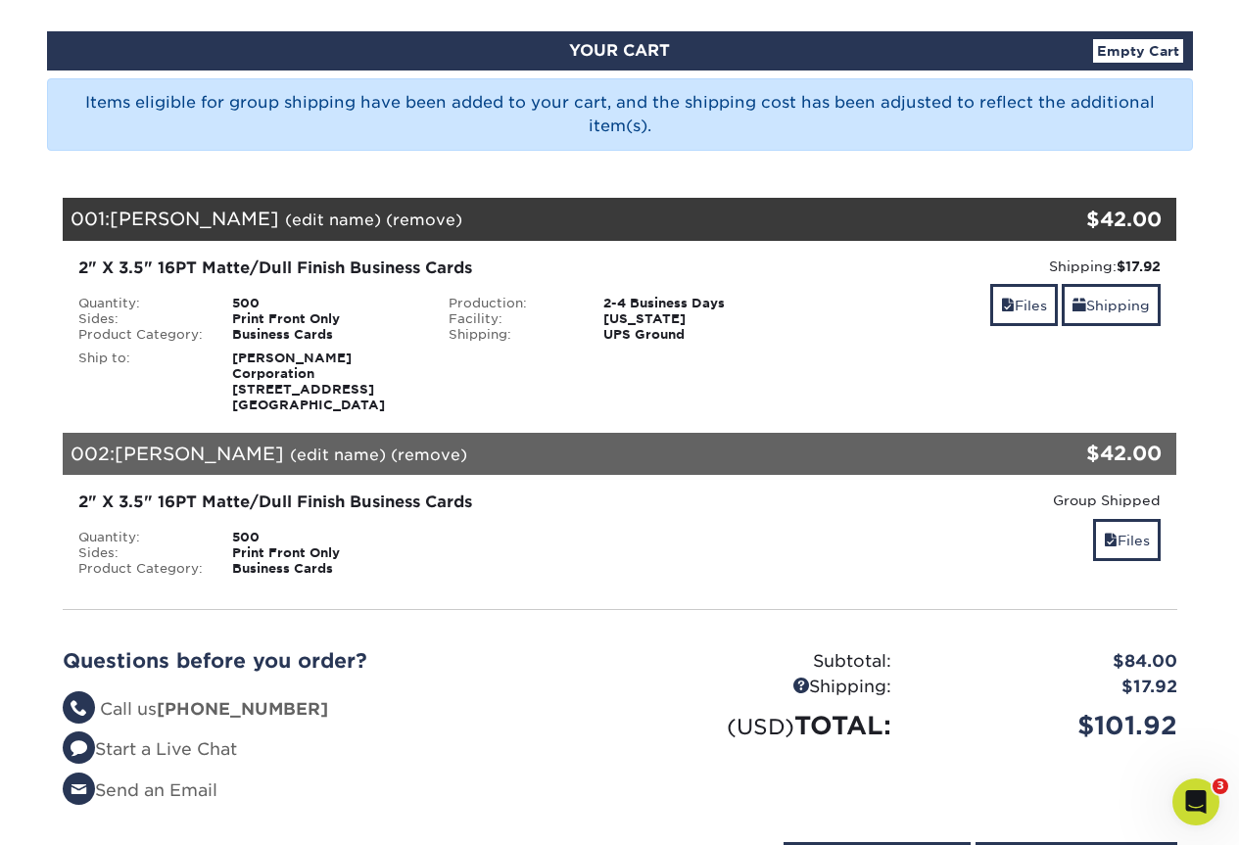
scroll to position [490, 0]
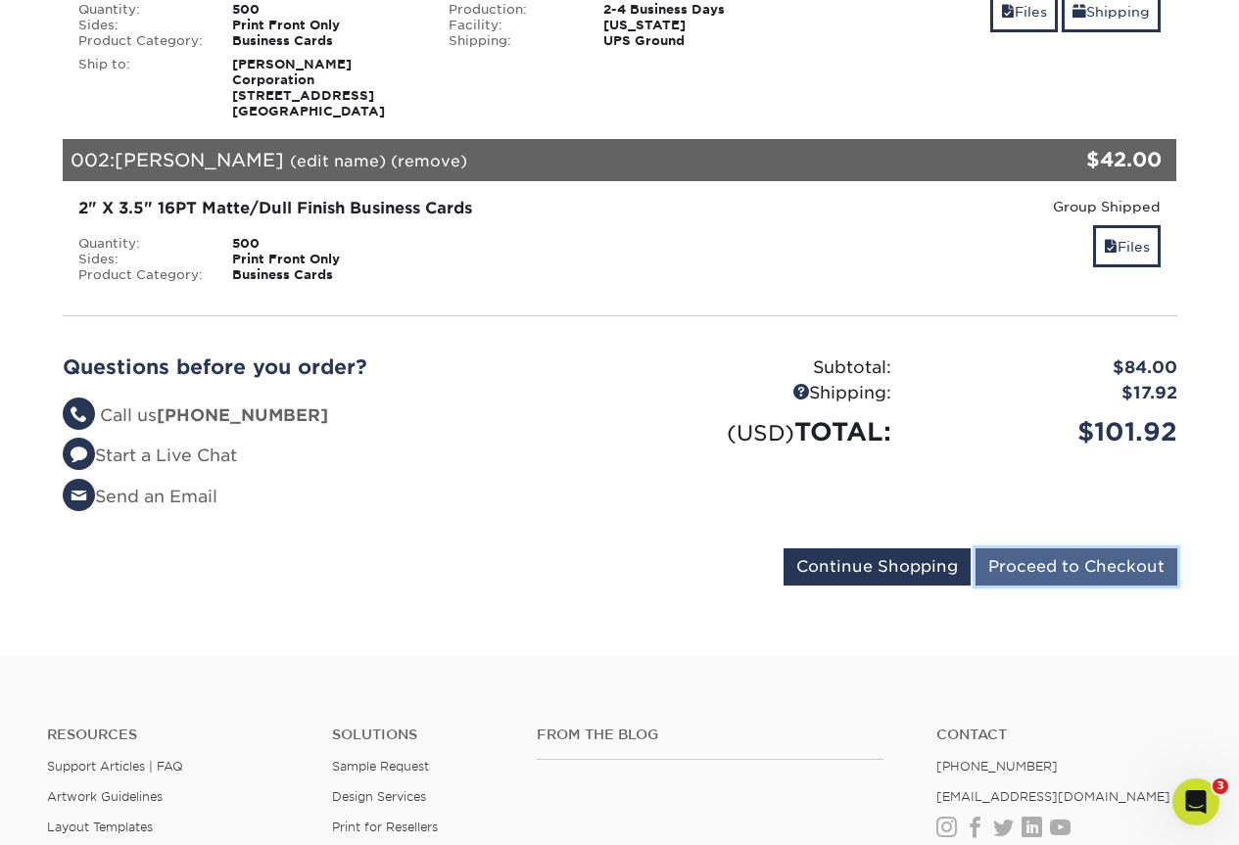
click at [1080, 559] on input "Proceed to Checkout" at bounding box center [1077, 566] width 202 height 37
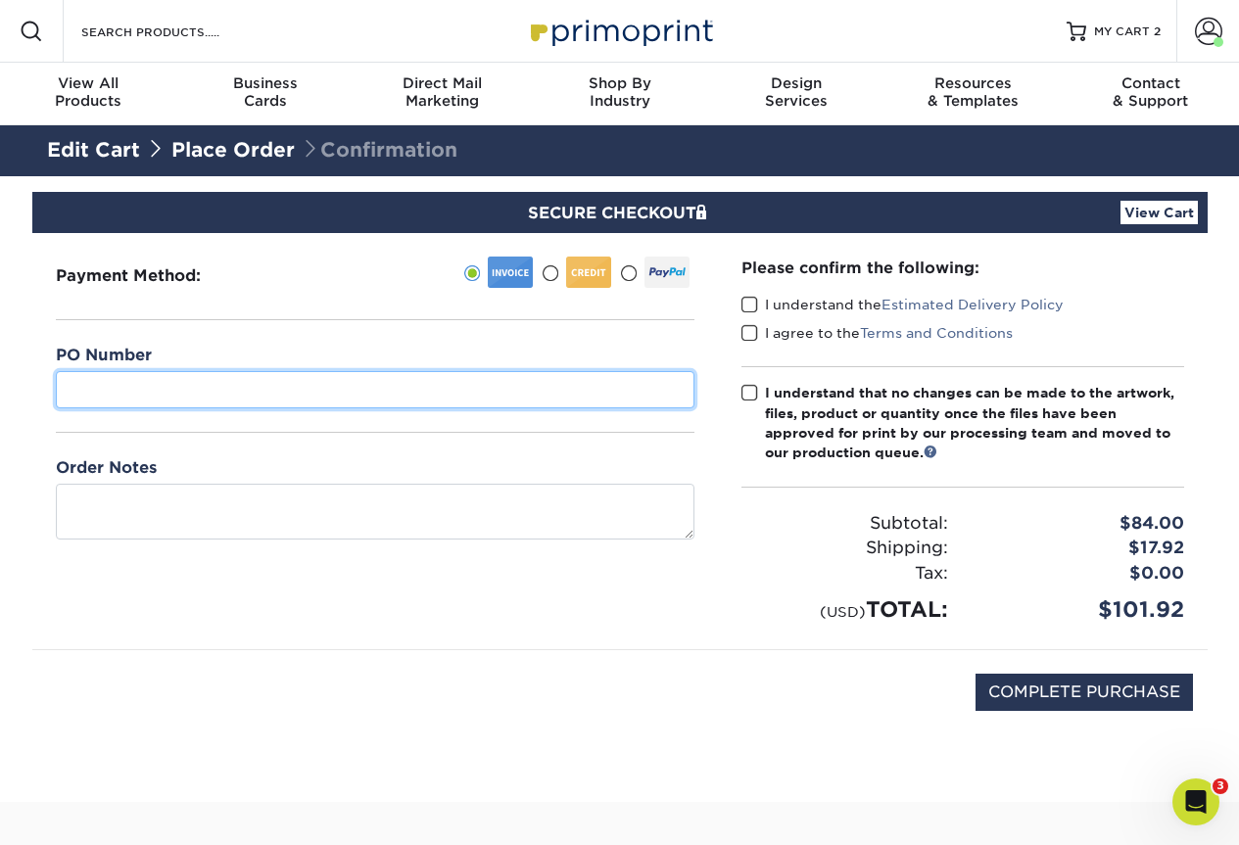
click at [99, 386] on input "text" at bounding box center [375, 389] width 639 height 37
type input "195432"
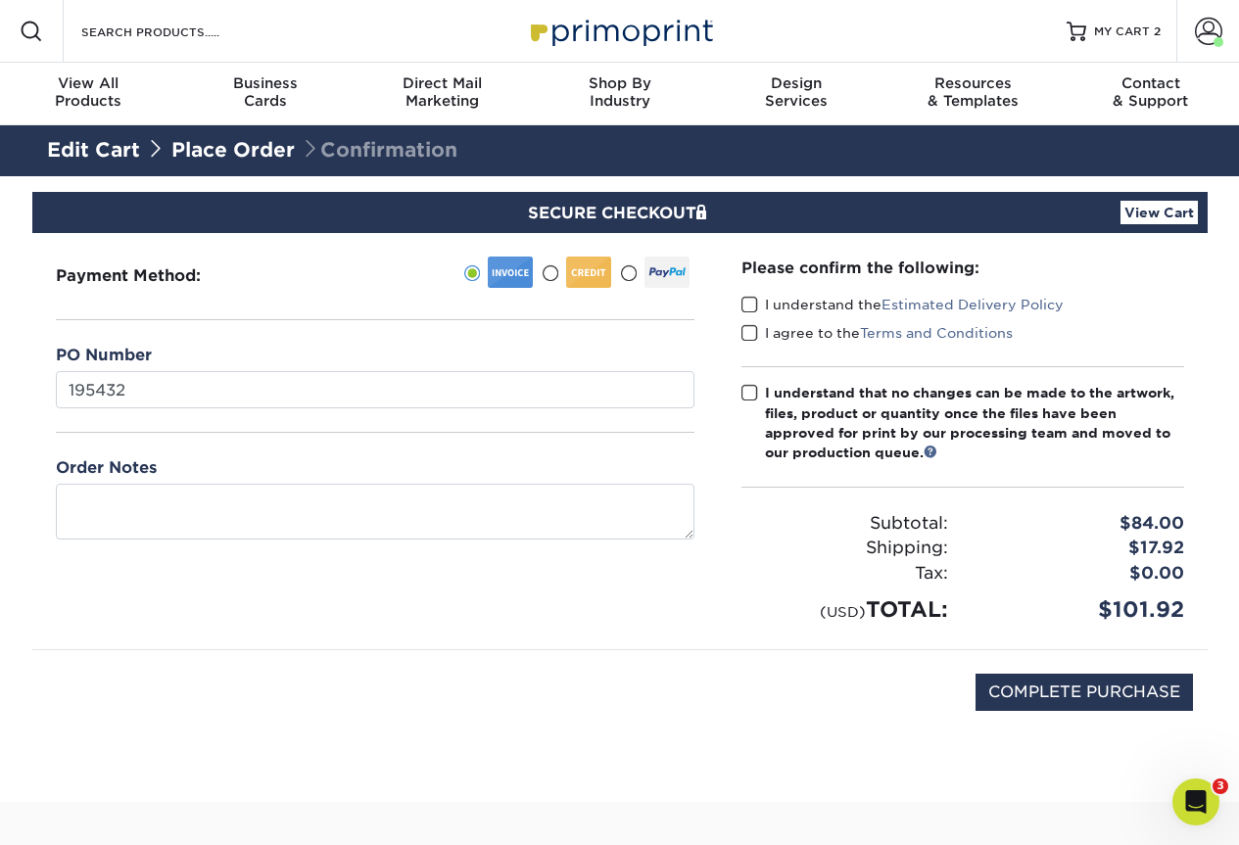
click at [754, 306] on span at bounding box center [749, 305] width 17 height 19
click at [0, 0] on input "I understand the Estimated Delivery Policy" at bounding box center [0, 0] width 0 height 0
click at [752, 339] on span at bounding box center [749, 333] width 17 height 19
click at [0, 0] on input "I agree to the Terms and Conditions" at bounding box center [0, 0] width 0 height 0
drag, startPoint x: 750, startPoint y: 393, endPoint x: 764, endPoint y: 405, distance: 18.1
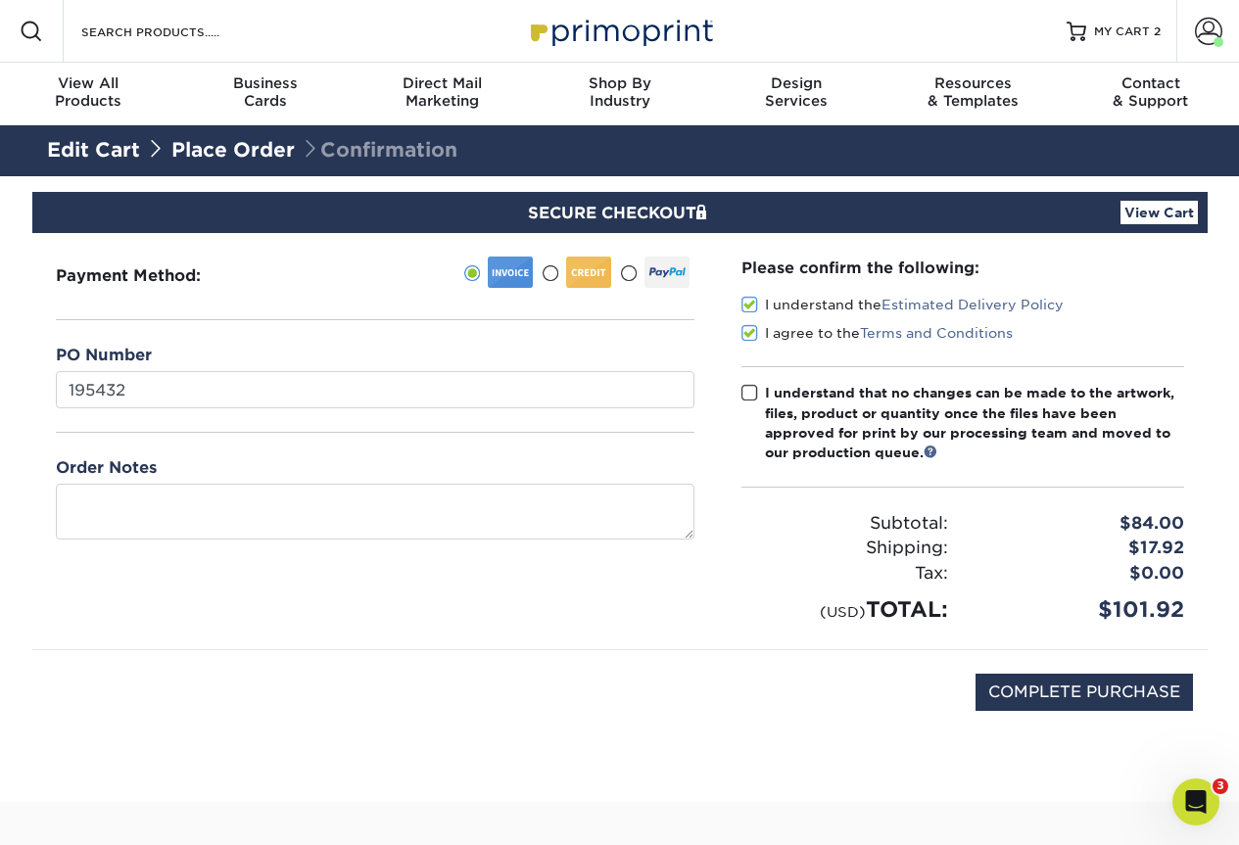
click at [750, 392] on span at bounding box center [749, 393] width 17 height 19
click at [0, 0] on input "I understand that no changes can be made to the artwork, files, product or quan…" at bounding box center [0, 0] width 0 height 0
click at [1078, 697] on input "COMPLETE PURCHASE" at bounding box center [1084, 692] width 217 height 37
type input "PROCESSING, PLEASE WAIT..."
